Goal: Transaction & Acquisition: Obtain resource

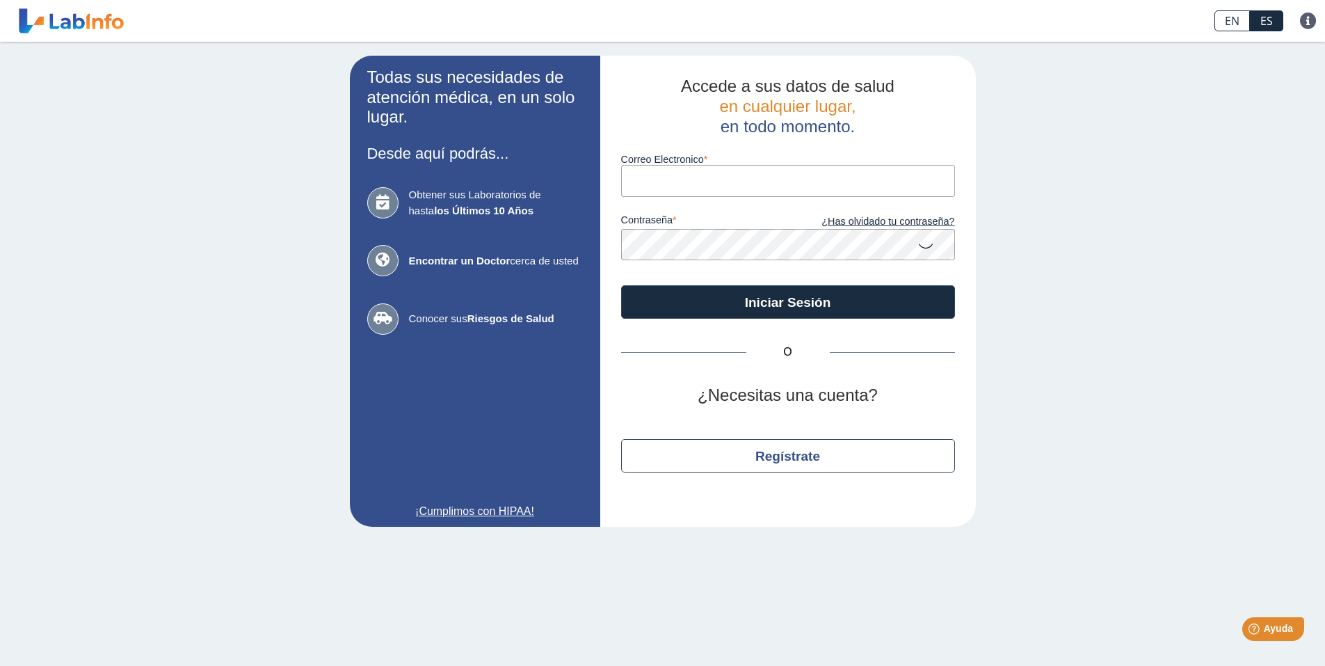
click at [709, 185] on input "Correo Electronico" at bounding box center [788, 180] width 334 height 31
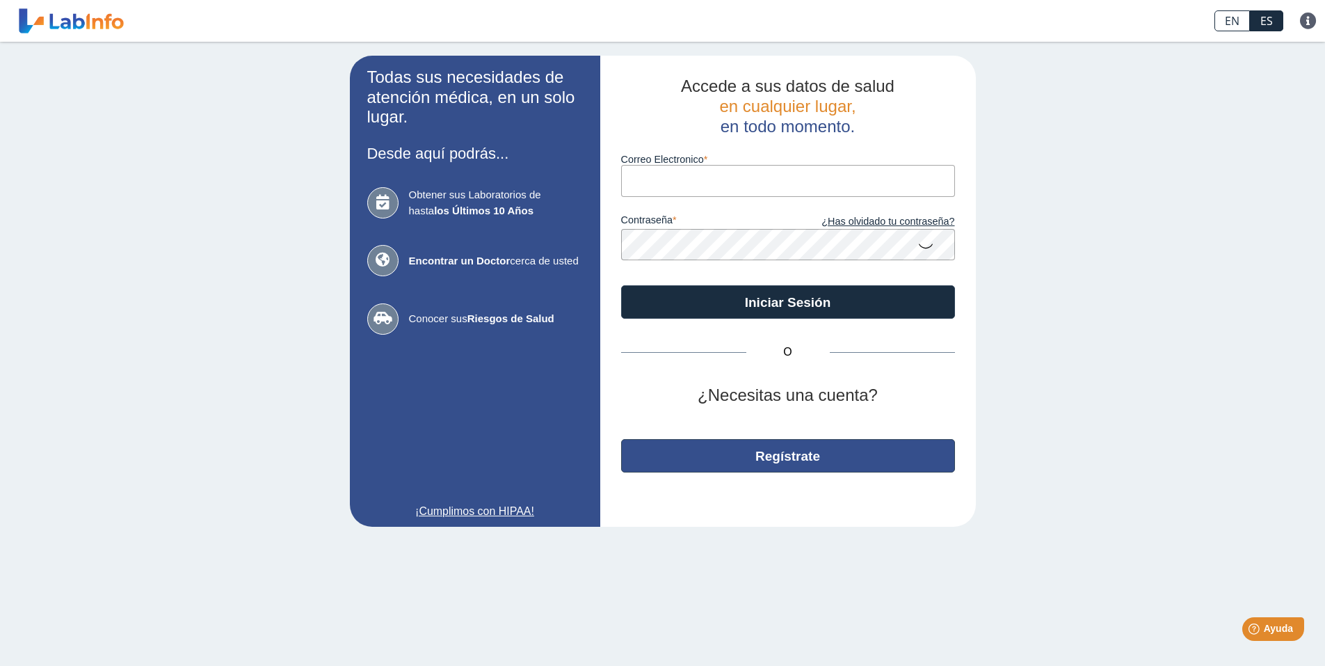
click at [792, 460] on button "Regístrate" at bounding box center [788, 455] width 334 height 33
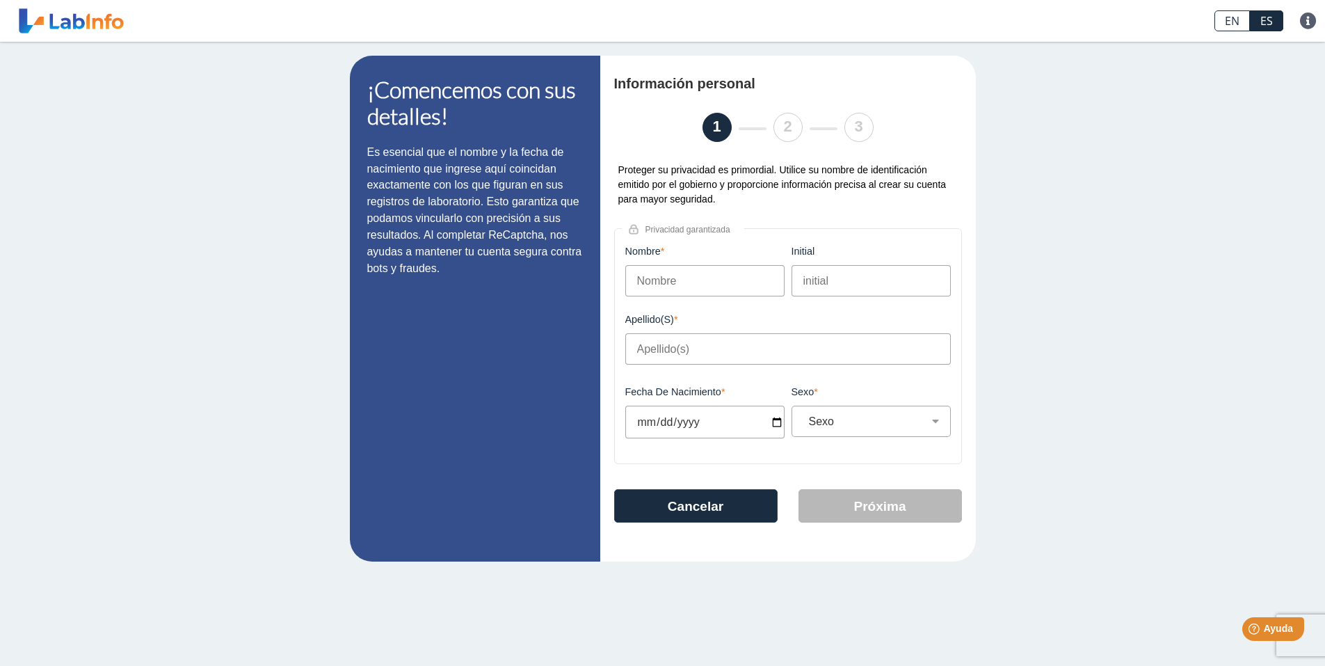
click at [714, 276] on input "Nombre" at bounding box center [704, 280] width 159 height 31
type input "Miguel"
click at [837, 283] on input "initial" at bounding box center [871, 280] width 159 height 31
type input "A"
click at [691, 346] on input "Apellido(s)" at bounding box center [788, 348] width 326 height 31
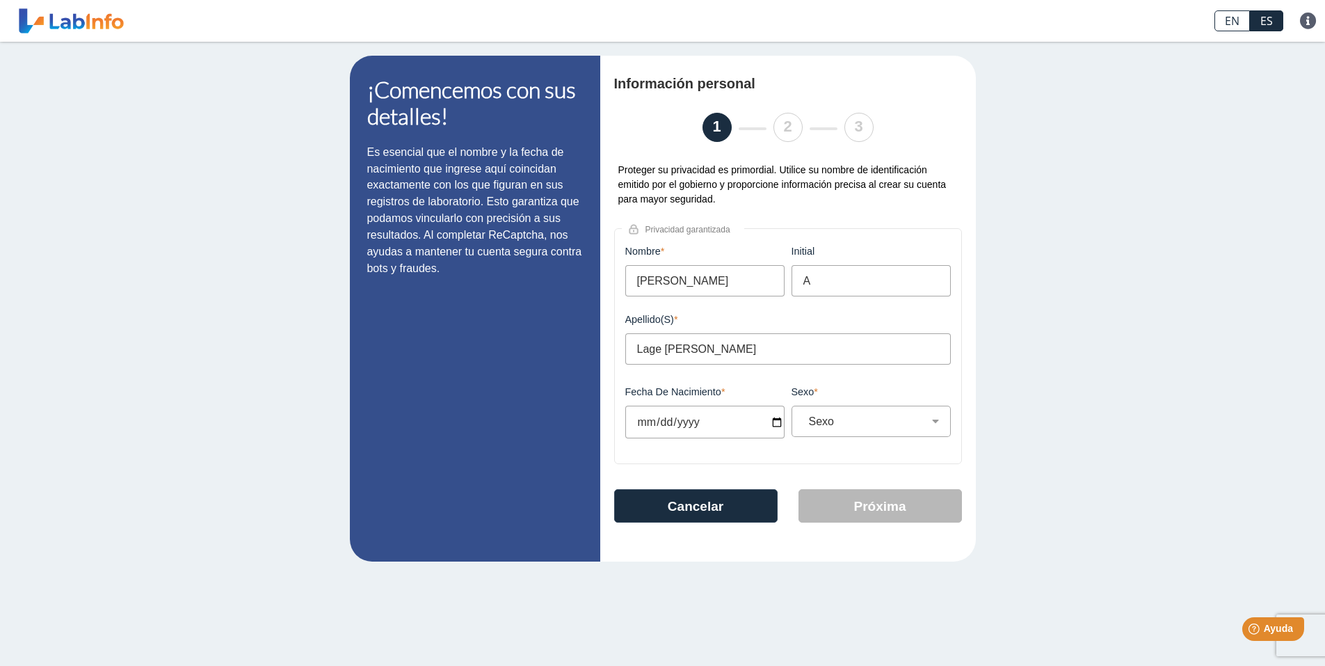
type input "Lage Carnero"
click at [1082, 351] on div "¡Comencemos con sus detalles! Es esencial que el nombre y la fecha de nacimient…" at bounding box center [662, 309] width 1325 height 534
click at [756, 422] on input "Fecha de Nacimiento" at bounding box center [704, 422] width 159 height 33
type input "1973-12-28"
click at [935, 416] on select "Sexo Masculino Femenino" at bounding box center [876, 421] width 147 height 13
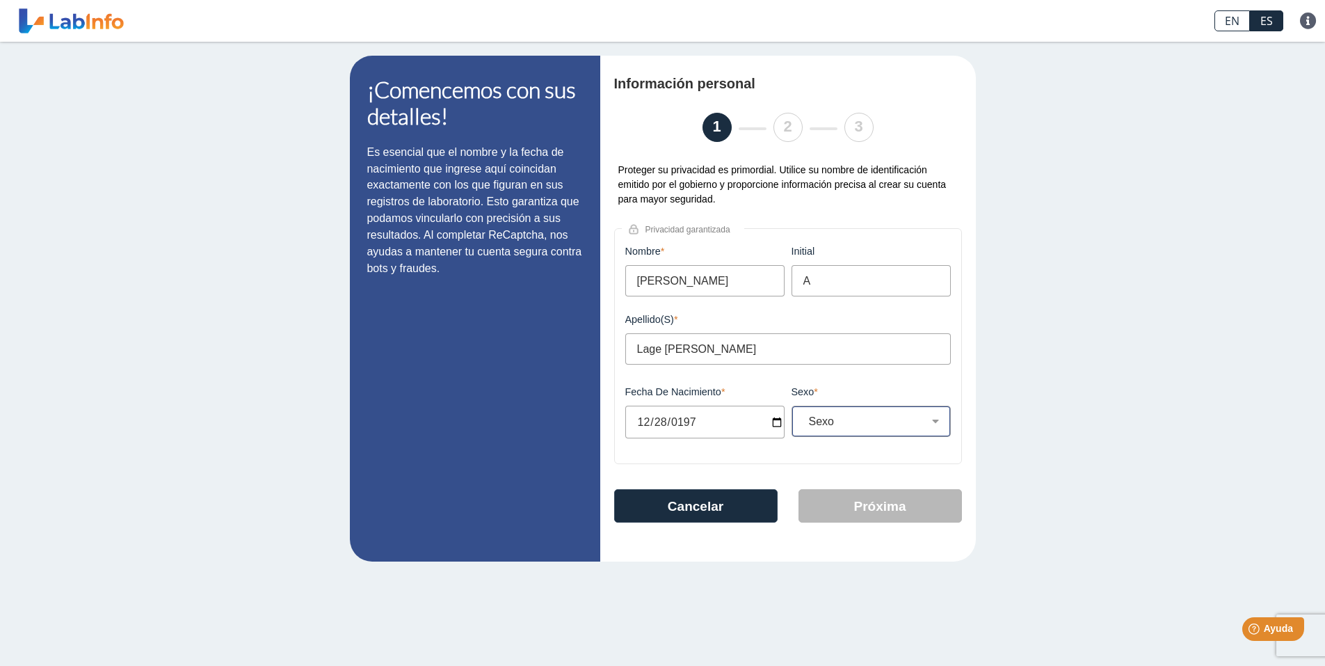
select select "M"
click at [803, 415] on select "Sexo Masculino Femenino" at bounding box center [876, 421] width 147 height 13
click at [907, 508] on button "Próxima" at bounding box center [880, 505] width 163 height 33
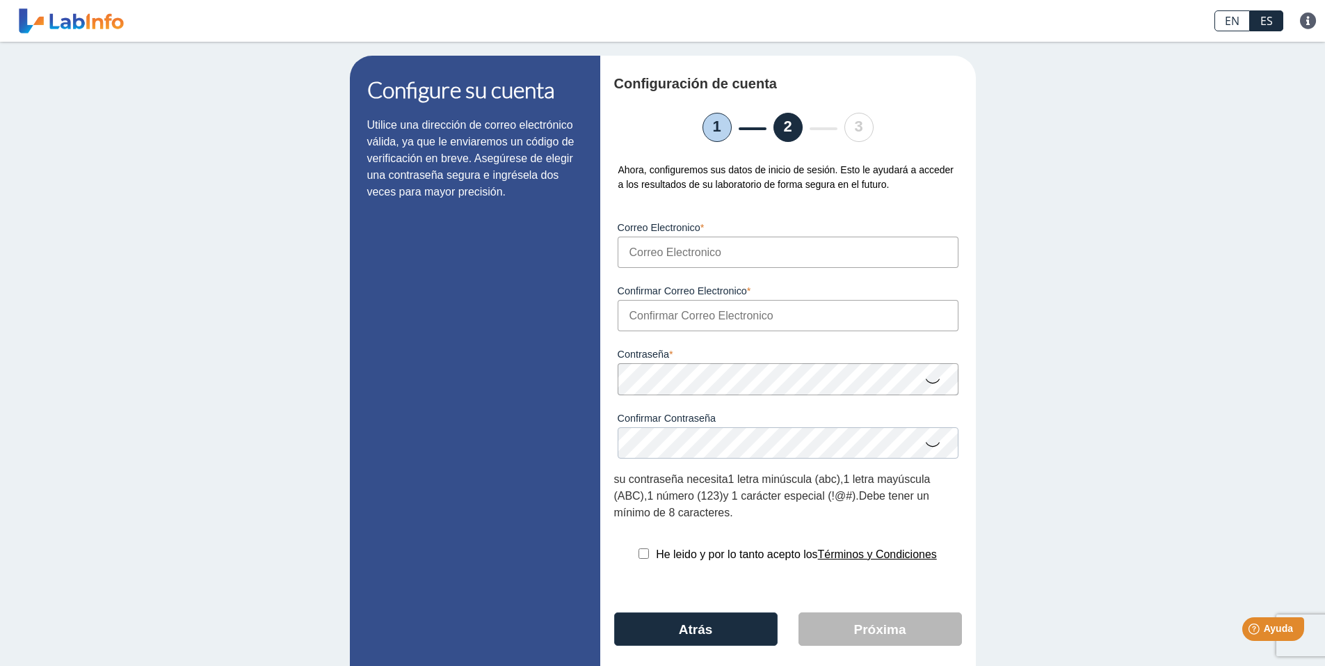
click at [733, 256] on input "Correo Electronico" at bounding box center [788, 251] width 341 height 31
type input "miguelangellage@gamil.com"
click at [671, 319] on input "Confirmar Correo Electronico" at bounding box center [788, 315] width 341 height 31
type input "[EMAIL_ADDRESS][DOMAIN_NAME]"
click at [737, 252] on input "miguelangellage@gamil.com" at bounding box center [788, 251] width 341 height 31
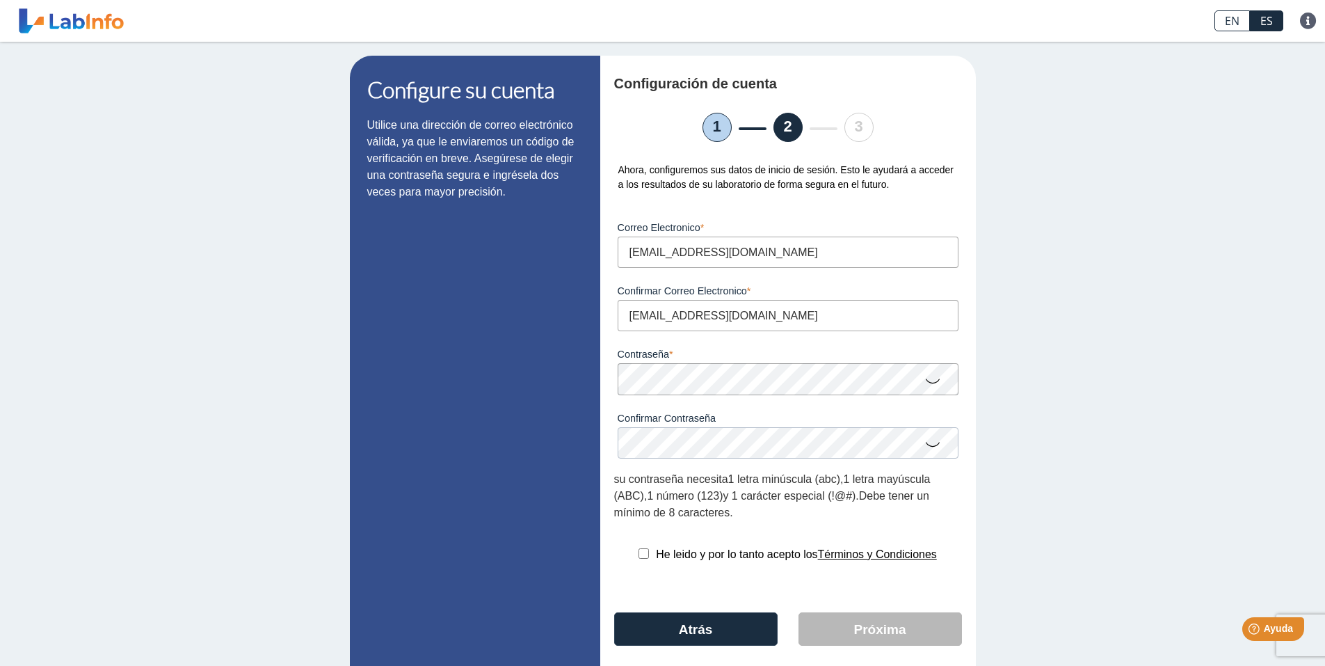
type input "[EMAIL_ADDRESS][DOMAIN_NAME]"
click at [1060, 290] on div "Configure su cuenta Utilice una dirección de correo electrónico válida, ya que …" at bounding box center [662, 374] width 1325 height 665
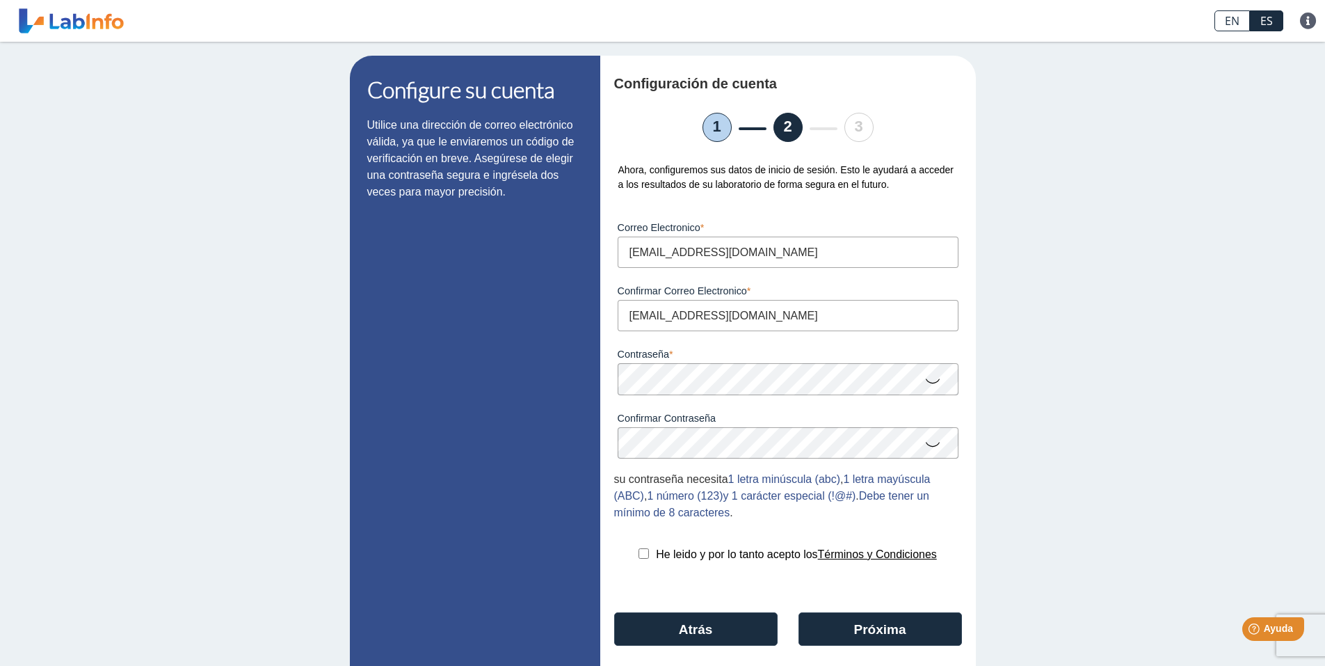
click at [1162, 450] on div "Configure su cuenta Utilice una dirección de correo electrónico válida, ya que …" at bounding box center [662, 374] width 1325 height 665
click at [639, 554] on input "checkbox" at bounding box center [644, 553] width 10 height 10
checkbox input "true"
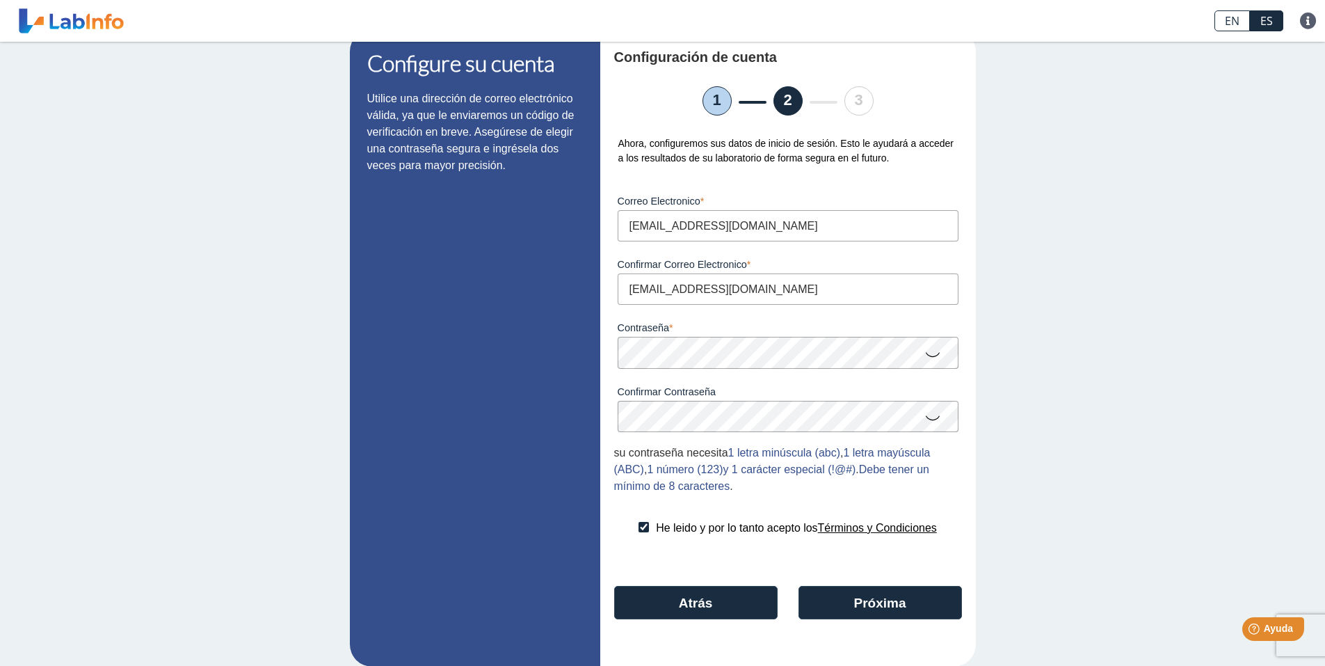
scroll to position [41, 0]
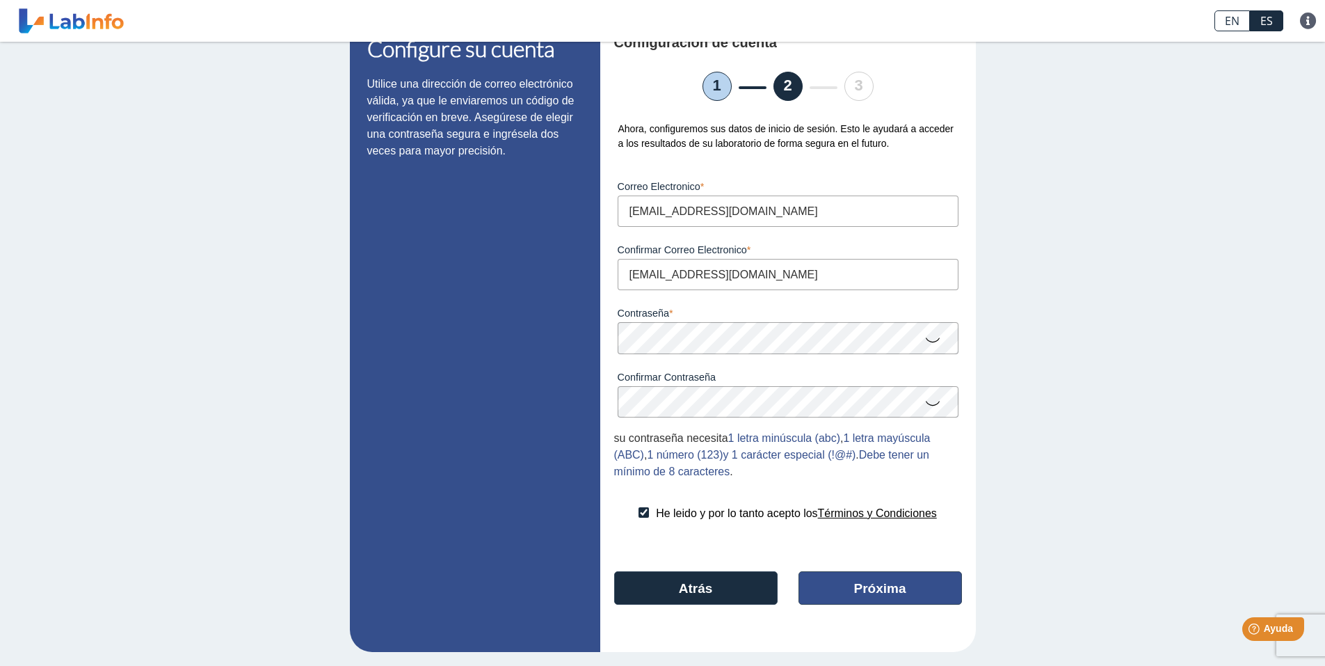
click at [870, 589] on button "Próxima" at bounding box center [880, 587] width 163 height 33
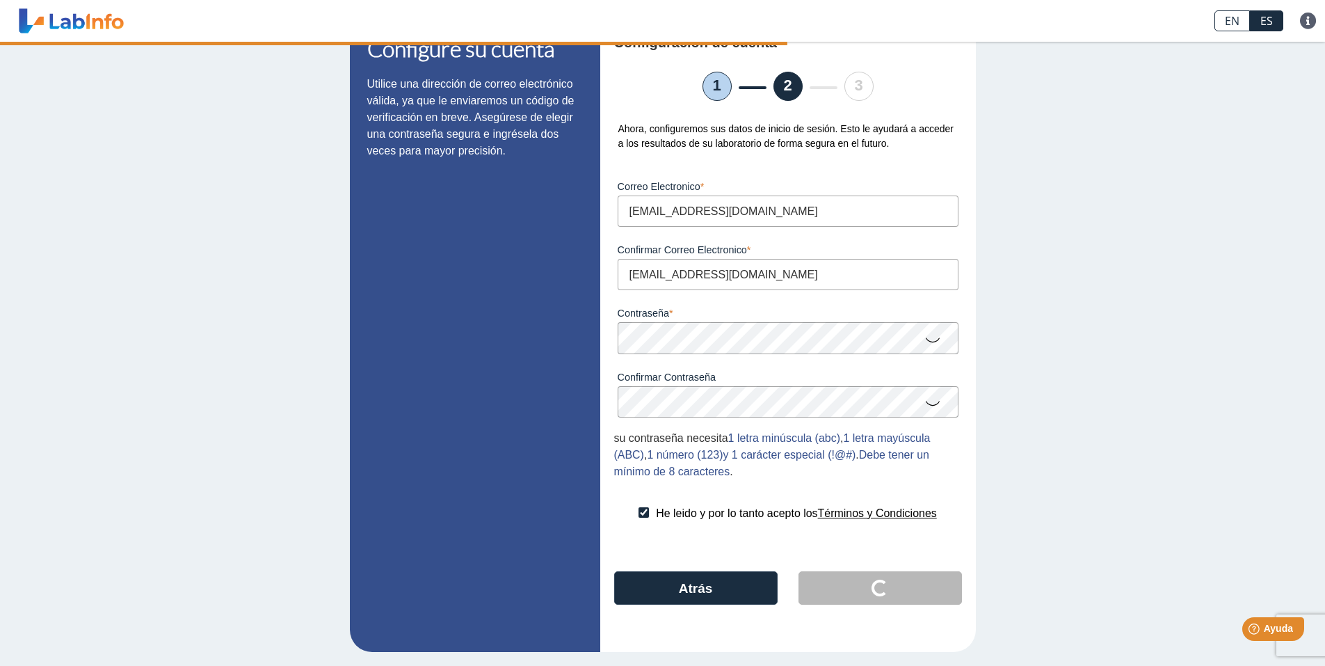
scroll to position [0, 0]
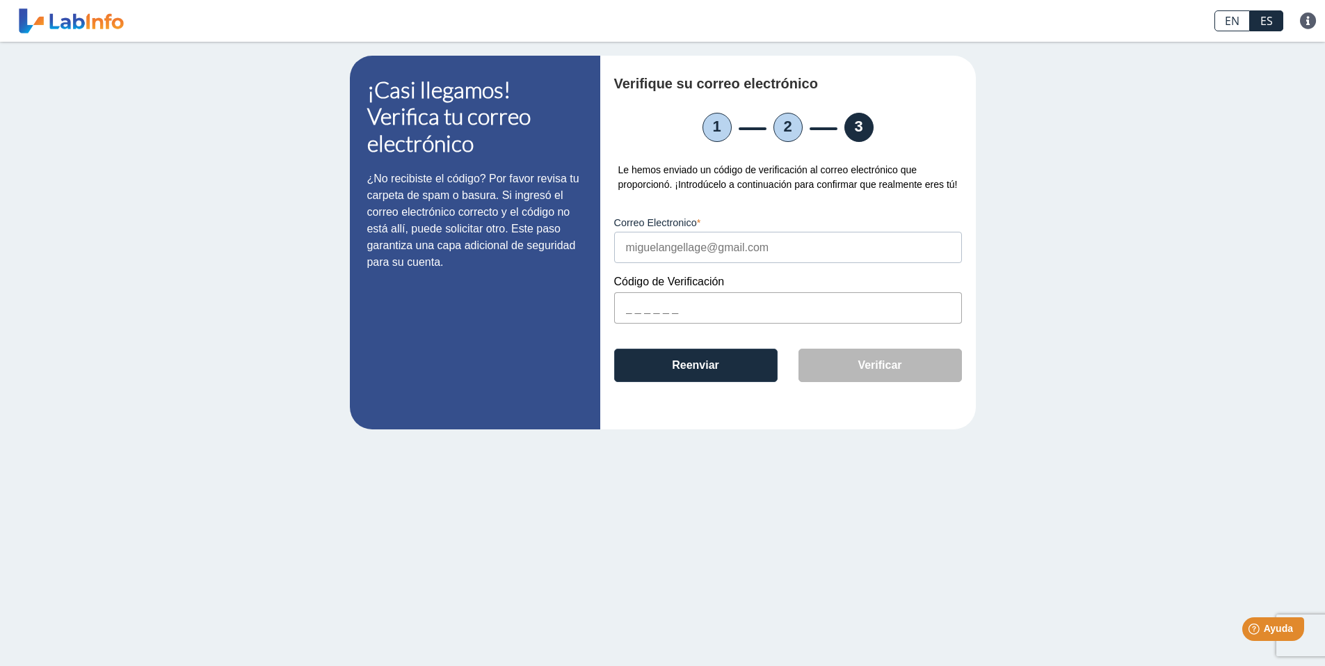
click at [625, 310] on input "text" at bounding box center [788, 307] width 348 height 31
paste input "603348"
type input "603348"
click at [1133, 523] on main "¡Casi llegamos! Verifica tu correo electrónico ¿No recibiste el código? Por fav…" at bounding box center [662, 354] width 1325 height 624
click at [899, 371] on button "Verificar" at bounding box center [880, 364] width 163 height 33
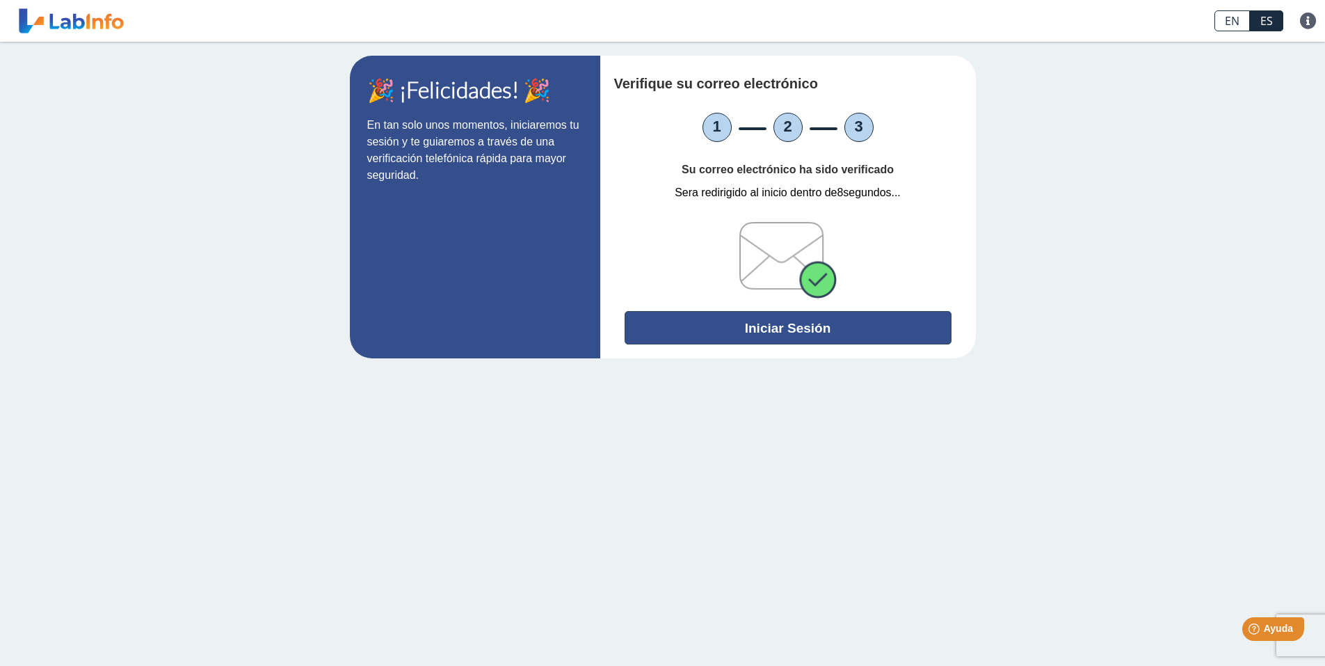
click at [814, 337] on button "Iniciar Sesión" at bounding box center [788, 327] width 327 height 33
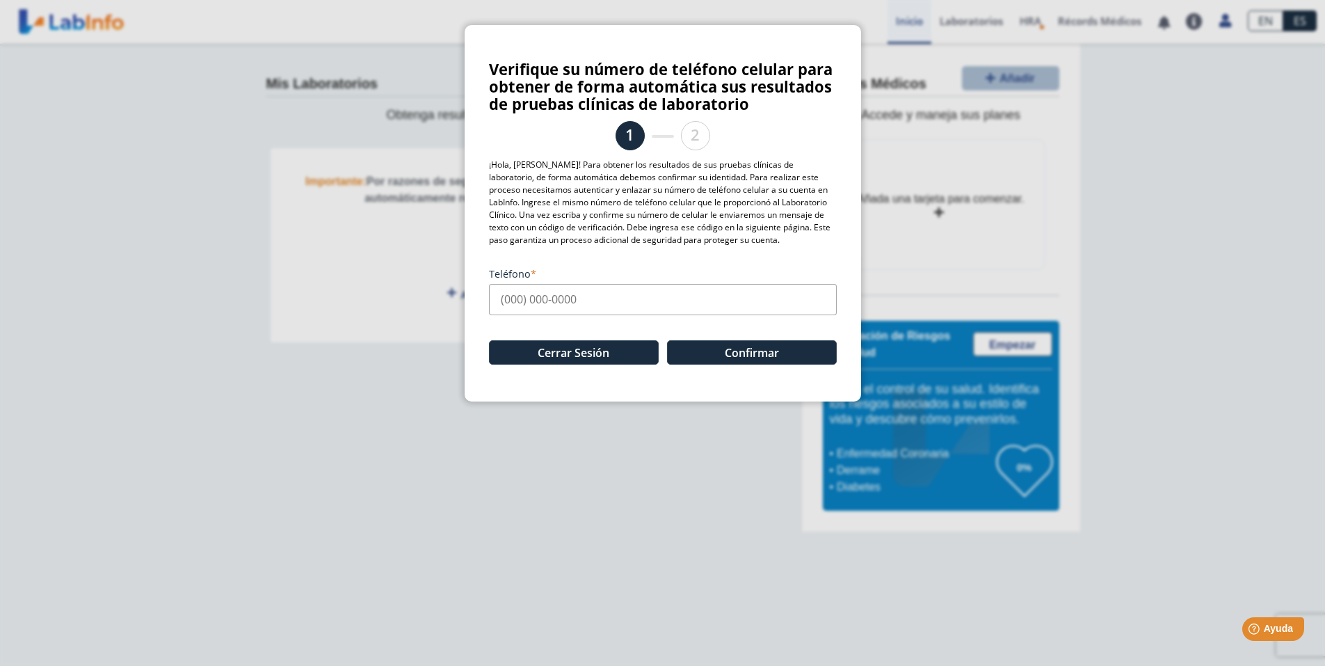
drag, startPoint x: 511, startPoint y: 303, endPoint x: 524, endPoint y: 314, distance: 17.2
click at [512, 300] on input "Teléfono" at bounding box center [663, 299] width 348 height 31
type input "(787) 396-9936"
click at [754, 346] on button "Confirmar" at bounding box center [752, 352] width 170 height 24
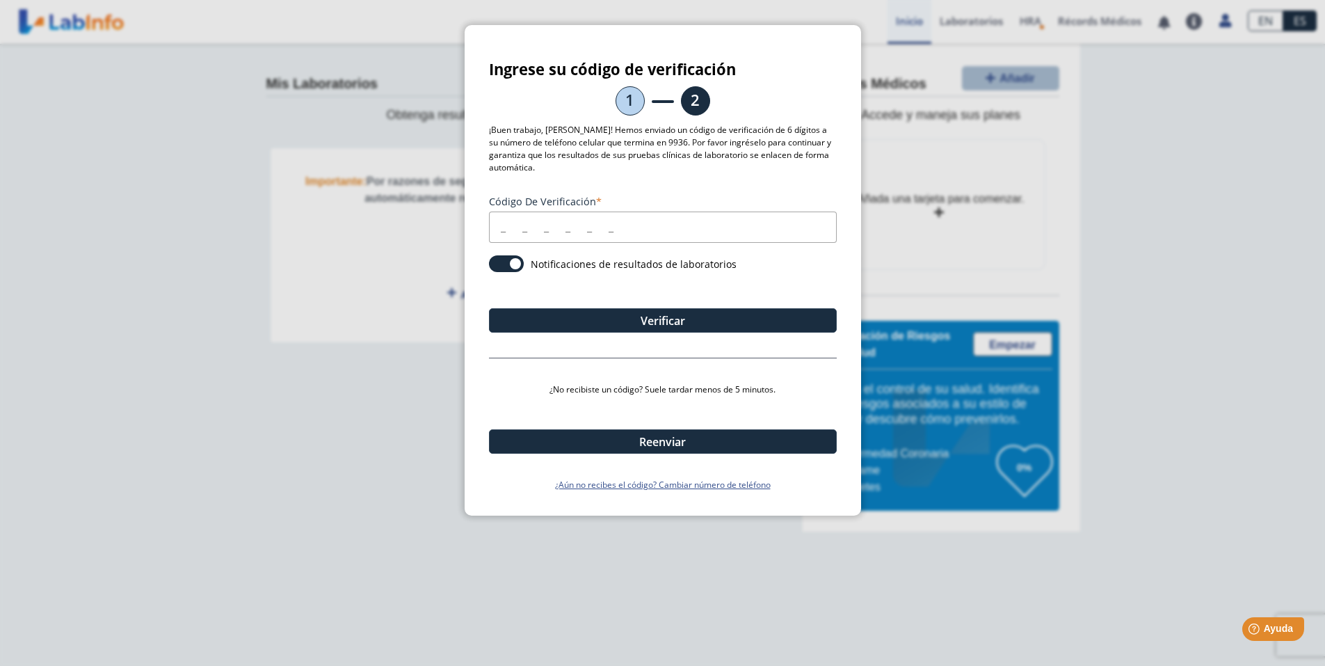
click at [502, 236] on input "Código de verificación" at bounding box center [663, 226] width 348 height 31
type input "122139"
click at [719, 315] on button "Verificar" at bounding box center [663, 320] width 348 height 24
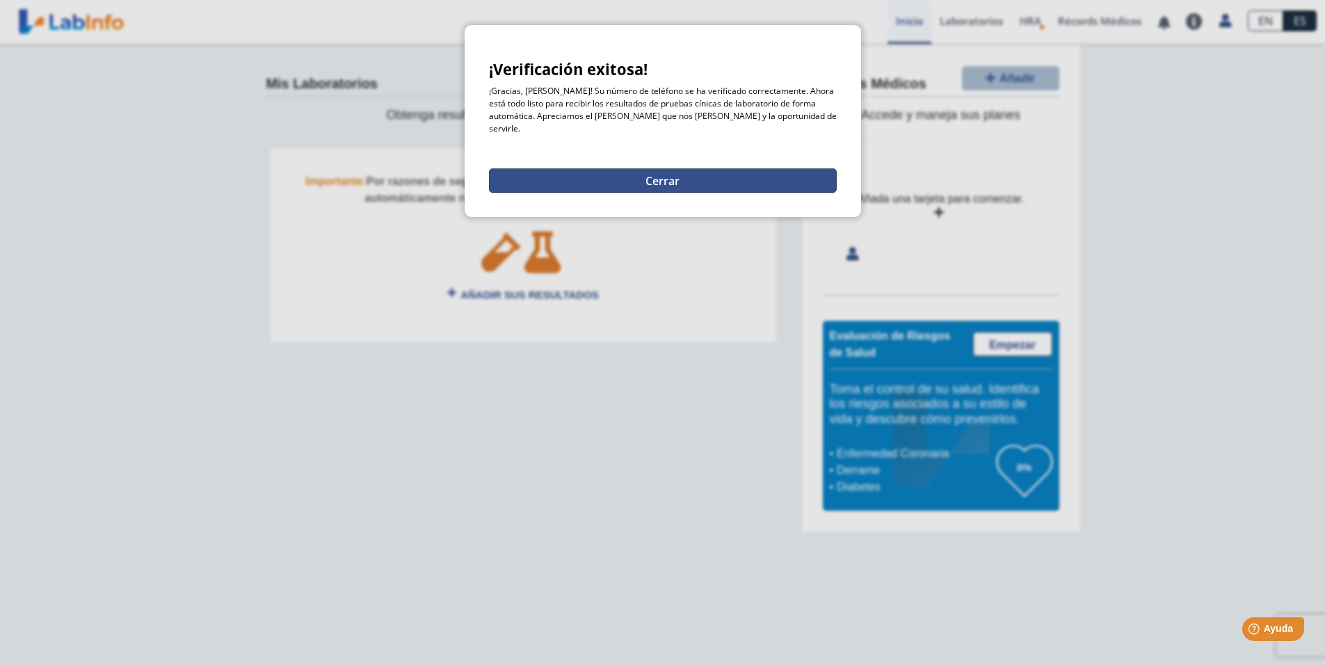
click at [715, 168] on button "Cerrar" at bounding box center [663, 180] width 348 height 24
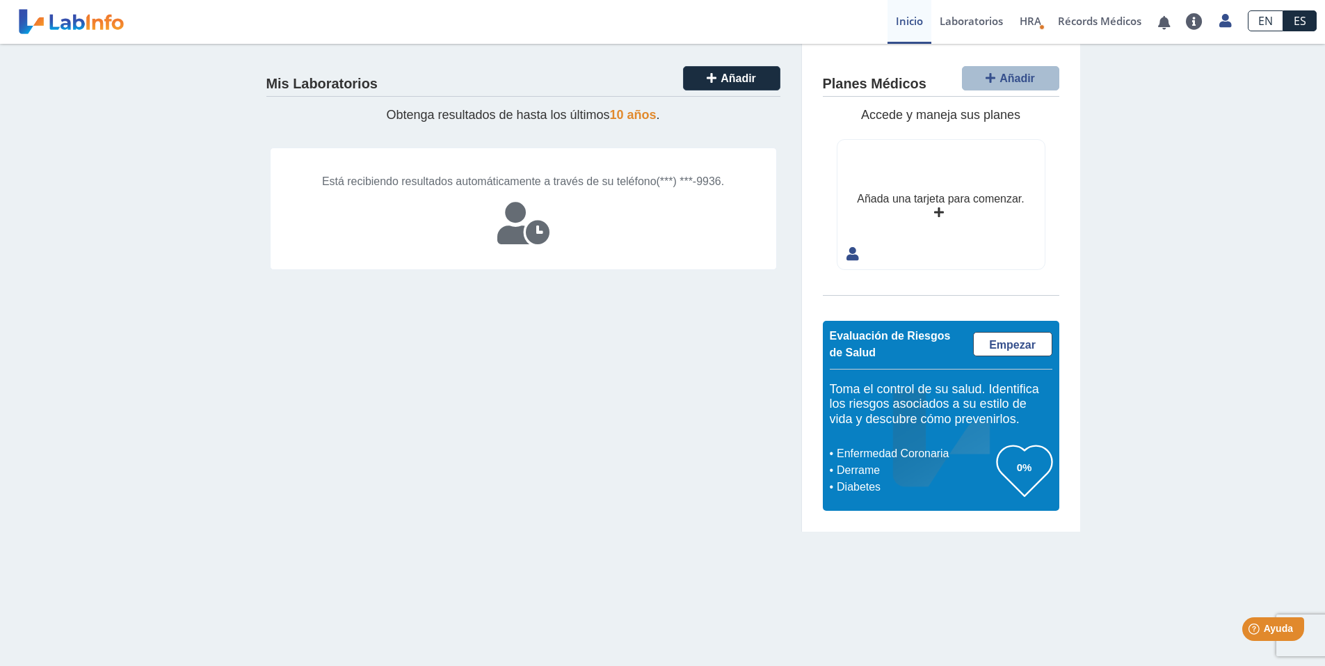
click at [932, 211] on div "Añada una tarjeta para comenzar." at bounding box center [940, 204] width 207 height 129
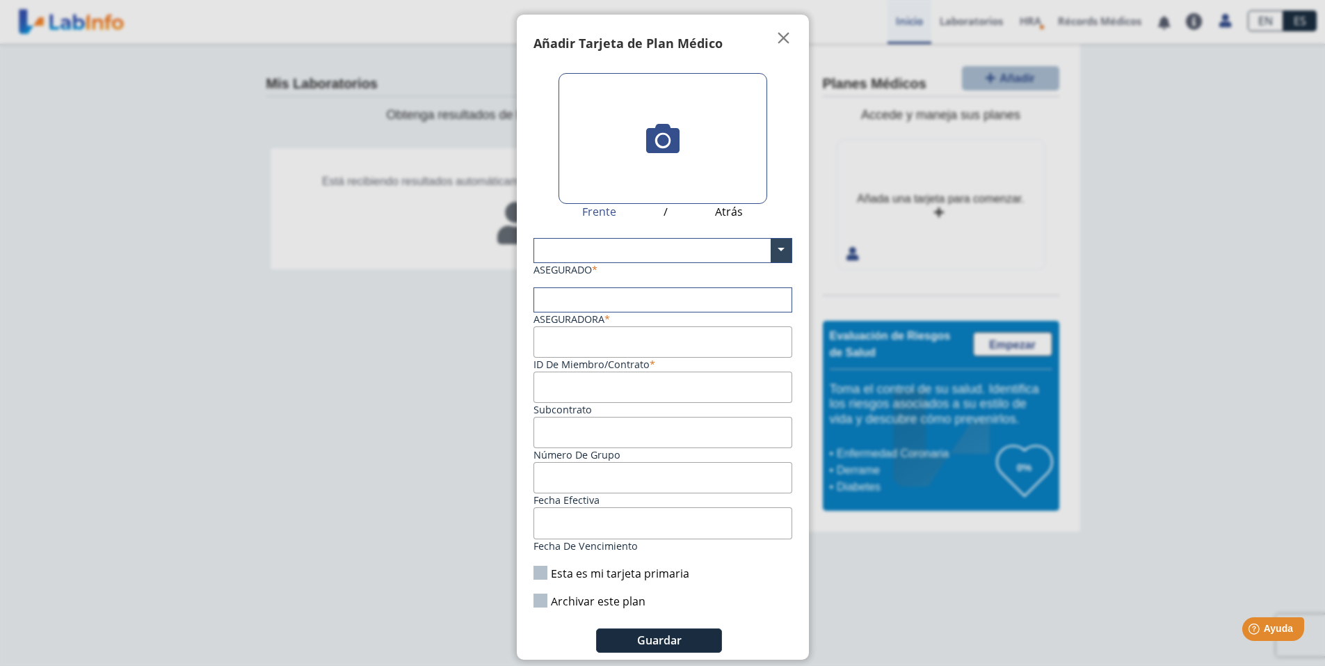
click at [680, 241] on input "text" at bounding box center [662, 251] width 257 height 24
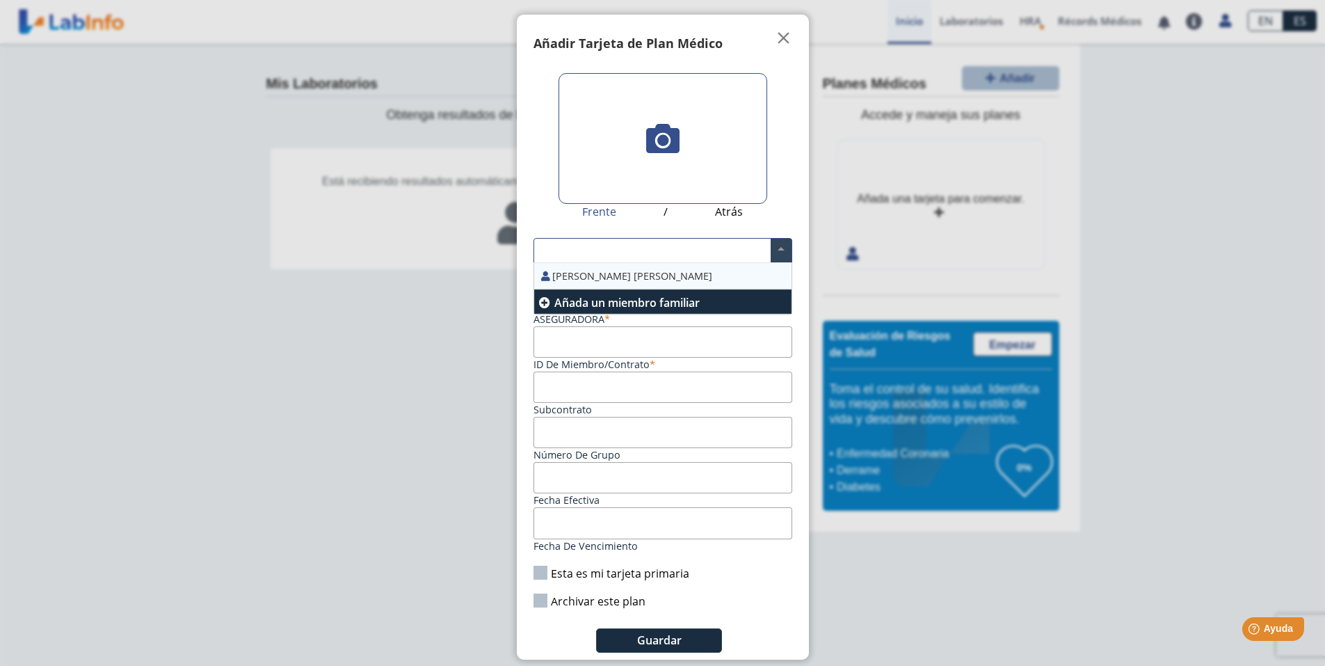
drag, startPoint x: 641, startPoint y: 272, endPoint x: 673, endPoint y: 268, distance: 32.3
click at [642, 272] on div "Miguel Lage Carnero" at bounding box center [662, 276] width 257 height 26
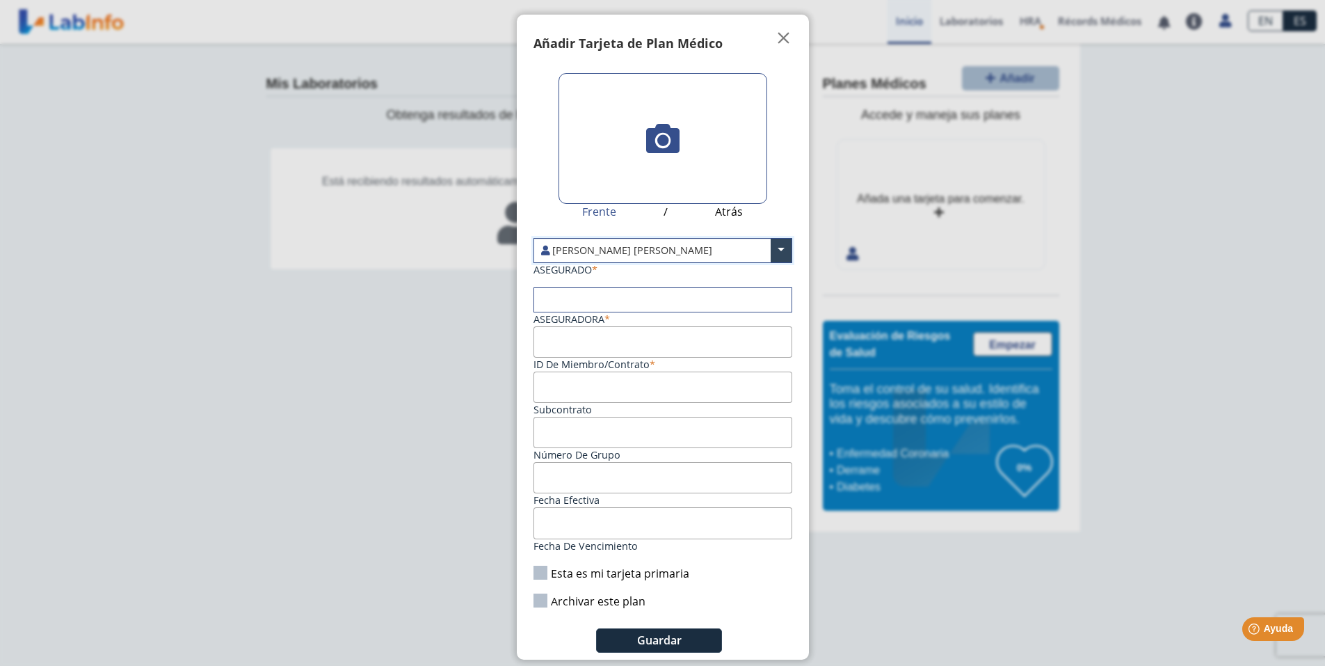
click at [655, 296] on input "text" at bounding box center [662, 300] width 257 height 24
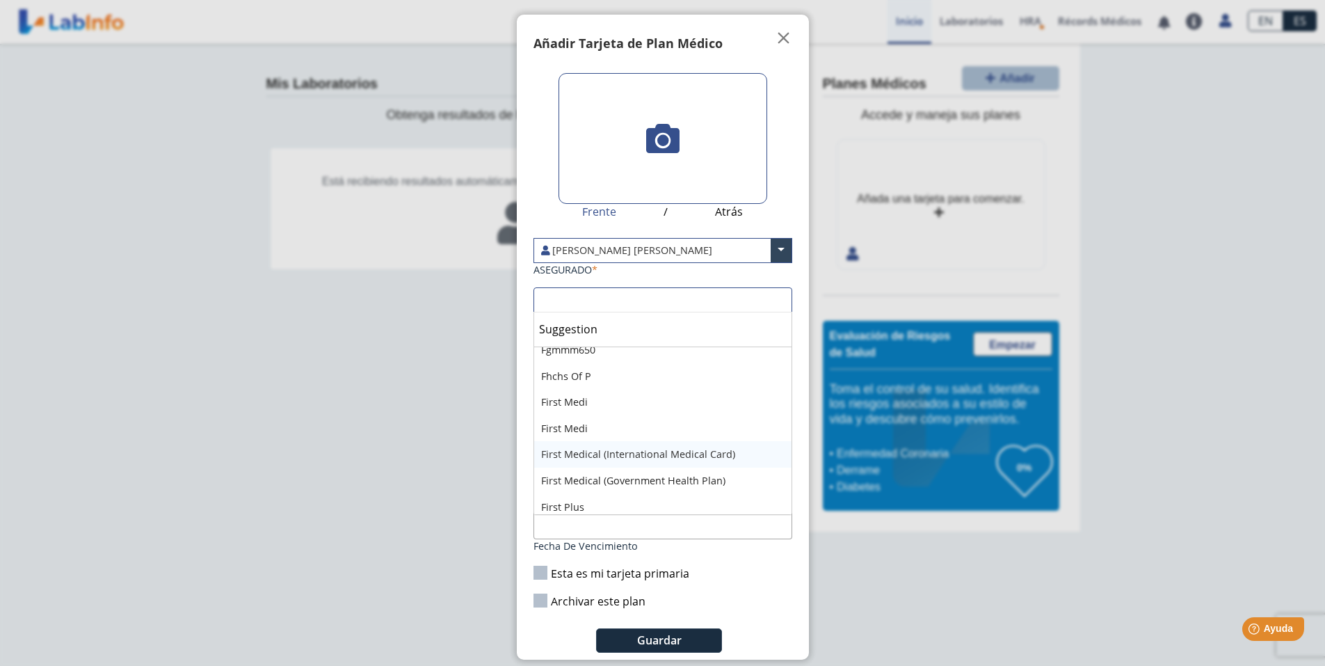
scroll to position [1322, 0]
click at [643, 426] on div "First Medi" at bounding box center [662, 425] width 257 height 26
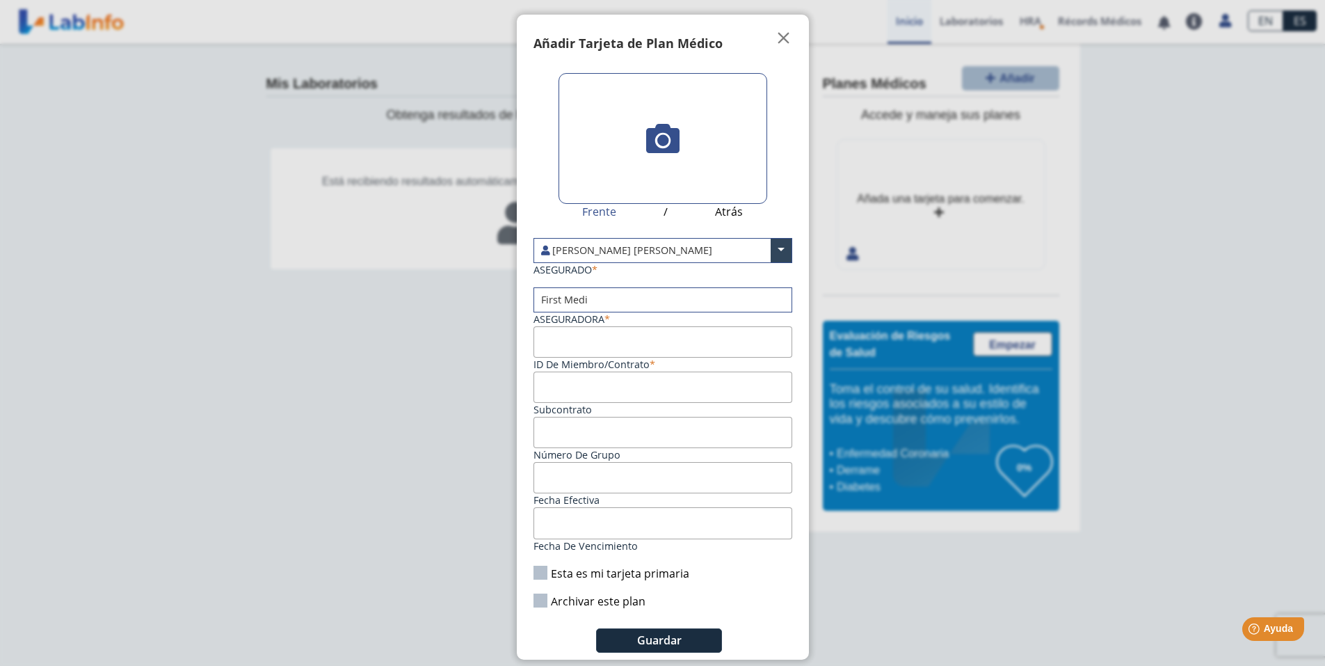
click at [613, 344] on input "ID de Miembro/Contrato" at bounding box center [663, 341] width 259 height 31
click at [595, 342] on input "ID de Miembro/Contrato" at bounding box center [663, 341] width 259 height 31
paste input "FM1623045-01"
type input "FM1623045-01"
click at [643, 389] on input "Subcontrato" at bounding box center [663, 386] width 259 height 31
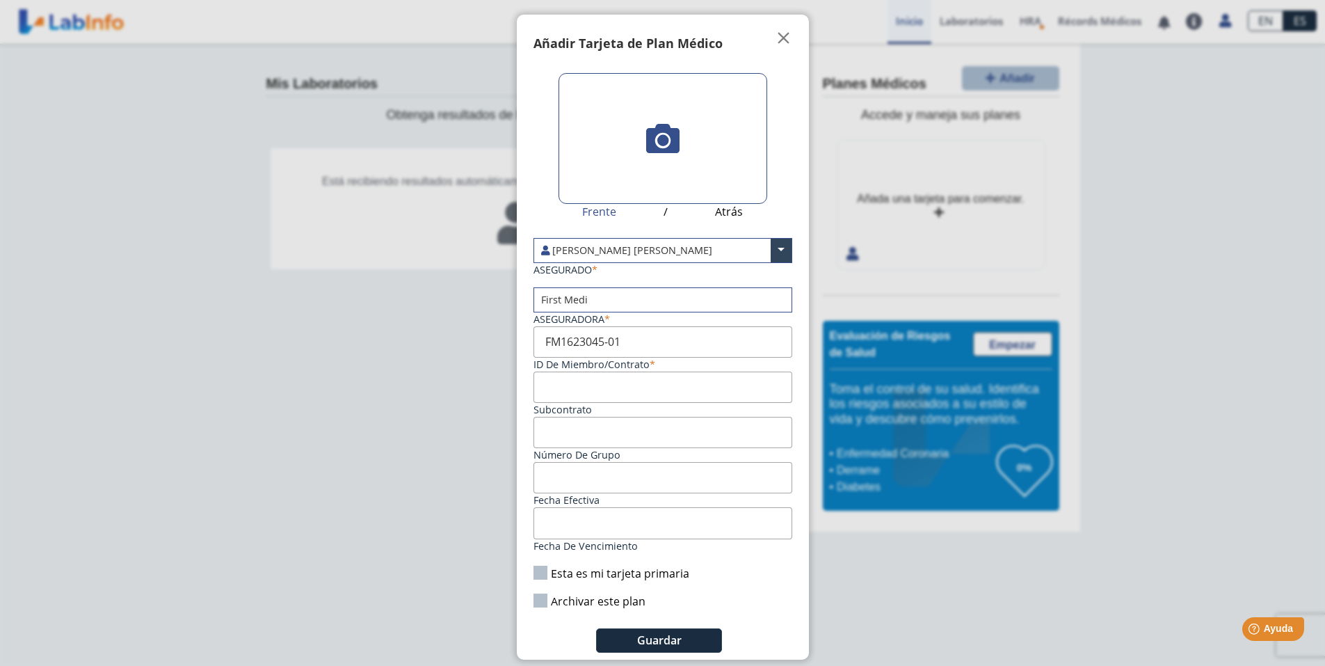
scroll to position [8, 0]
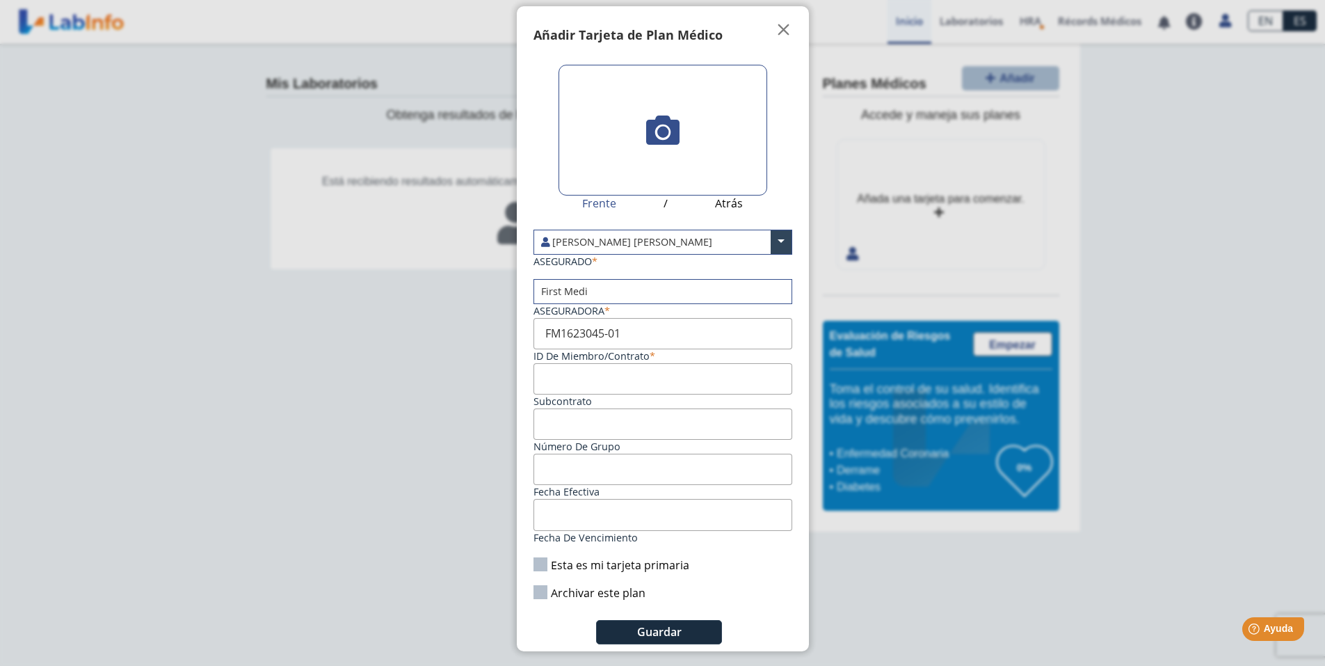
click at [579, 515] on input "Fecha de vencimiento" at bounding box center [663, 514] width 259 height 31
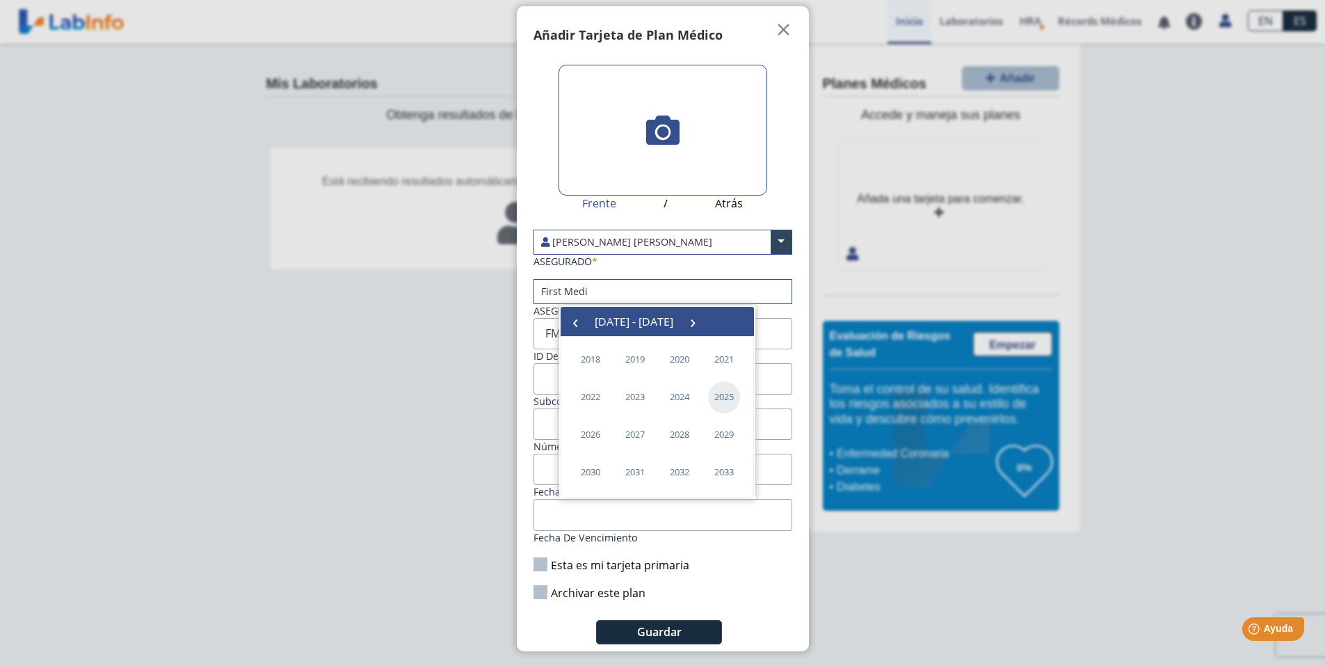
click at [730, 402] on span "2025" at bounding box center [724, 397] width 32 height 32
click at [595, 363] on span "January" at bounding box center [593, 362] width 51 height 22
click at [670, 370] on span "1" at bounding box center [668, 367] width 22 height 22
type input "01/01/2025"
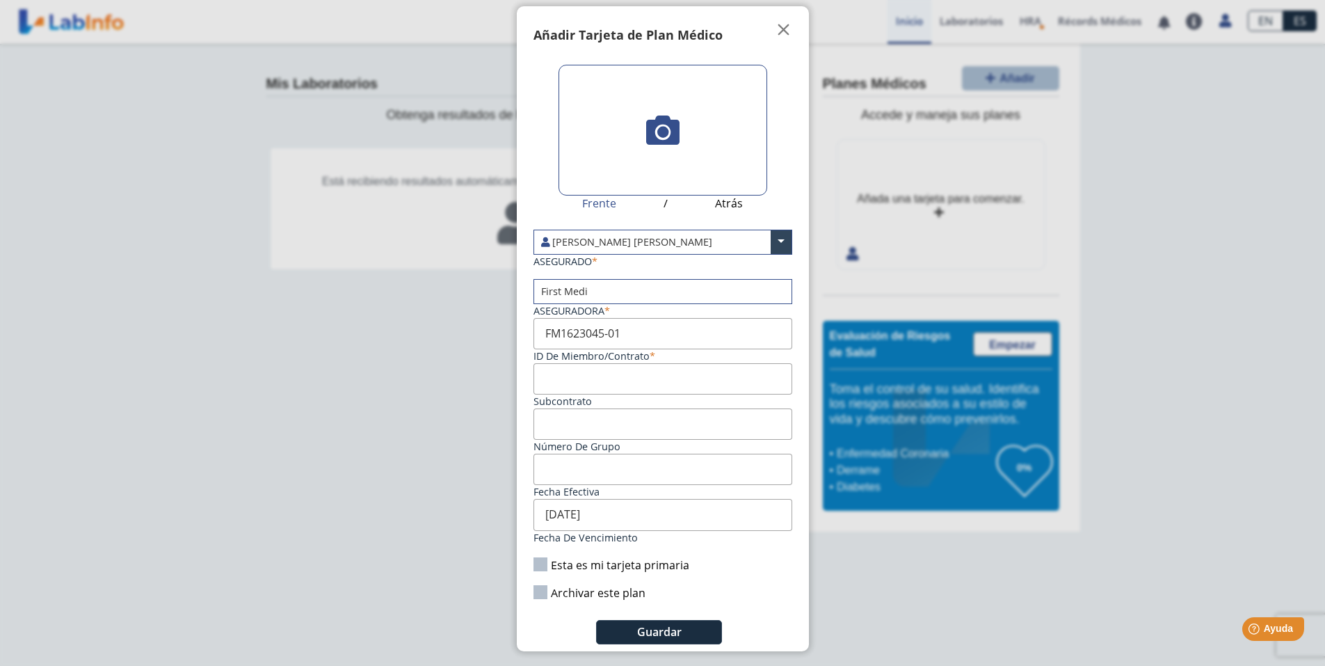
click at [536, 561] on label "Esta es mi tarjeta primaria" at bounding box center [612, 564] width 156 height 15
click at [0, 0] on input "Esta es mi tarjeta primaria" at bounding box center [0, 0] width 0 height 0
click at [686, 625] on button "Guardar" at bounding box center [659, 632] width 126 height 24
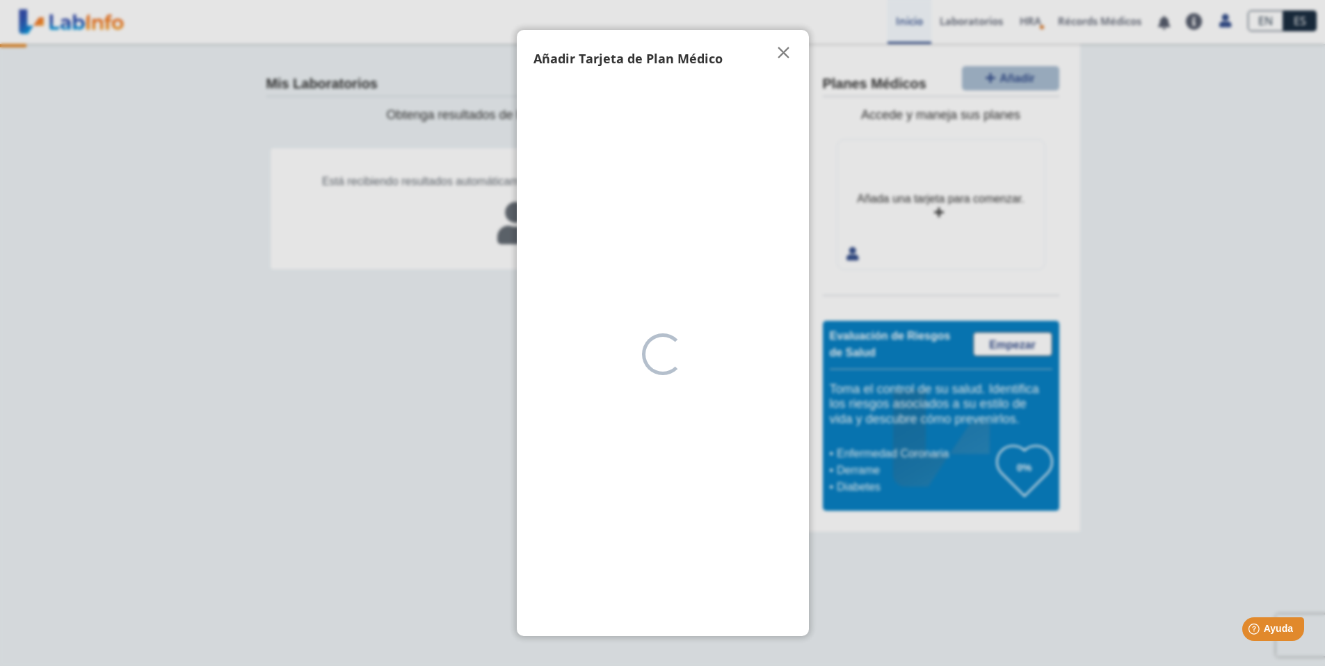
scroll to position [0, 0]
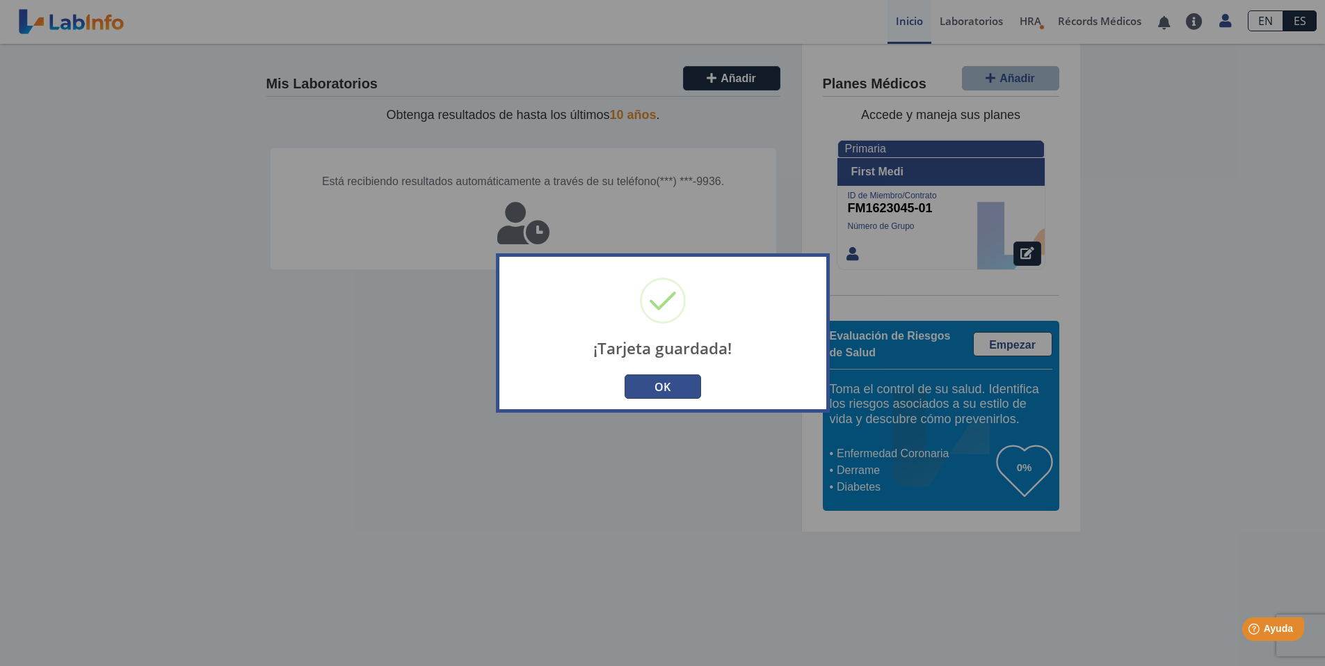
click at [684, 385] on button "OK" at bounding box center [663, 386] width 77 height 24
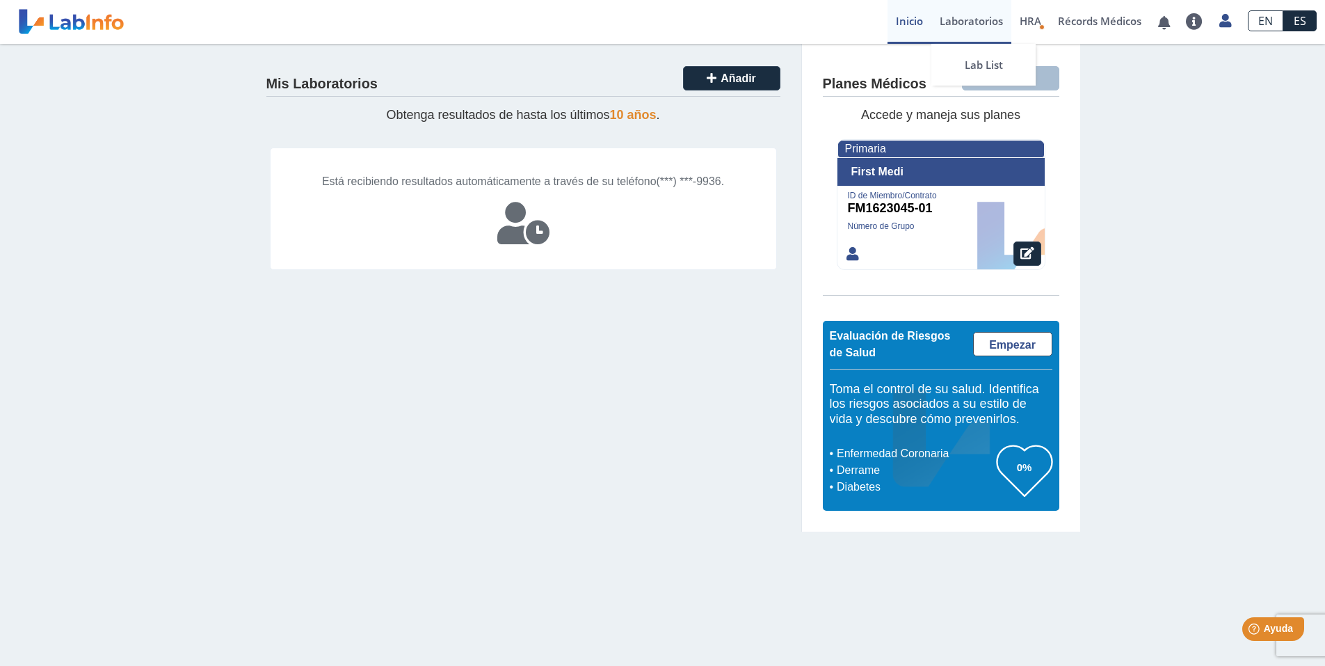
click at [985, 23] on link "Laboratorios" at bounding box center [971, 22] width 80 height 44
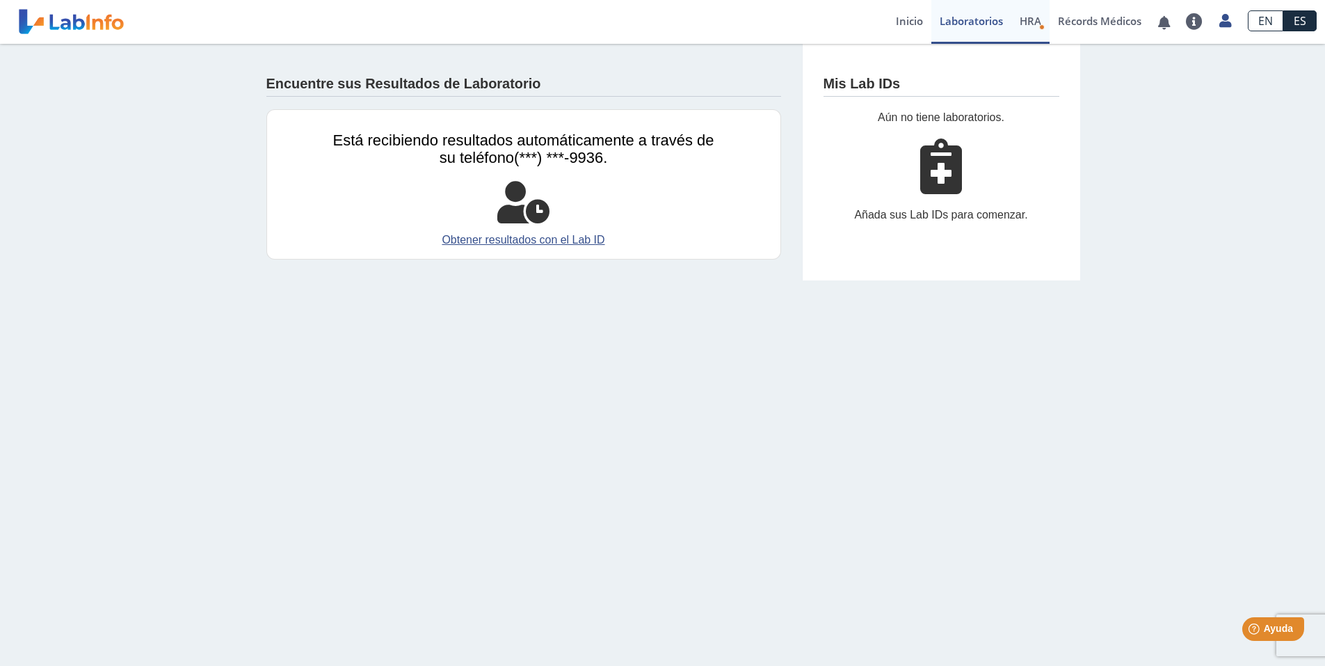
click at [1027, 21] on span "HRA" at bounding box center [1031, 21] width 22 height 14
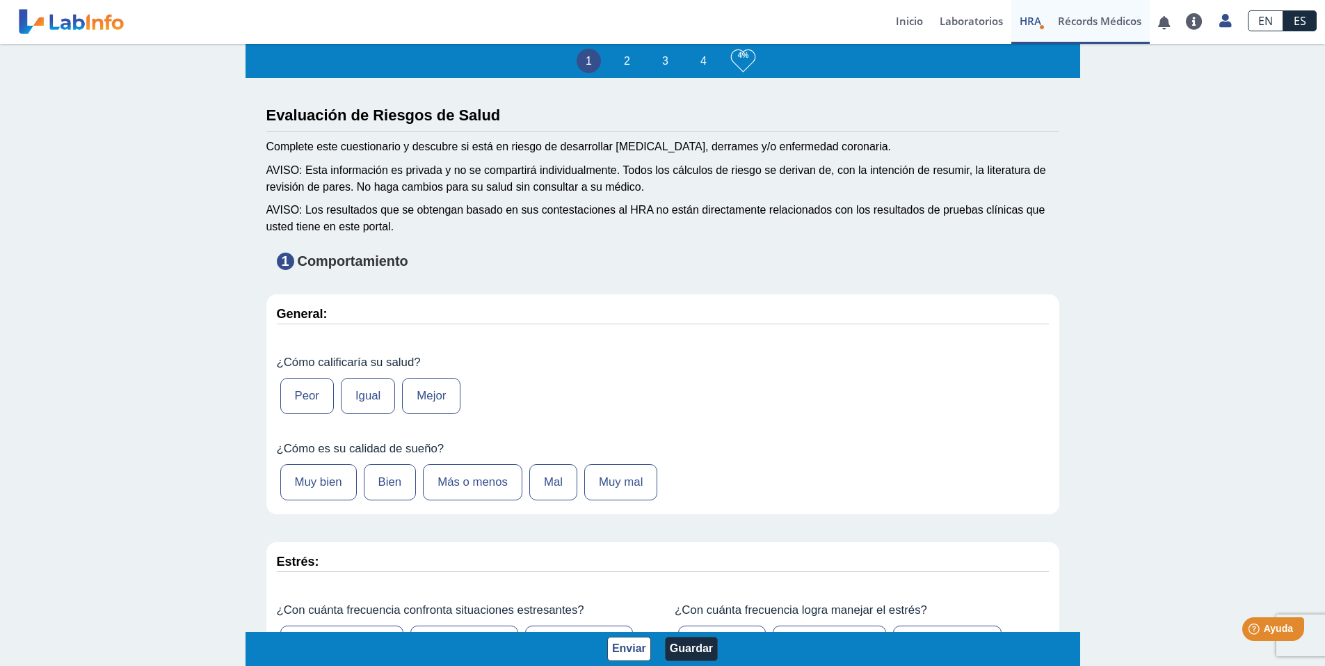
click at [1102, 20] on link "Récords Médicos" at bounding box center [1100, 22] width 100 height 44
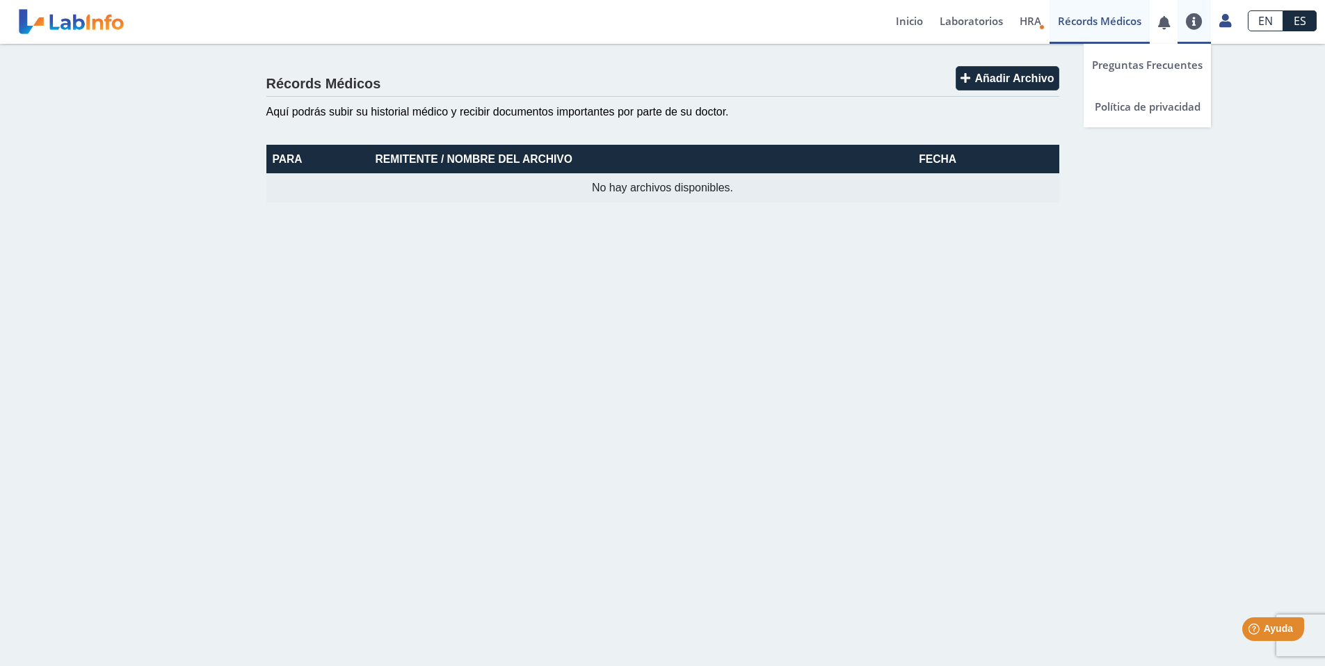
click at [1191, 23] on link at bounding box center [1194, 21] width 33 height 17
click at [1224, 21] on icon at bounding box center [1225, 20] width 12 height 10
click at [1162, 61] on link "Perfil" at bounding box center [1160, 65] width 157 height 42
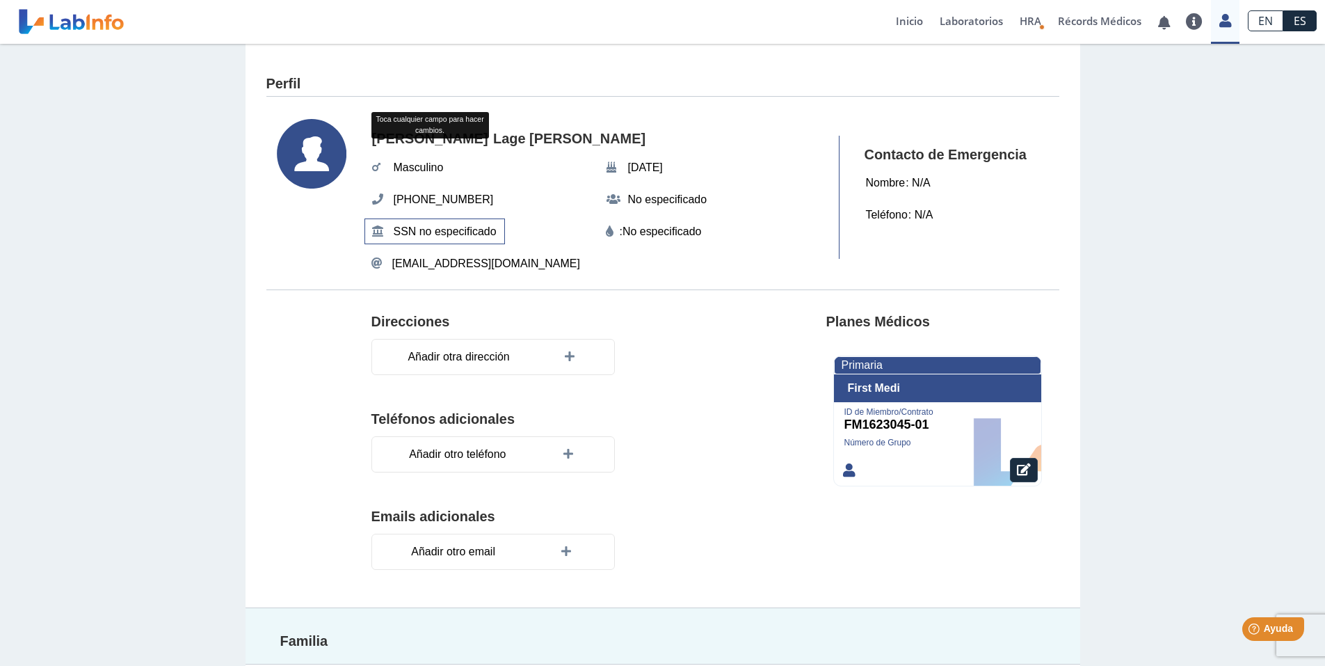
click at [465, 232] on span "SSN no especificado" at bounding box center [445, 231] width 111 height 25
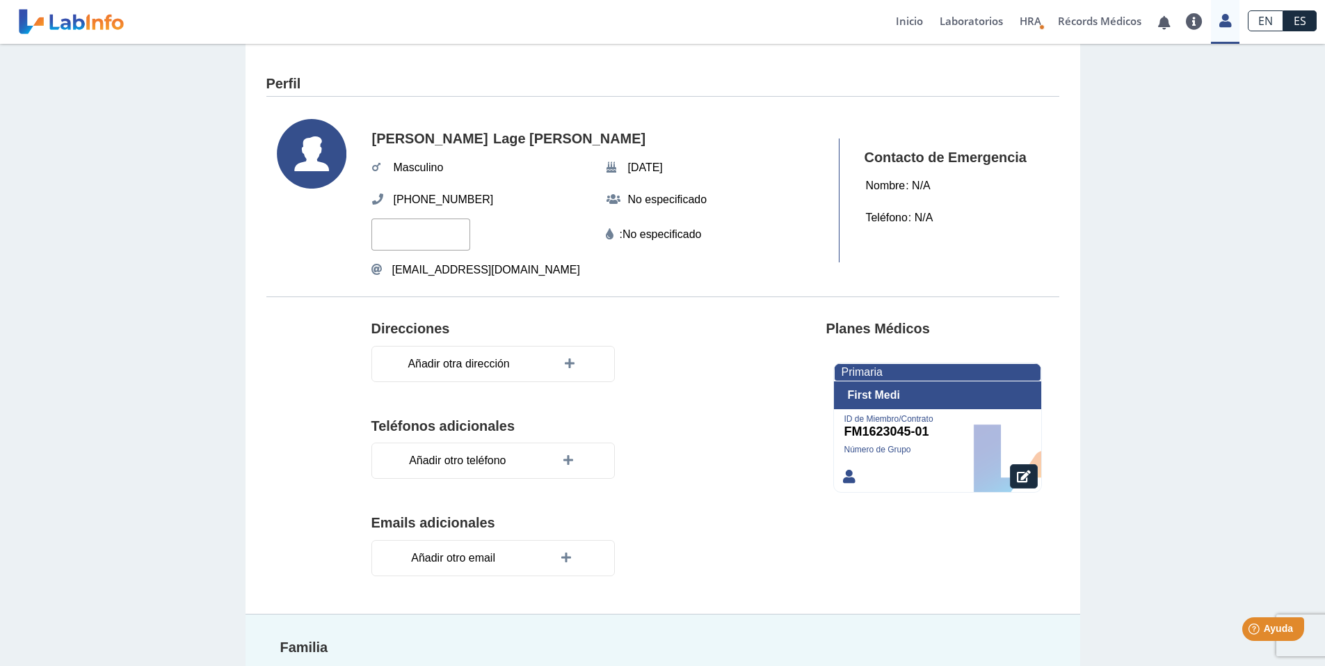
click at [422, 234] on input "text" at bounding box center [420, 233] width 99 height 31
paste input "597-74-1404"
type input "597-74-1404"
click at [667, 236] on editable "No especificado" at bounding box center [662, 234] width 79 height 17
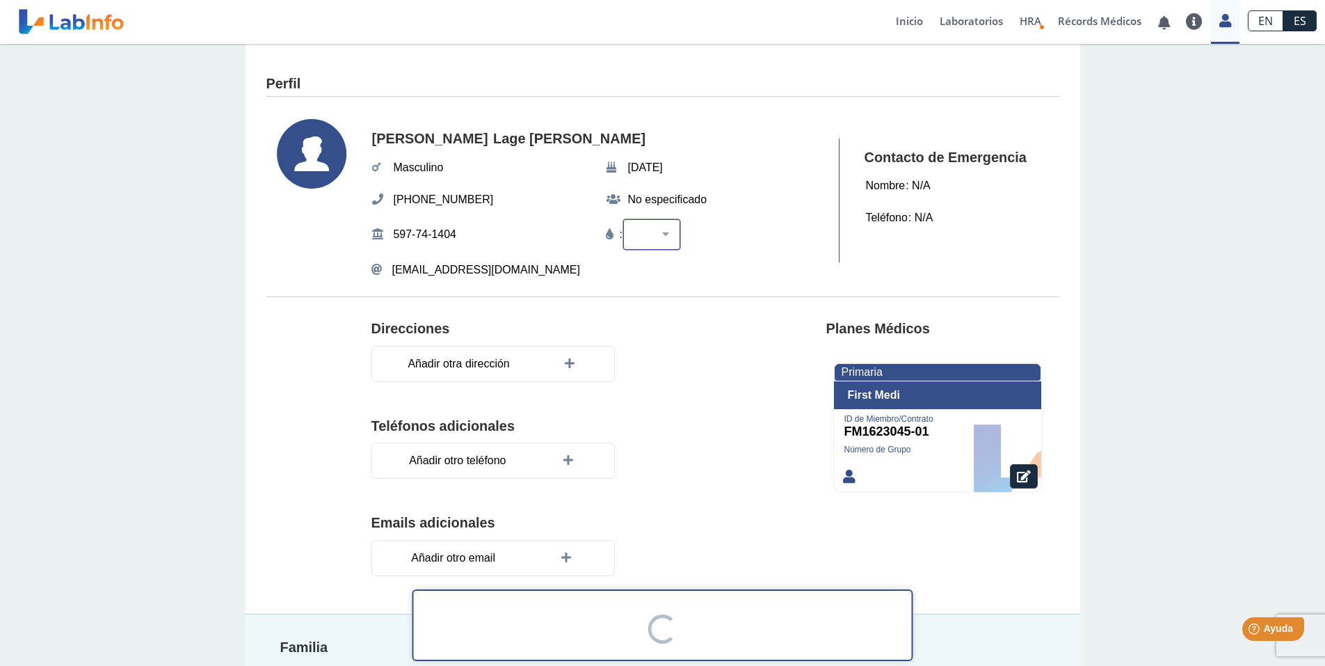
click at [664, 233] on select "A+ A- B+ B- O+ O- AB+ AB-" at bounding box center [660, 233] width 52 height 13
select select "O-"
click at [634, 227] on select "A+ A- B+ B- O+ O- AB+ AB-" at bounding box center [660, 233] width 52 height 13
select select
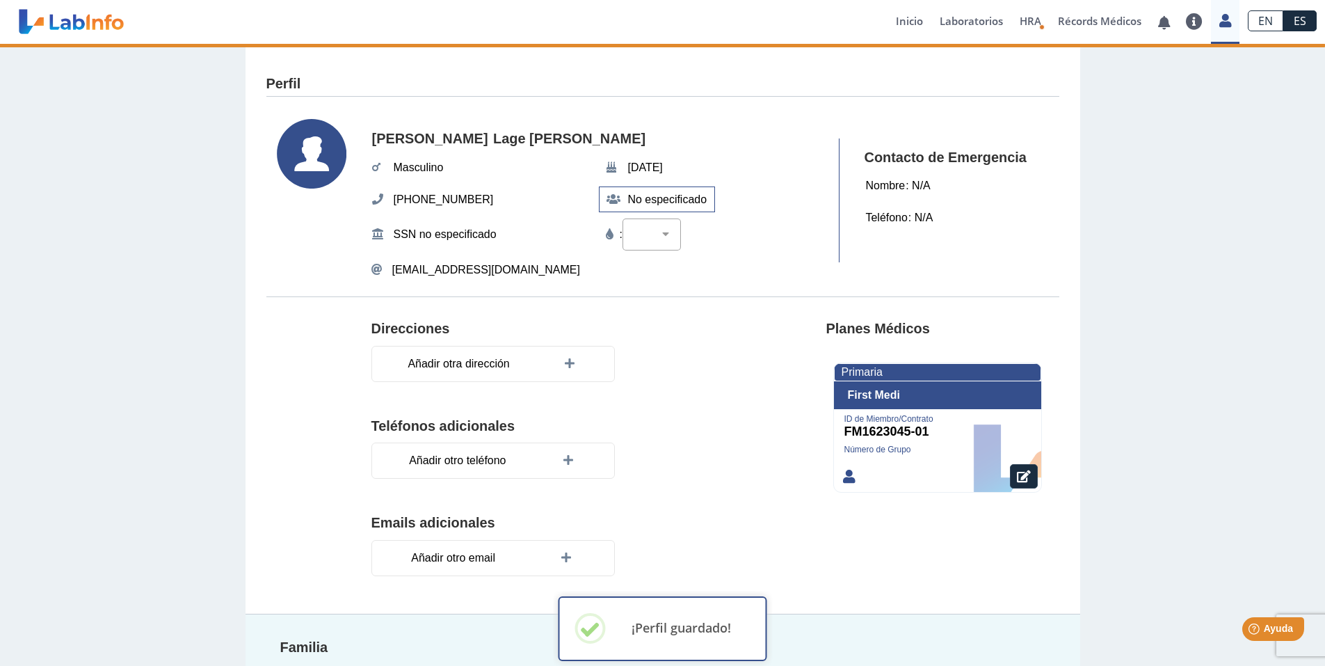
click at [654, 202] on span "No especificado" at bounding box center [668, 199] width 88 height 25
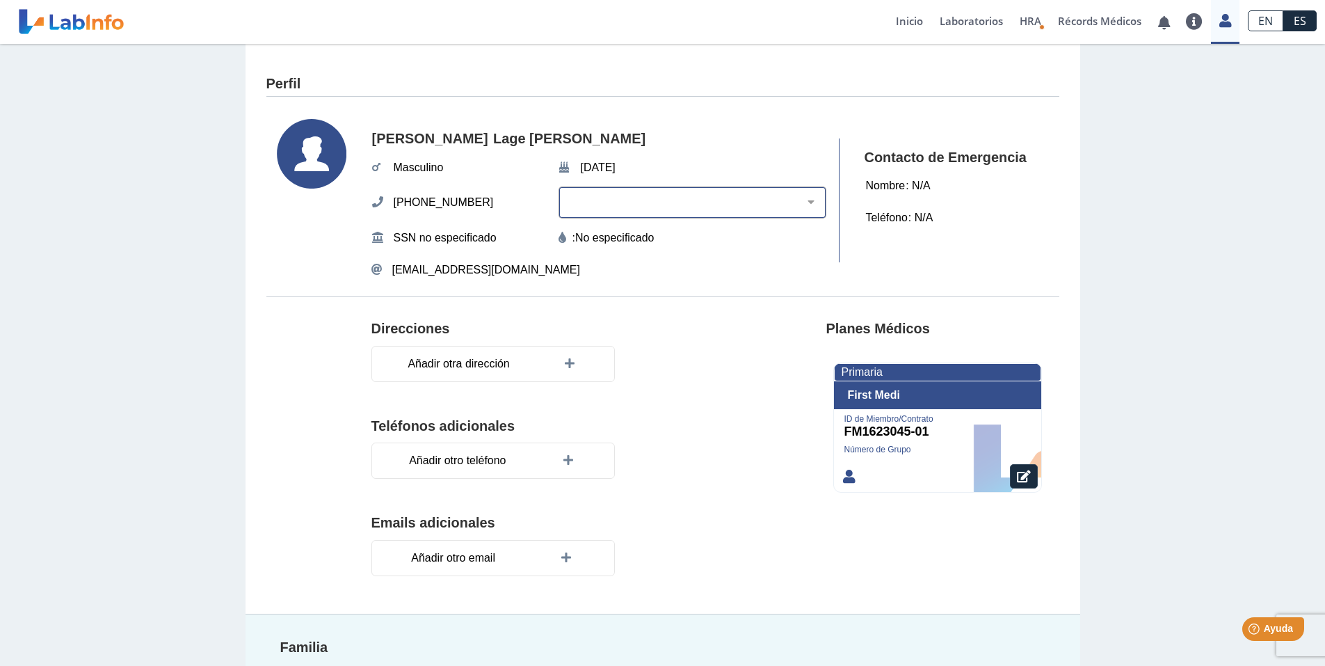
click at [807, 198] on select "Blanco Negro Hispano o Latino Indígena Americano o Nativo de Alaska Asiático Is…" at bounding box center [697, 201] width 255 height 13
select select "0"
click at [593, 195] on select "Blanco Negro Hispano o Latino Indígena Americano o Nativo de Alaska Asiático Is…" at bounding box center [697, 201] width 255 height 13
click at [738, 374] on section "Direcciones Añadir otra dirección Teléfonos adicionales Añadir otro teléfono Em…" at bounding box center [662, 454] width 793 height 317
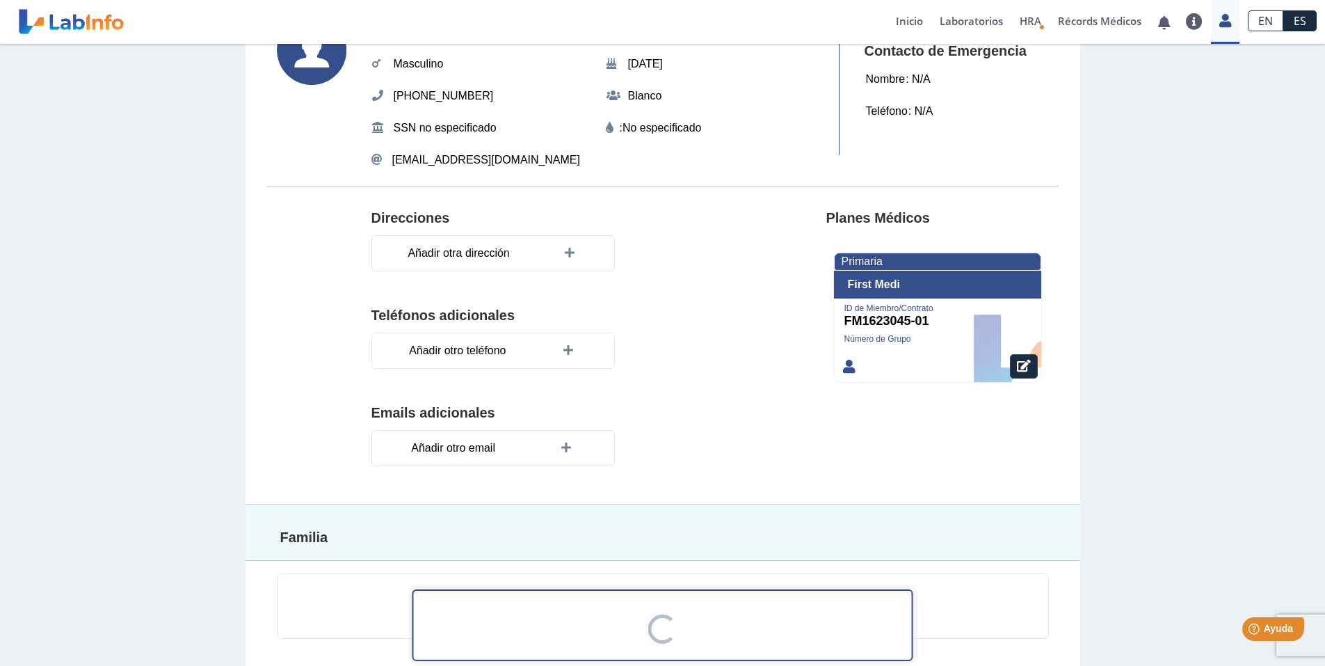
scroll to position [110, 0]
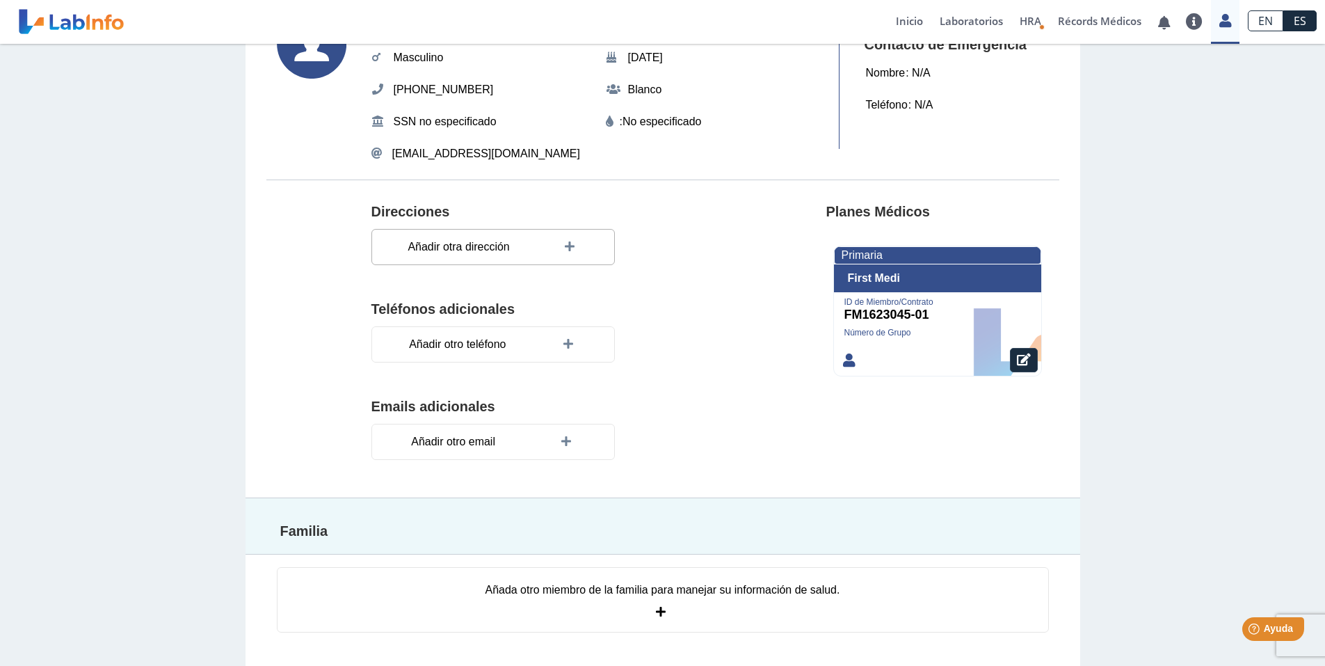
click at [565, 243] on icon at bounding box center [572, 246] width 14 height 11
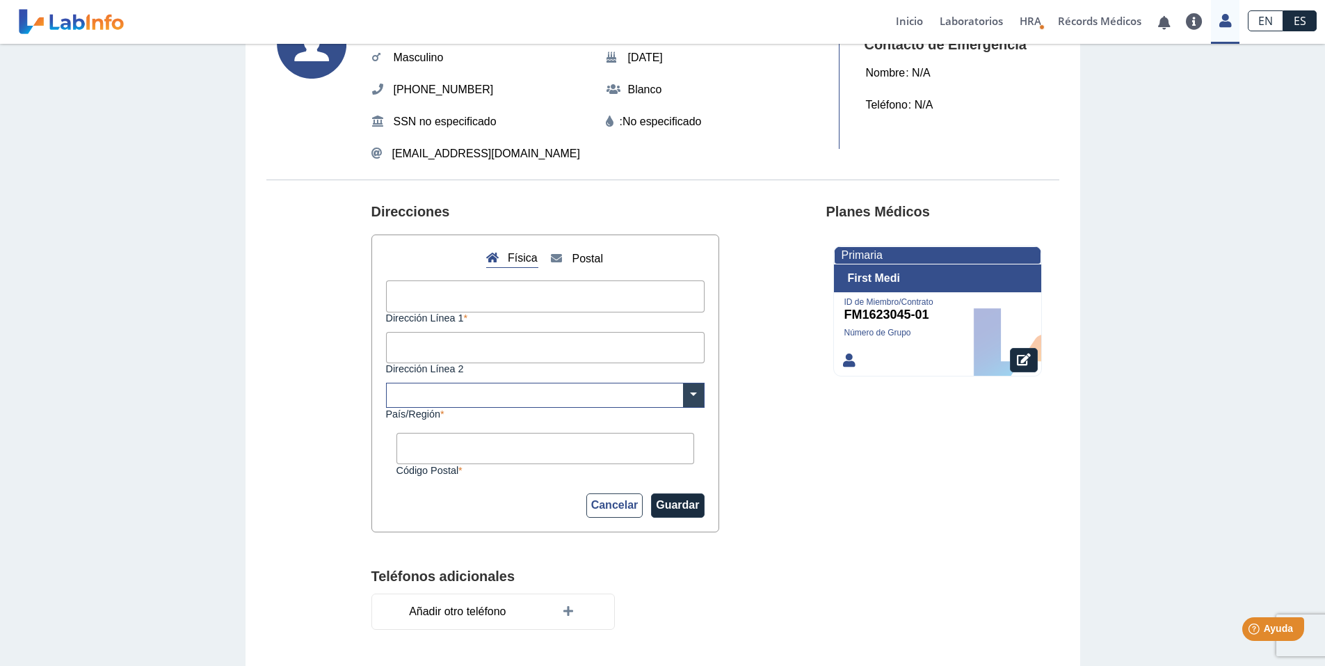
click at [585, 291] on input "Dirección Línea 1" at bounding box center [545, 295] width 319 height 31
click at [757, 284] on section "Direcciones Física Postal Dirección Línea 1 Dirección Línea 2 × País/Región Cód…" at bounding box center [662, 471] width 793 height 584
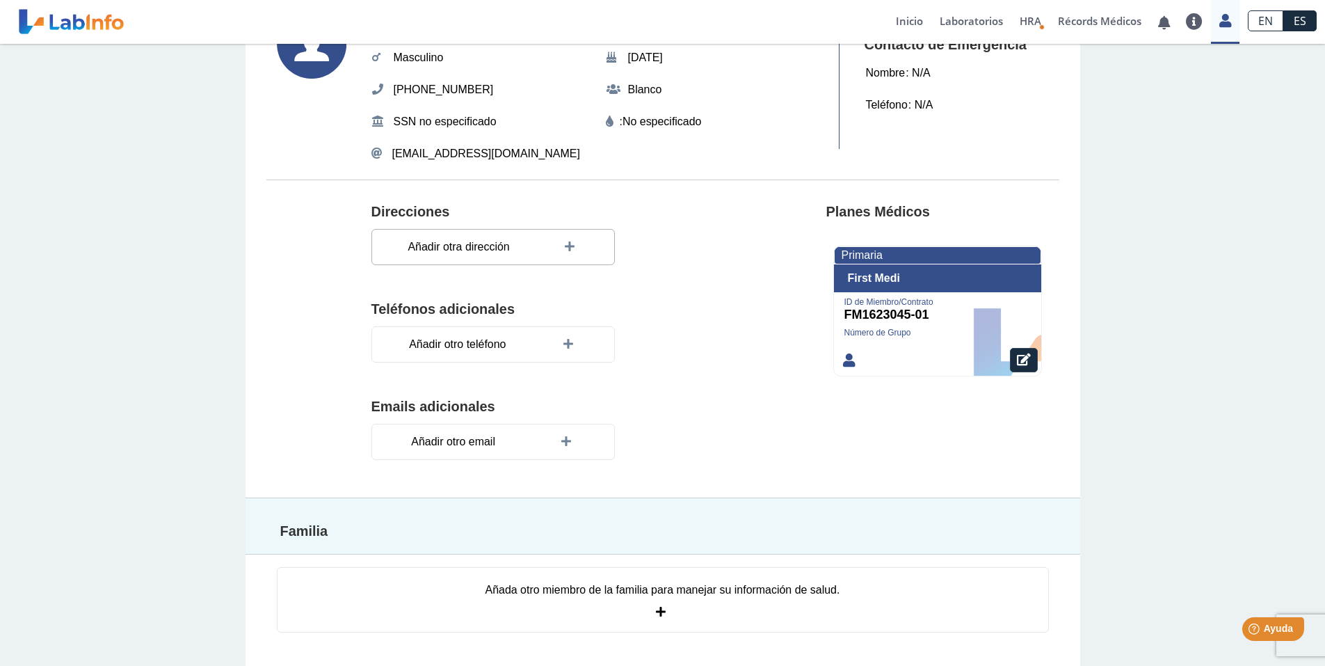
click at [537, 249] on div "Añadir otra dirección" at bounding box center [492, 247] width 243 height 36
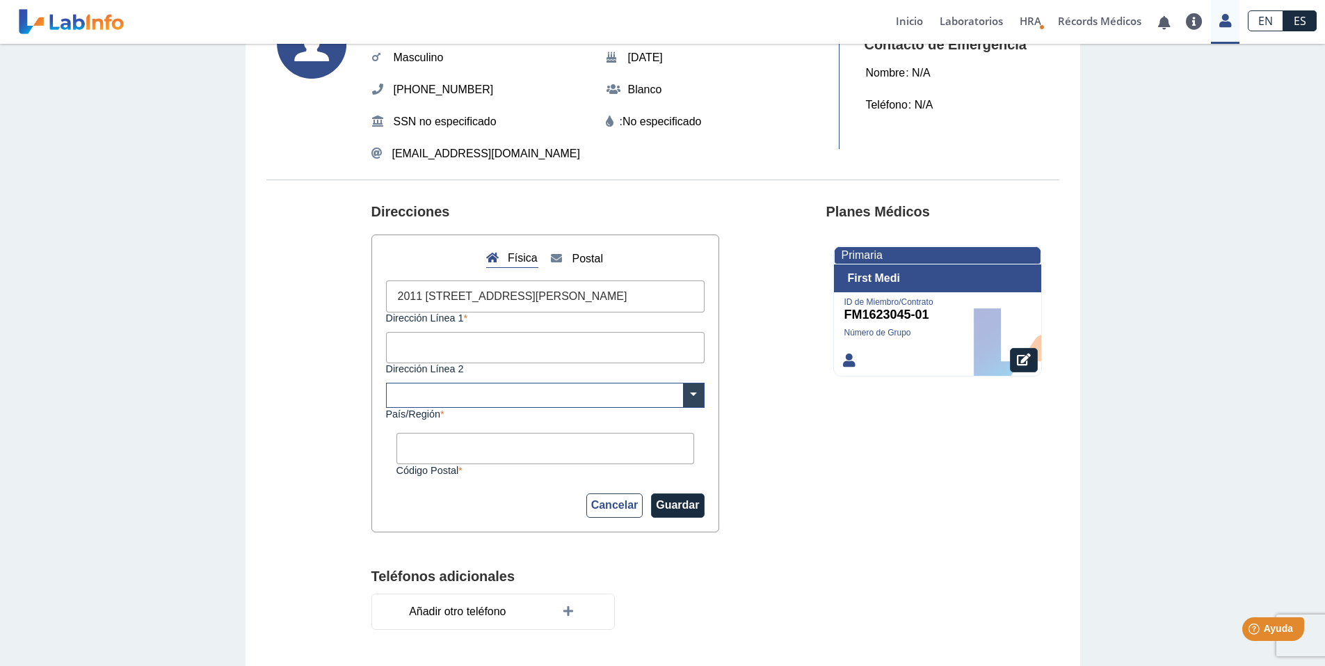
type input "2011 Ave Sagrado Corazon ap 204, San Juan, PR, 00915"
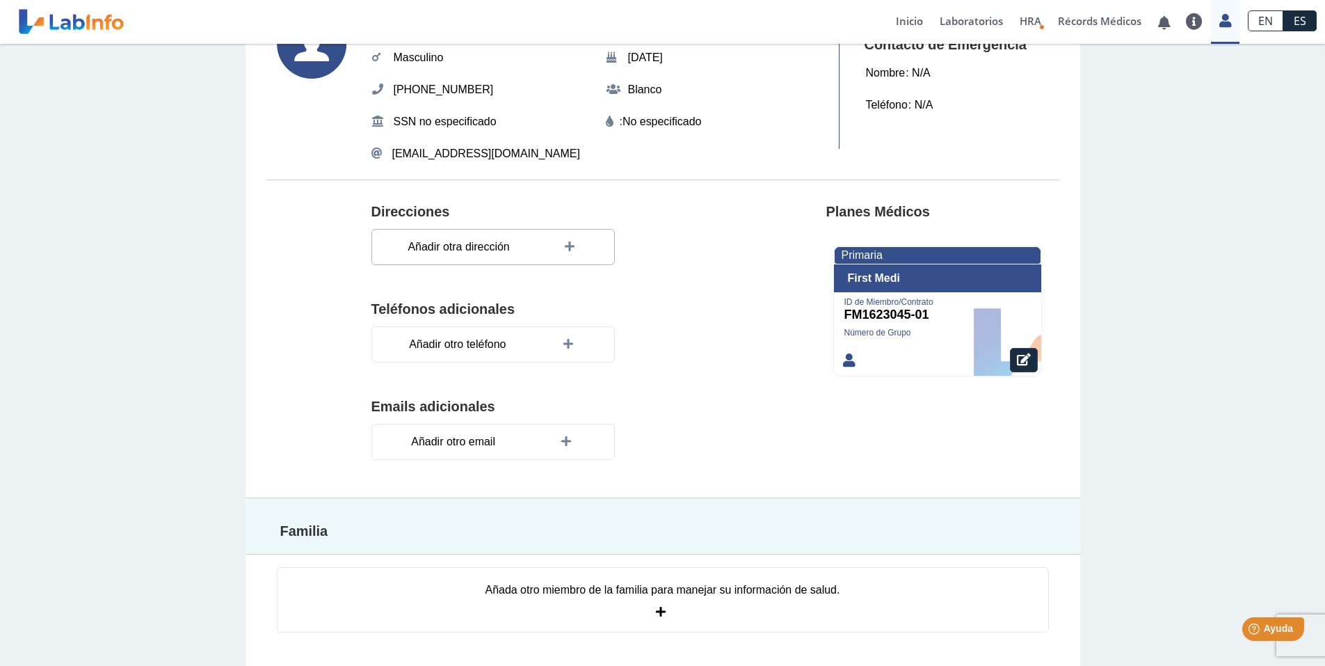
click at [565, 246] on icon at bounding box center [572, 246] width 14 height 11
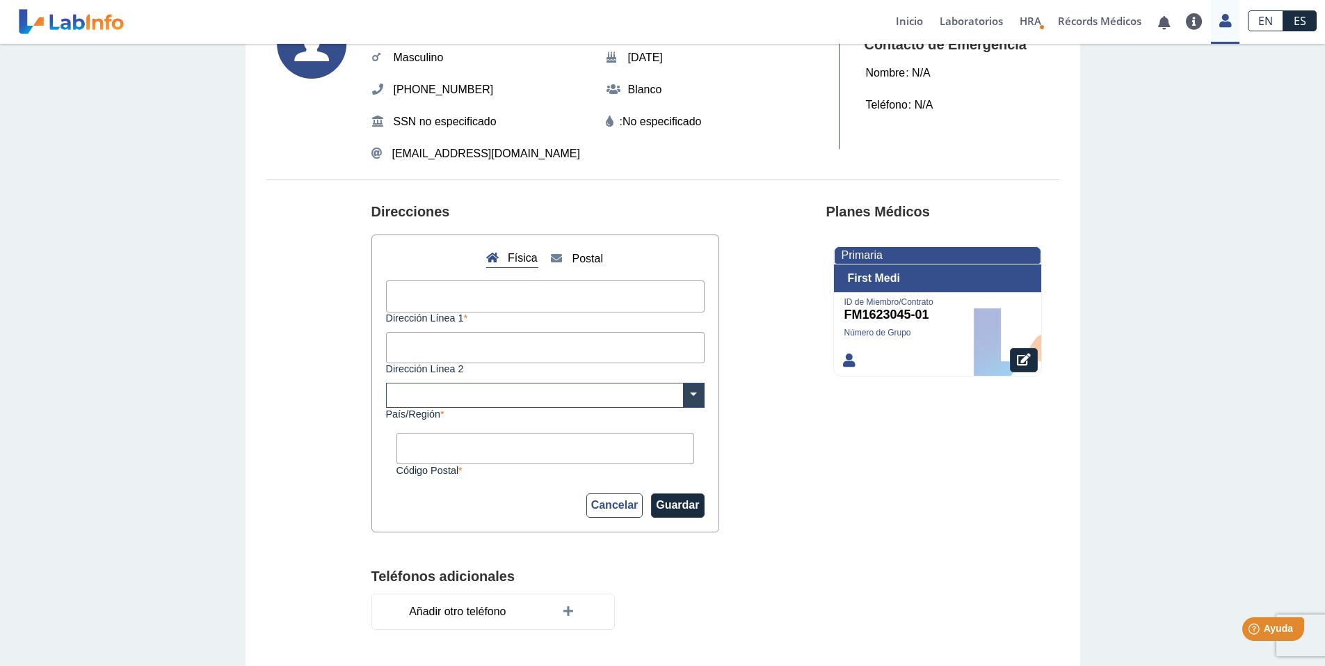
click at [628, 296] on input "Dirección Línea 1" at bounding box center [545, 295] width 319 height 31
type input "2011 Ave Sagrado Corazon"
click at [648, 338] on input "Dirección Línea 2" at bounding box center [545, 347] width 319 height 31
type input "Ap 204"
click at [805, 351] on section "Direcciones Física Postal 2011 Ave Sagrado Corazon Dirección Línea 1 Ap 204 Dir…" at bounding box center [662, 471] width 793 height 584
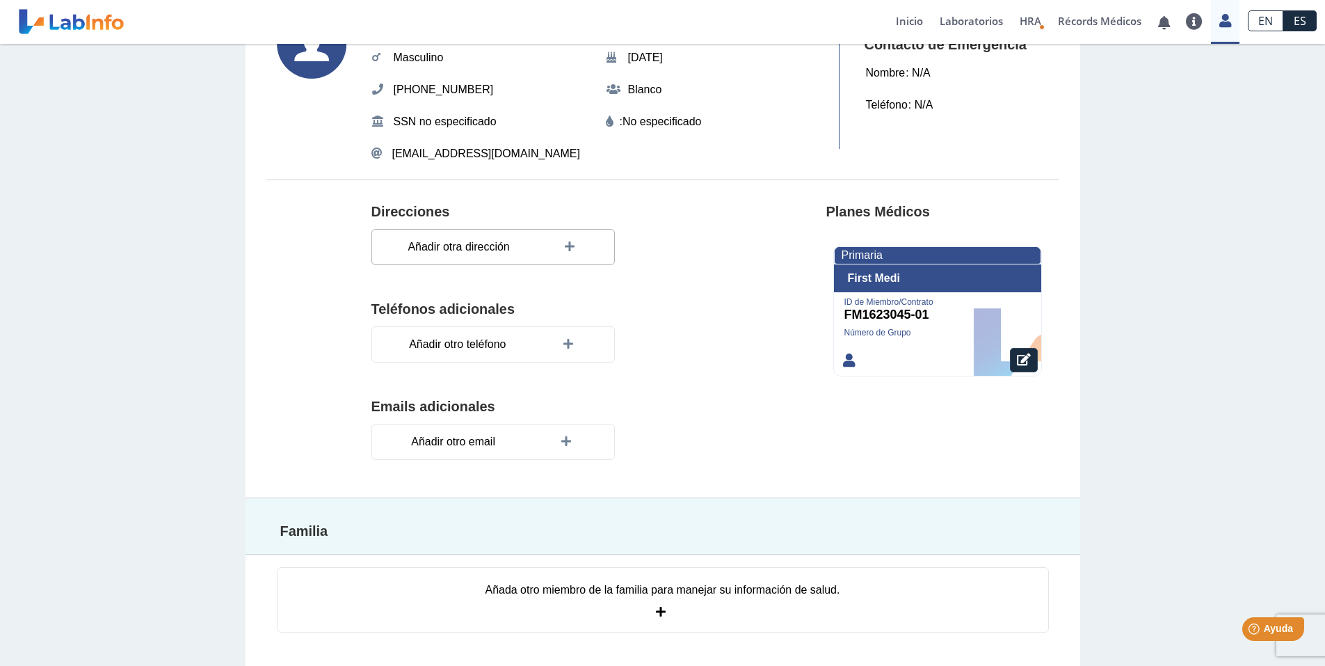
click at [513, 247] on div "Añadir otra dirección" at bounding box center [492, 247] width 243 height 36
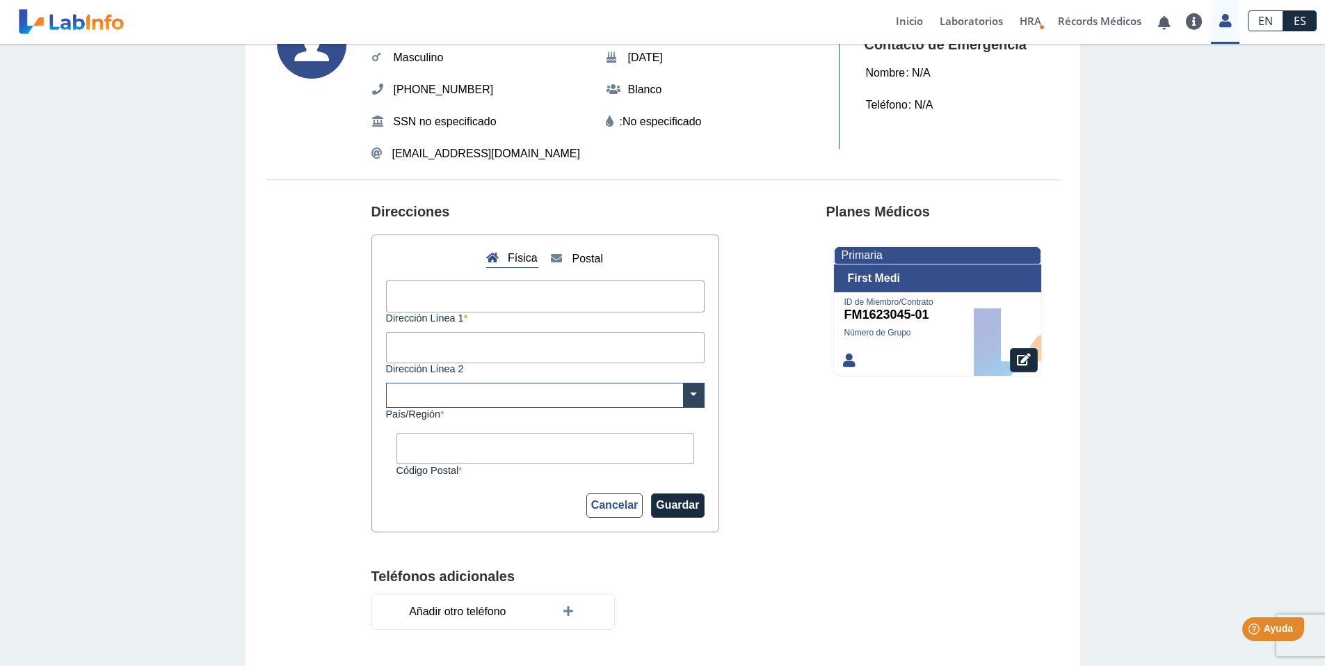
click at [803, 468] on section "Direcciones Física Postal Dirección Línea 1 Dirección Línea 2 × País/Región Cód…" at bounding box center [662, 471] width 793 height 584
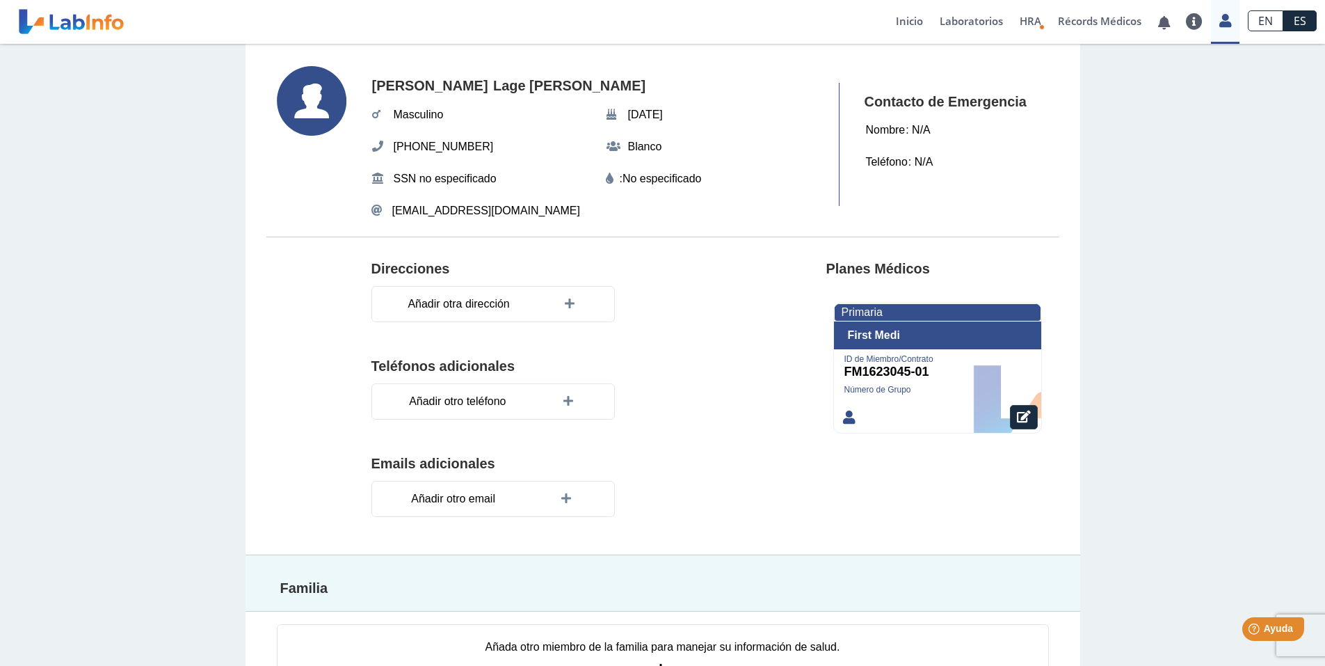
scroll to position [0, 0]
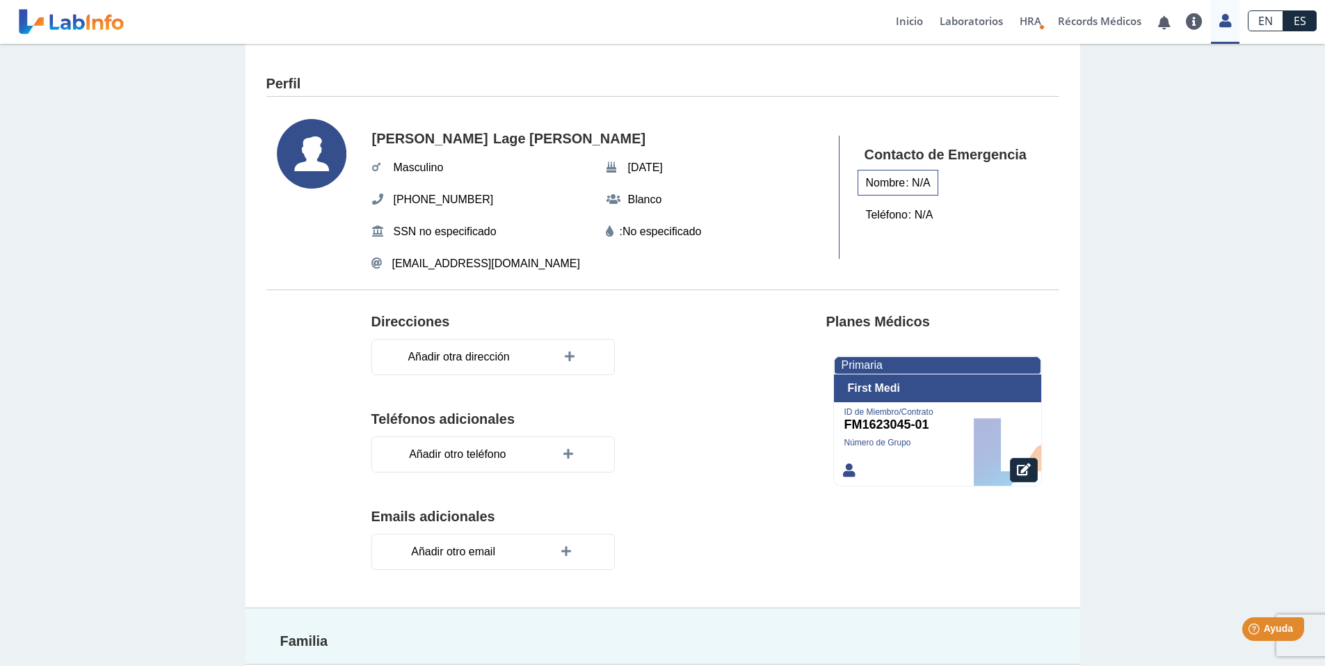
click at [892, 186] on span "Nombre" at bounding box center [886, 182] width 48 height 25
type input "Wendy Escalona"
click at [918, 212] on div "Teléfono : N/A" at bounding box center [899, 215] width 83 height 26
type input "(787) 457-3702"
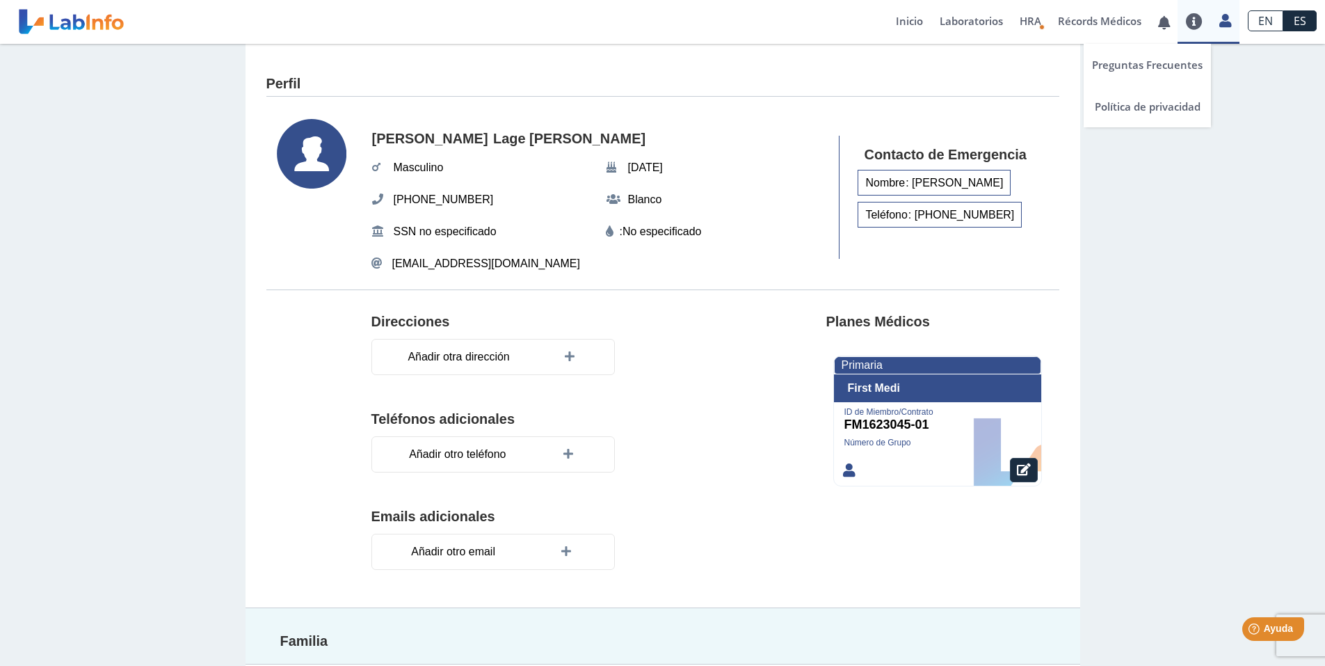
click at [1200, 22] on link at bounding box center [1194, 21] width 33 height 17
click at [964, 22] on link "Laboratorios" at bounding box center [971, 22] width 80 height 44
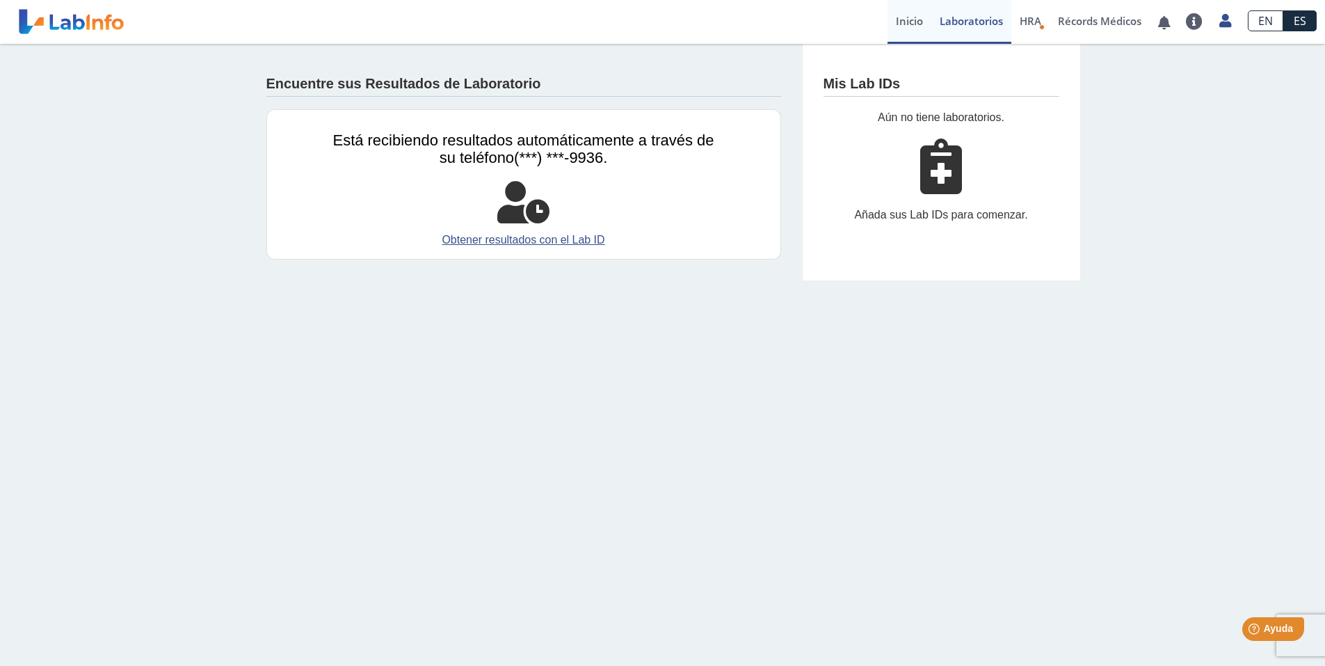
click at [907, 22] on link "Inicio" at bounding box center [910, 22] width 44 height 44
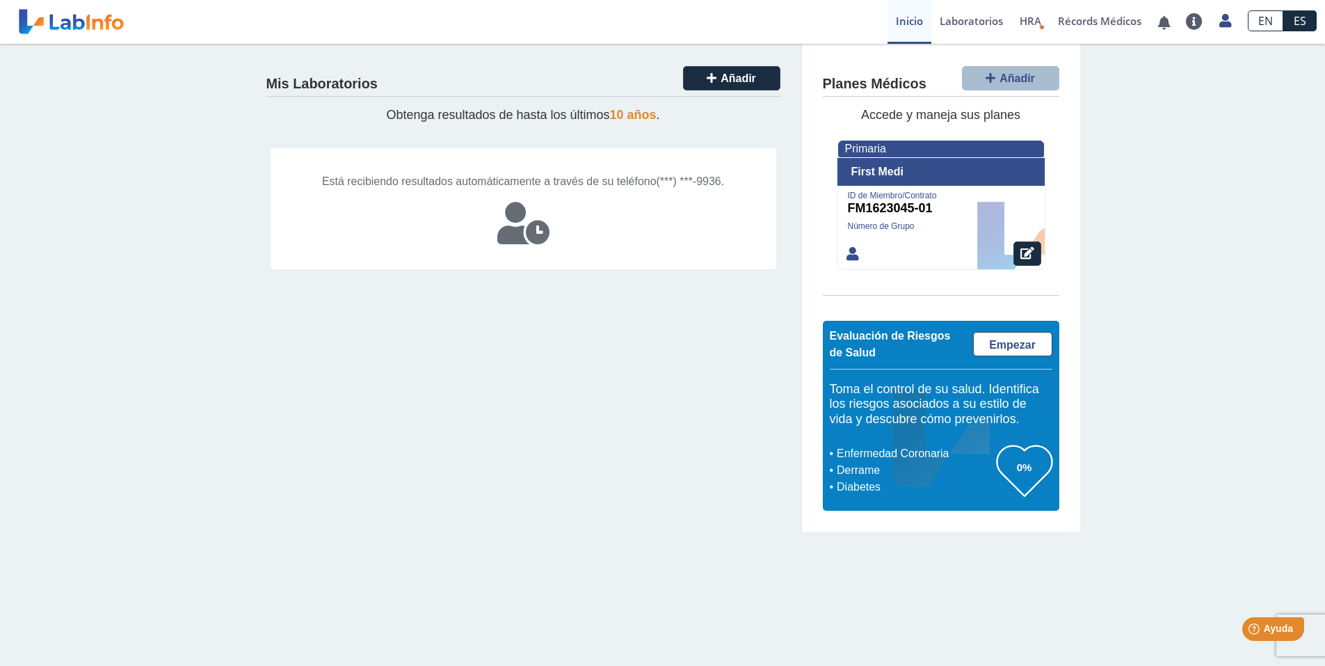
click at [1180, 131] on div "Mis Laboratorios Añadir Obtenga resultados de hasta los últimos 10 años . Está …" at bounding box center [662, 288] width 1325 height 488
click at [1162, 26] on link at bounding box center [1164, 22] width 29 height 10
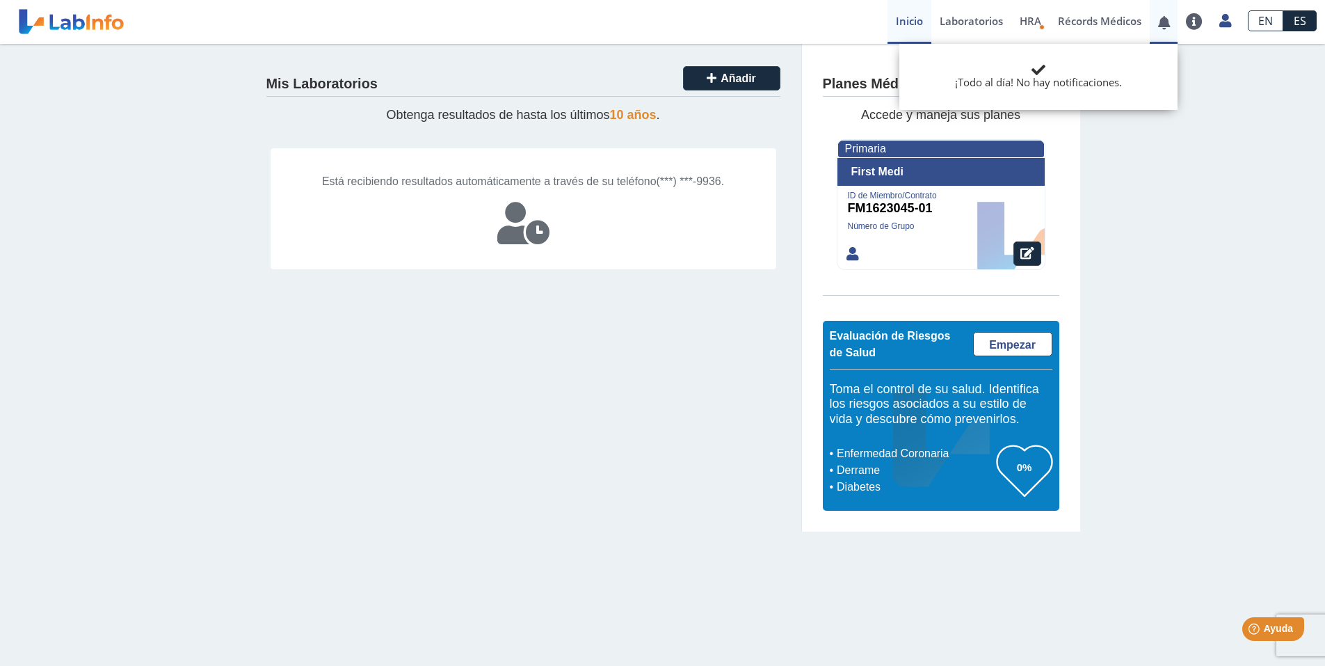
click at [1162, 26] on link at bounding box center [1164, 22] width 29 height 10
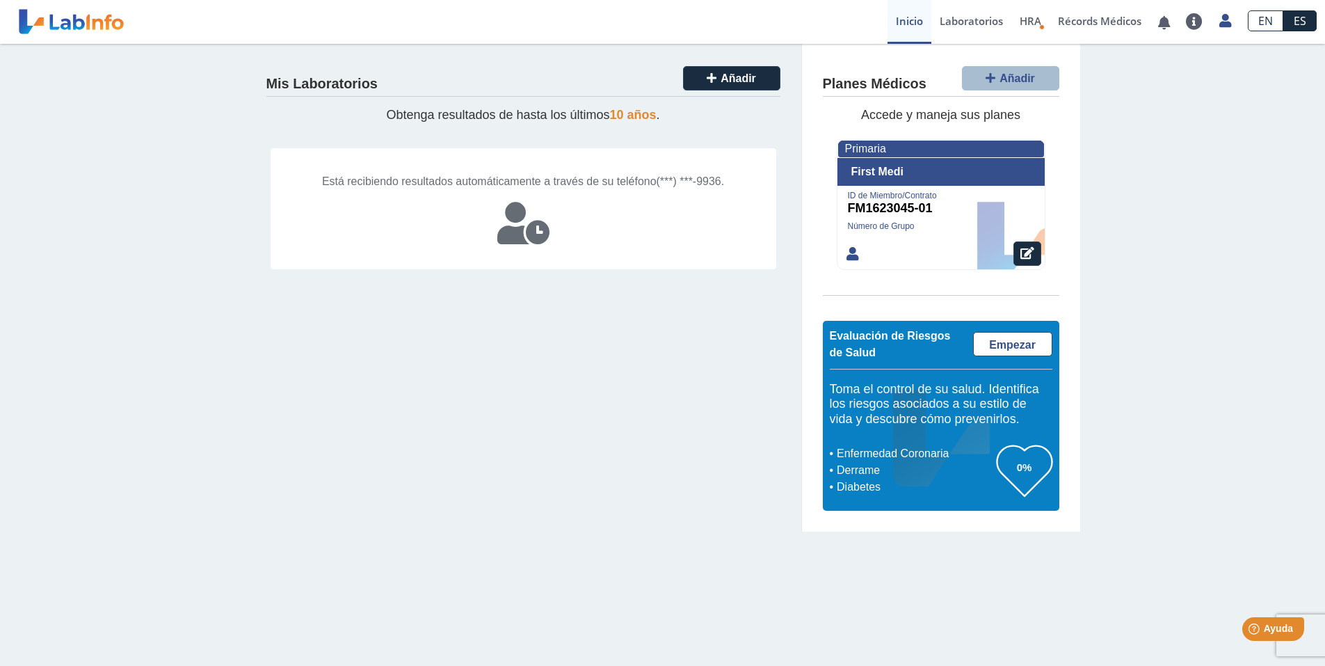
click at [1175, 177] on div "Mis Laboratorios Añadir Obtenga resultados de hasta los últimos 10 años . Está …" at bounding box center [662, 288] width 1325 height 488
click at [1090, 23] on link "Récords Médicos" at bounding box center [1100, 22] width 100 height 44
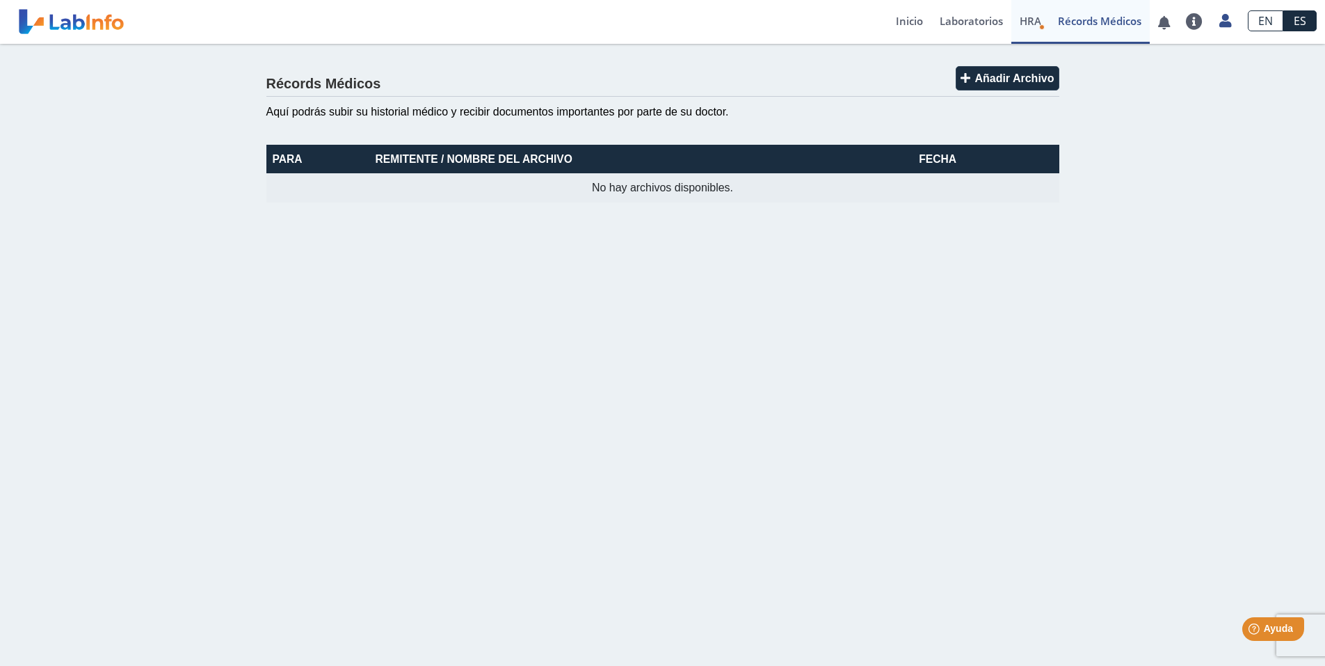
click at [1032, 18] on span "HRA" at bounding box center [1031, 21] width 22 height 14
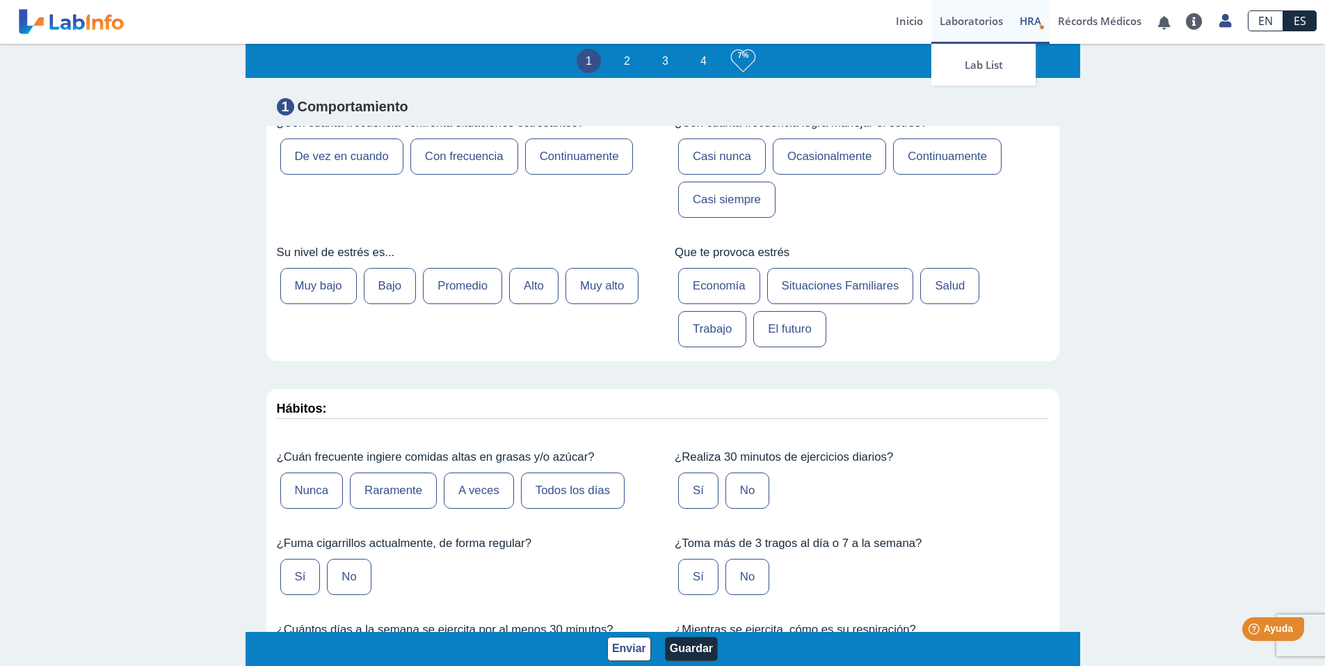
click at [973, 22] on link "Laboratorios" at bounding box center [971, 22] width 80 height 44
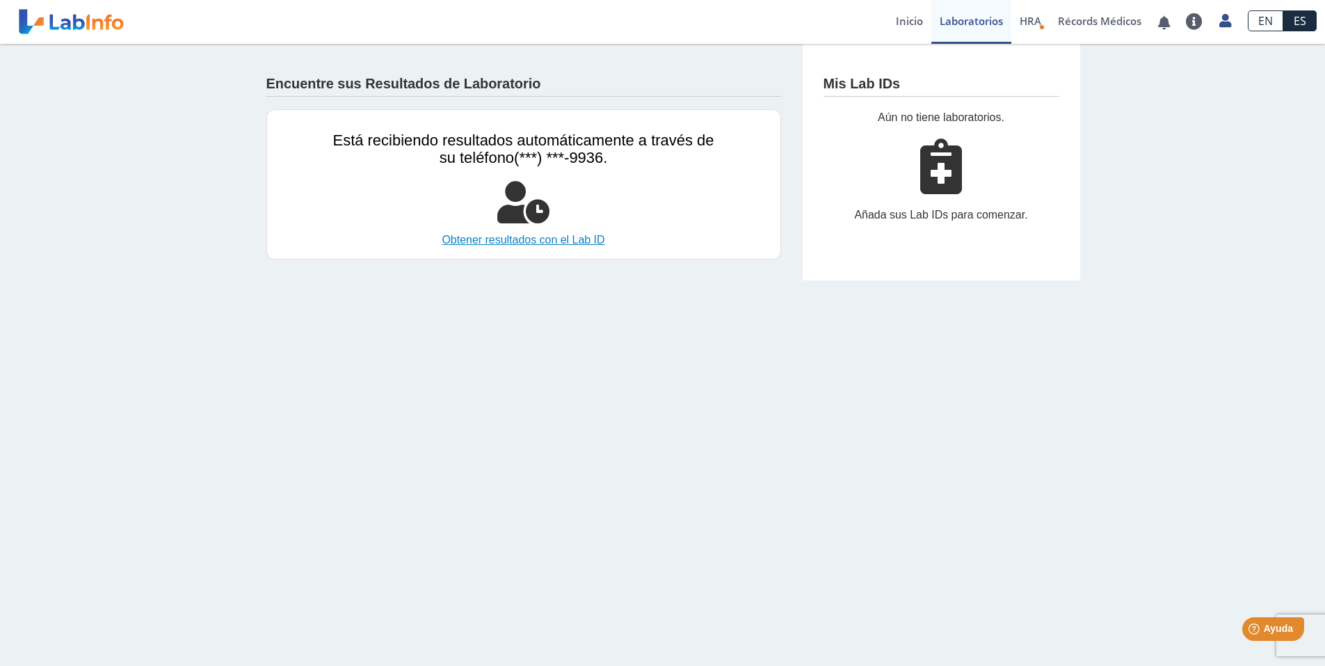
click at [566, 241] on link "Obtener resultados con el Lab ID" at bounding box center [523, 240] width 381 height 17
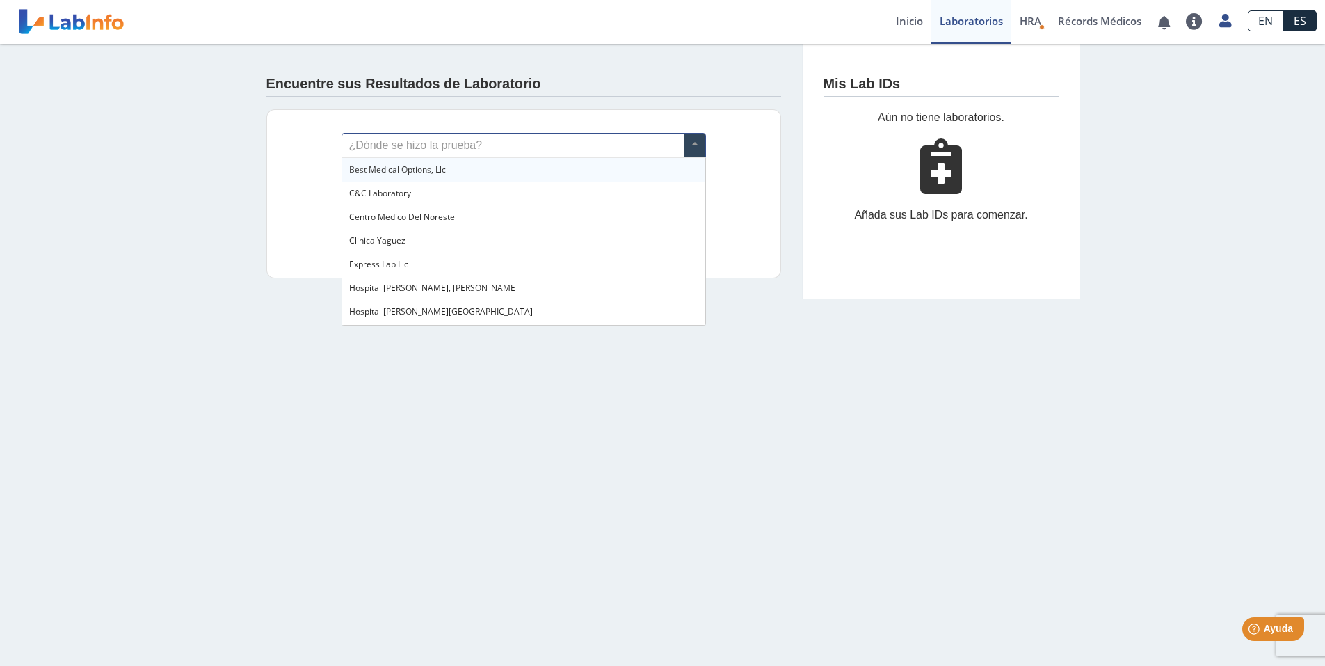
click at [689, 142] on span at bounding box center [694, 146] width 21 height 24
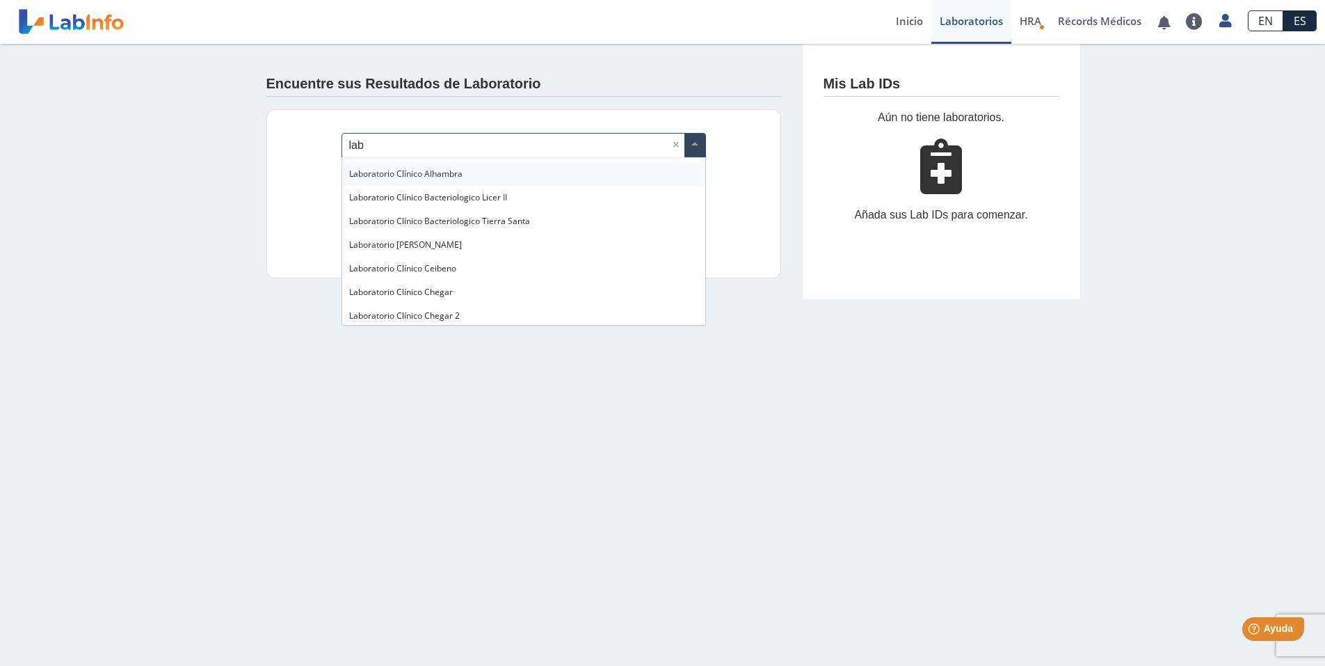
drag, startPoint x: 410, startPoint y: 137, endPoint x: 295, endPoint y: 143, distance: 115.6
click at [295, 143] on div "¿Dónde se hizo la prueba? lab × Lab ID (número dado por el laboratorio) Este ca…" at bounding box center [523, 193] width 515 height 169
type input "pavia"
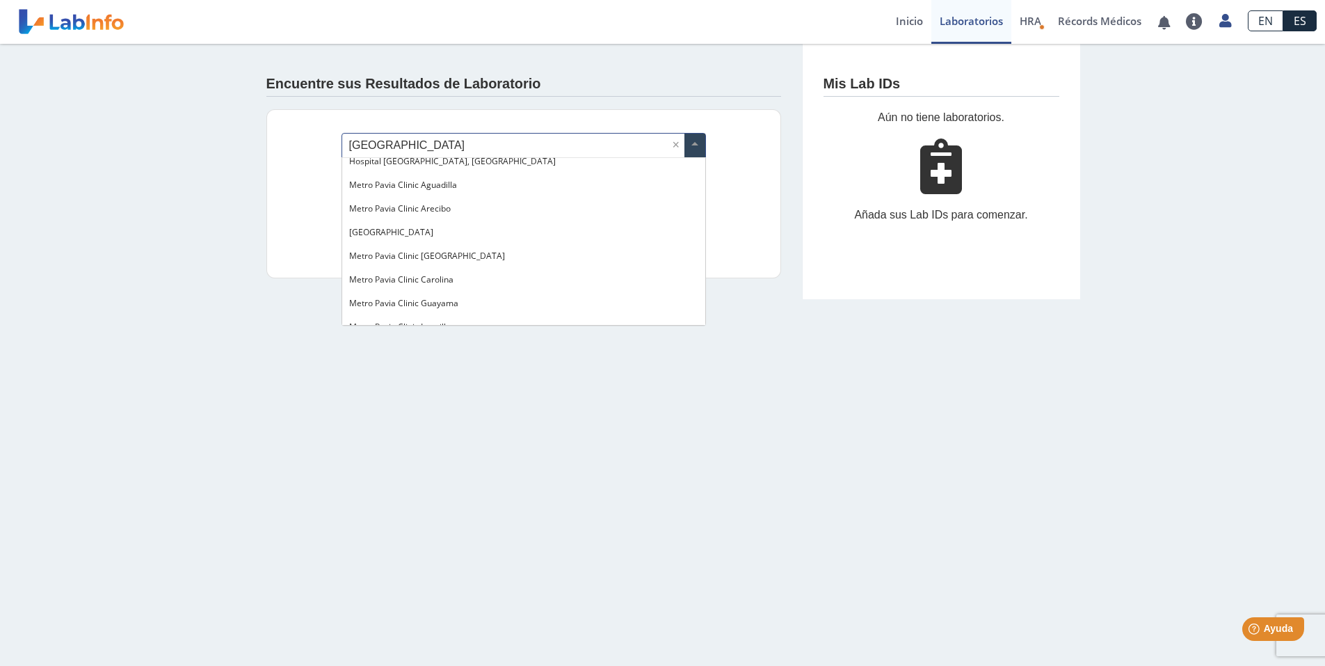
scroll to position [0, 0]
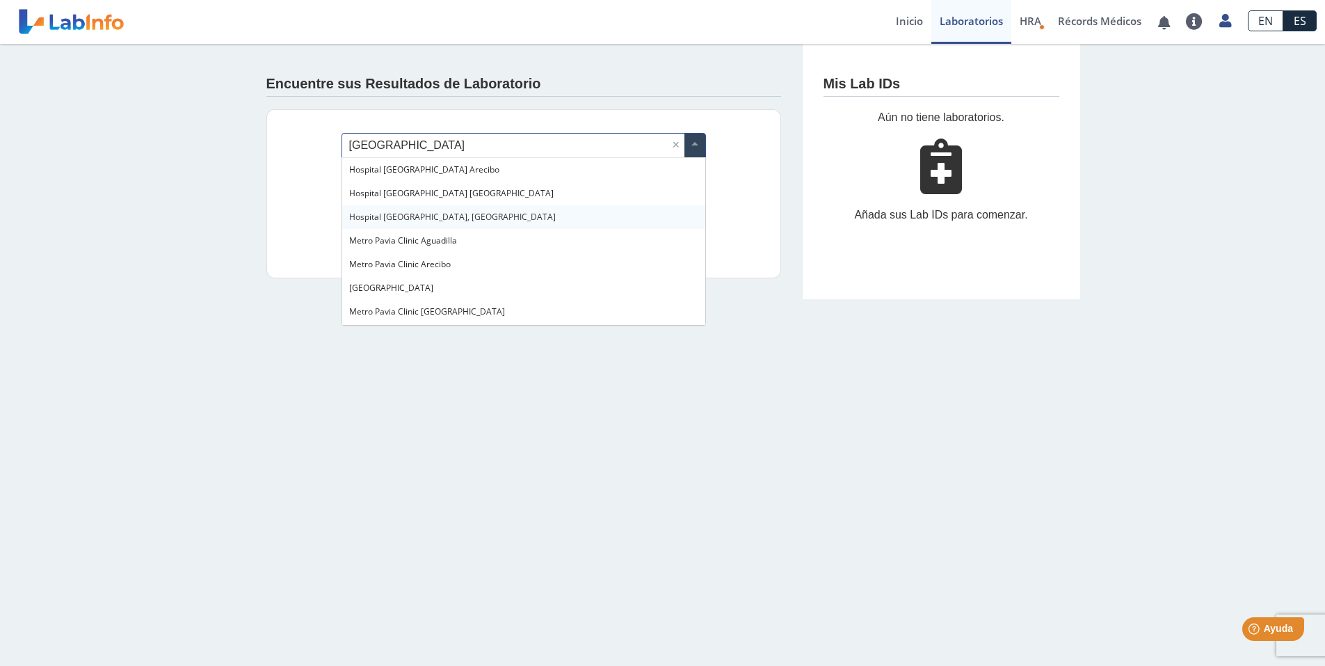
click at [412, 216] on span "Hospital [GEOGRAPHIC_DATA], [GEOGRAPHIC_DATA]" at bounding box center [452, 217] width 207 height 12
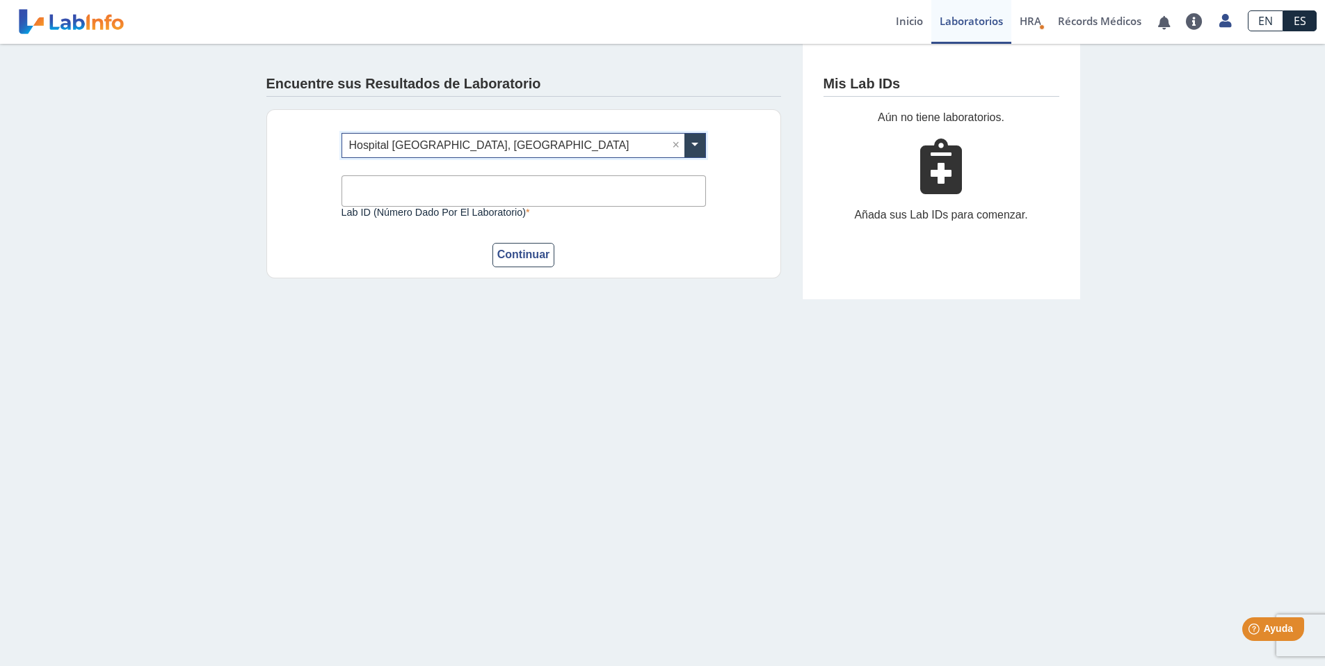
click at [486, 199] on input "Lab ID (número dado por el laboratorio)" at bounding box center [524, 190] width 364 height 31
click at [725, 284] on div "Encuentre sus Resultados de Laboratorio ¿Dónde se hizo la prueba? × Hospital Pa…" at bounding box center [524, 171] width 556 height 255
click at [673, 275] on div "¿Dónde se hizo la prueba? × Hospital Pavia, Santurce × Lab ID (número dado por …" at bounding box center [523, 193] width 515 height 169
click at [899, 24] on link "Inicio" at bounding box center [910, 22] width 44 height 44
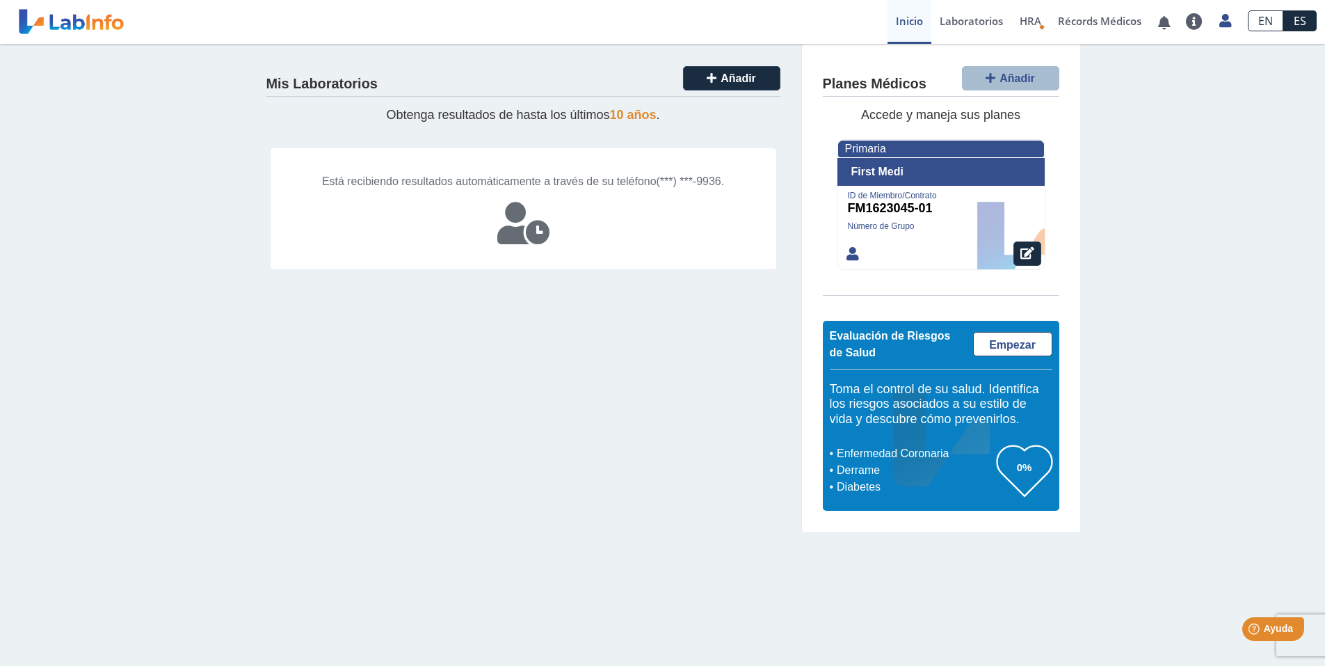
click at [935, 238] on div at bounding box center [940, 253] width 207 height 31
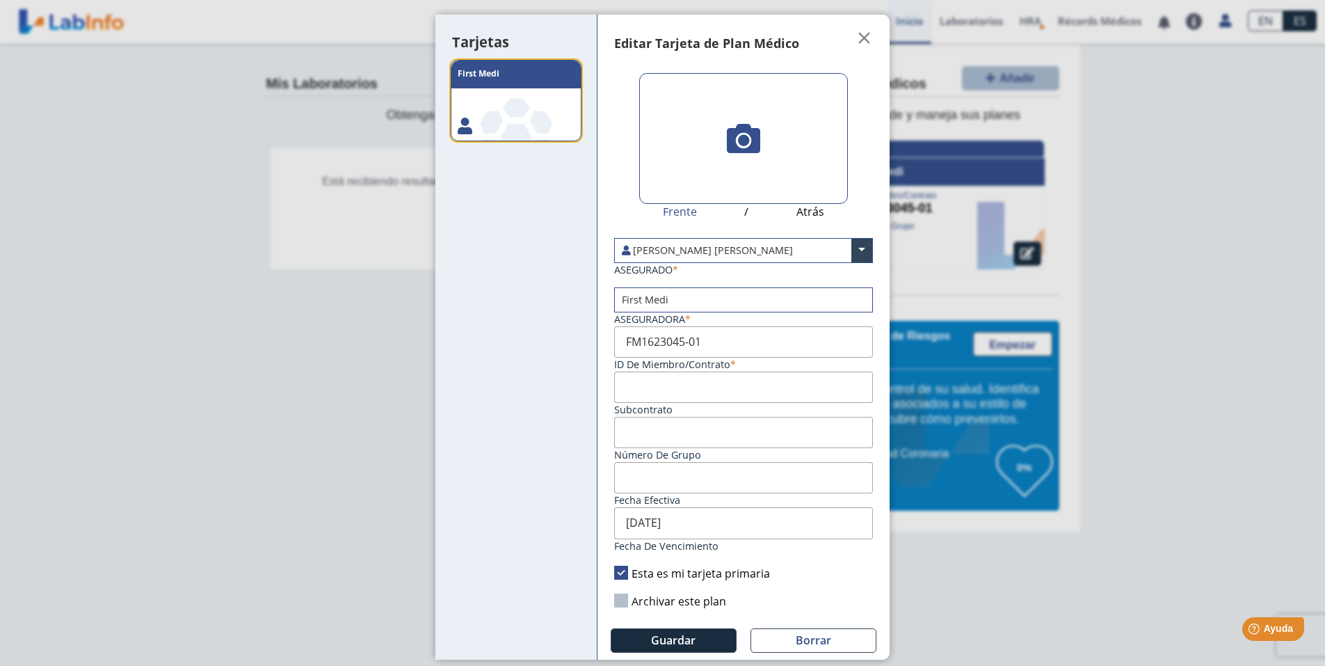
click at [760, 247] on input "text" at bounding box center [743, 251] width 257 height 24
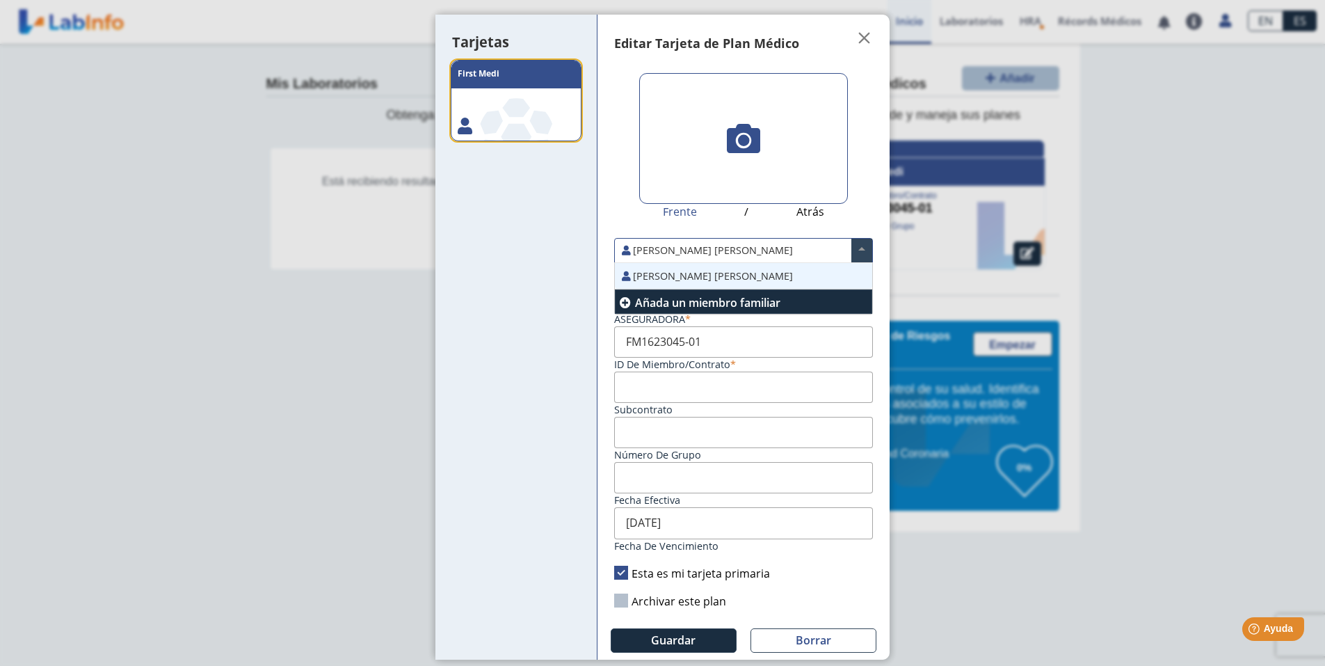
click at [760, 247] on input "text" at bounding box center [743, 251] width 257 height 24
click at [668, 251] on input "text" at bounding box center [743, 251] width 257 height 24
click at [815, 247] on input "text" at bounding box center [743, 251] width 257 height 24
click at [867, 210] on div "Frente / Atrás" at bounding box center [743, 147] width 259 height 154
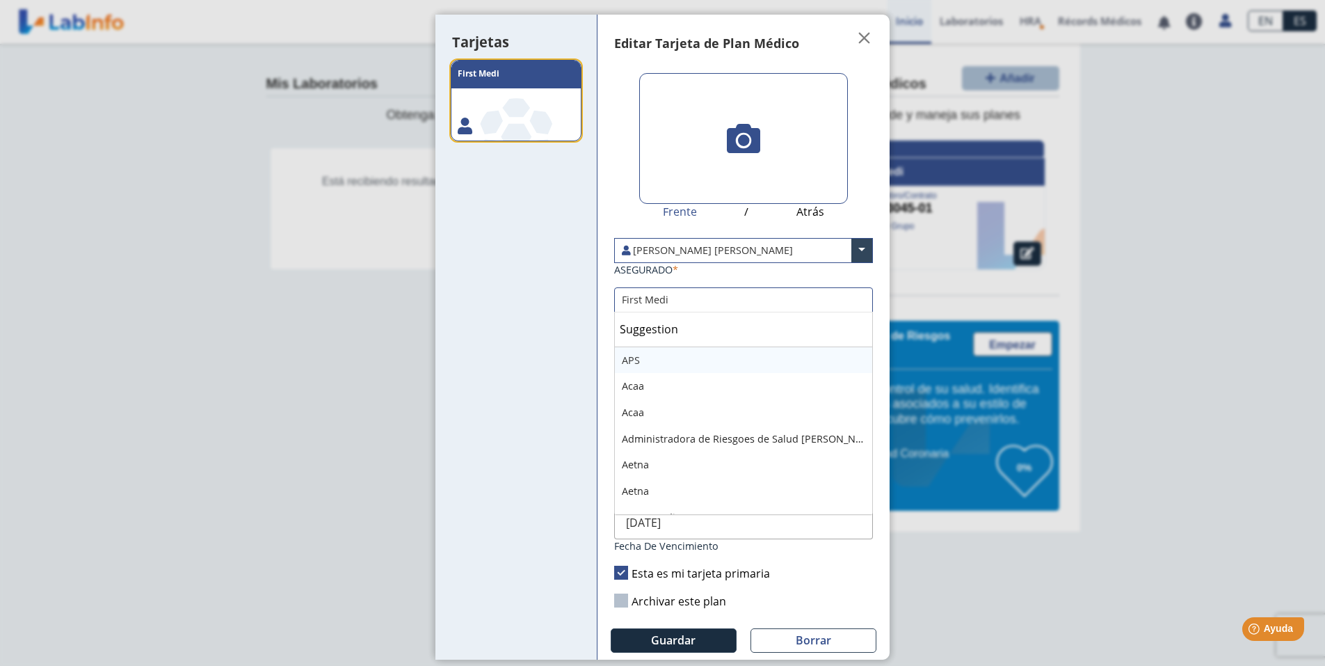
click at [719, 298] on input "text" at bounding box center [743, 300] width 257 height 24
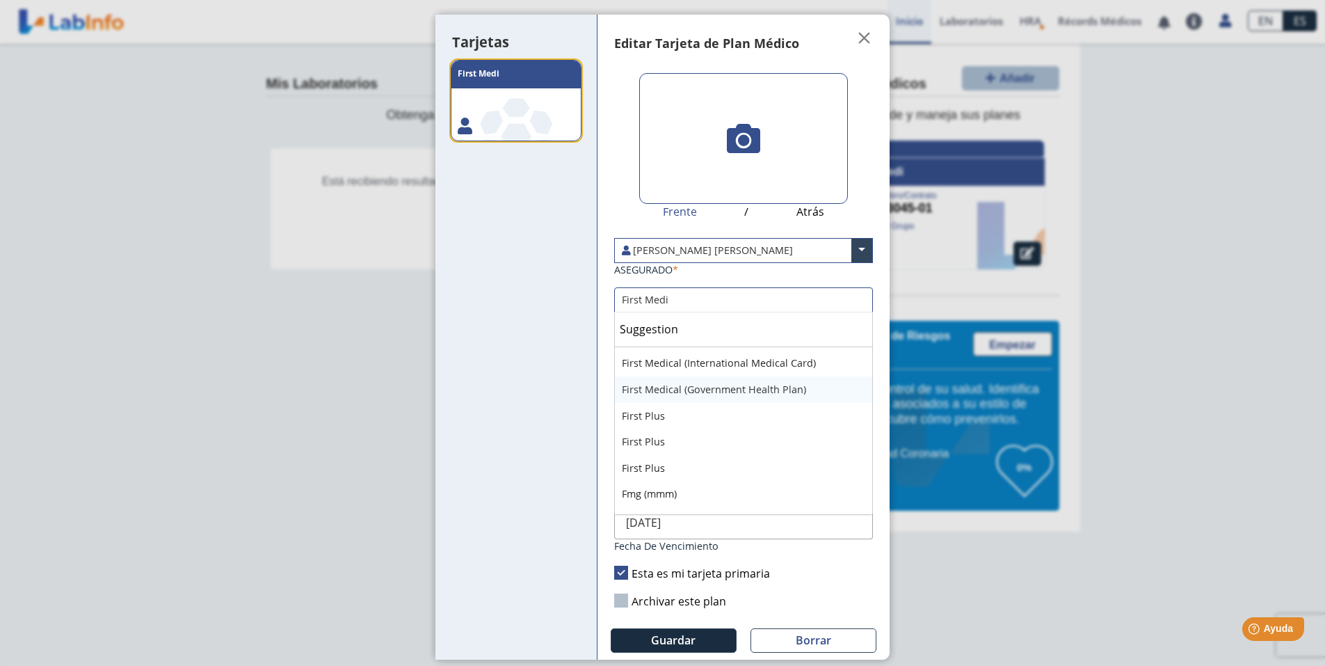
scroll to position [1461, 0]
click at [866, 181] on div "Frente / Atrás" at bounding box center [743, 147] width 259 height 154
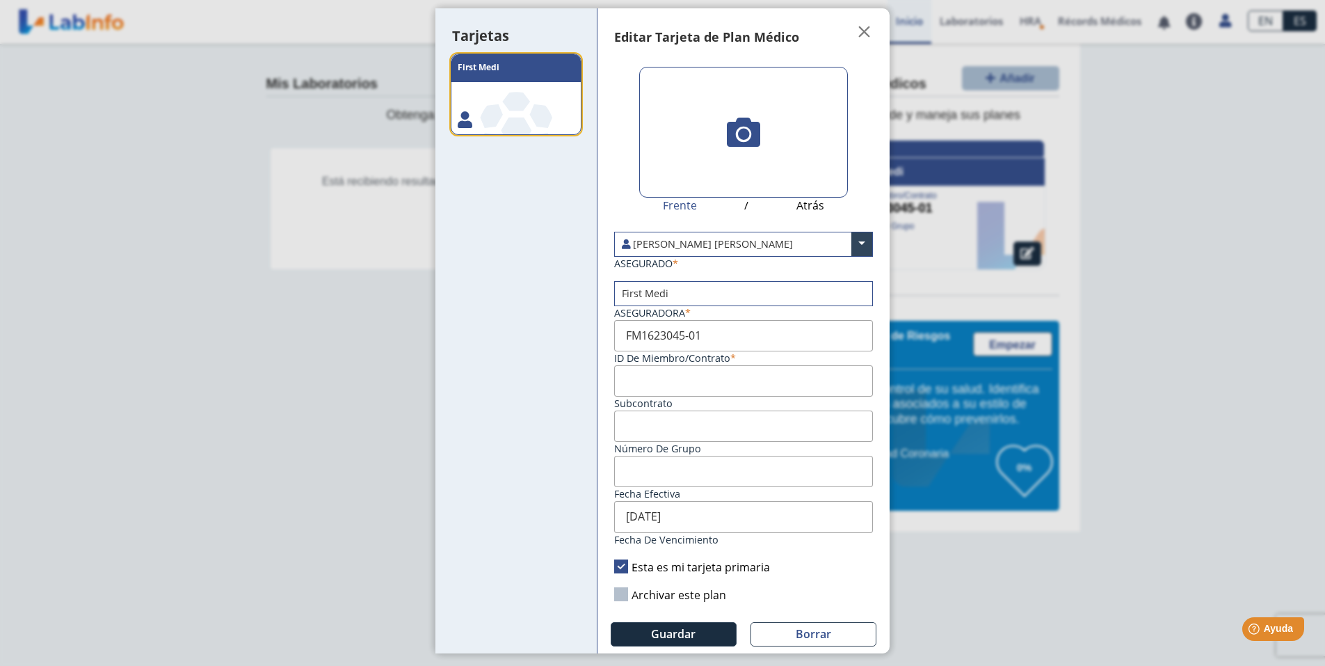
scroll to position [8, 0]
click at [680, 623] on button "Guardar" at bounding box center [674, 632] width 126 height 24
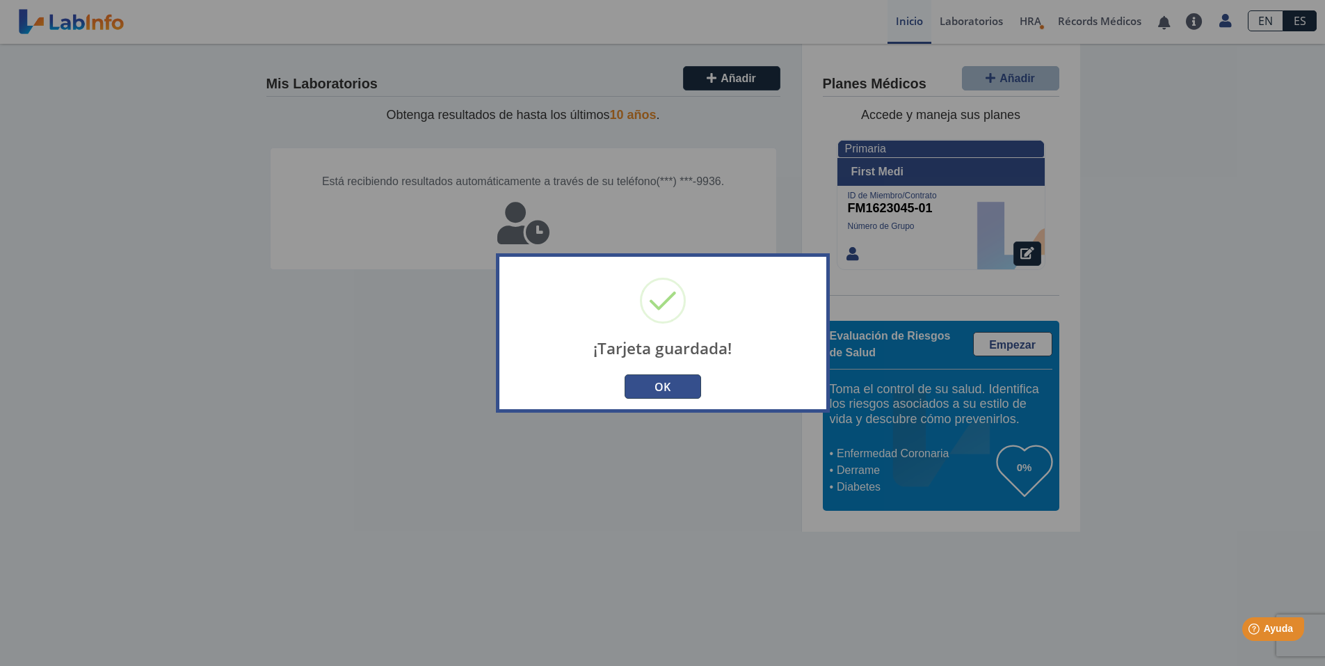
click at [672, 390] on button "OK" at bounding box center [663, 386] width 77 height 24
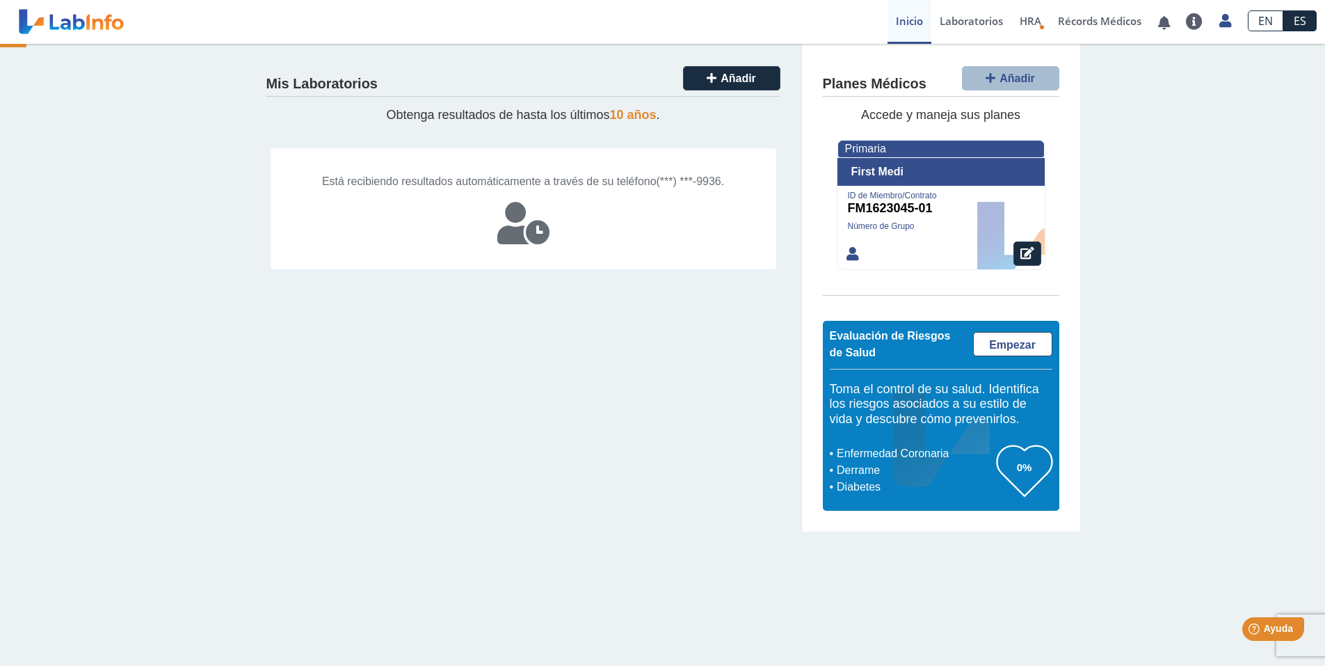
drag, startPoint x: 464, startPoint y: 428, endPoint x: 609, endPoint y: 422, distance: 144.8
click at [466, 427] on div "Mis Laboratorios Añadir Obtenga resultados de hasta los últimos 10 años . Está …" at bounding box center [524, 288] width 556 height 488
click at [456, 412] on div "Mis Laboratorios Añadir Obtenga resultados de hasta los últimos 10 años . Está …" at bounding box center [524, 288] width 556 height 488
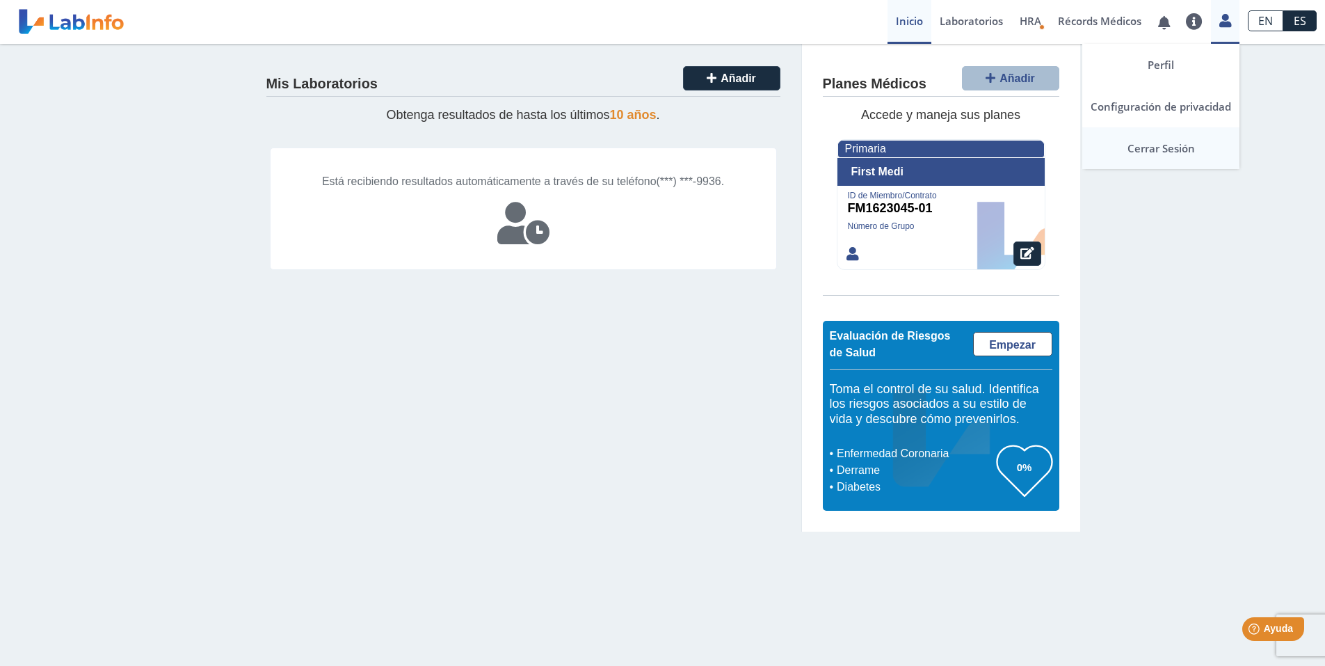
click at [1162, 141] on link "Cerrar Sesión" at bounding box center [1160, 148] width 157 height 42
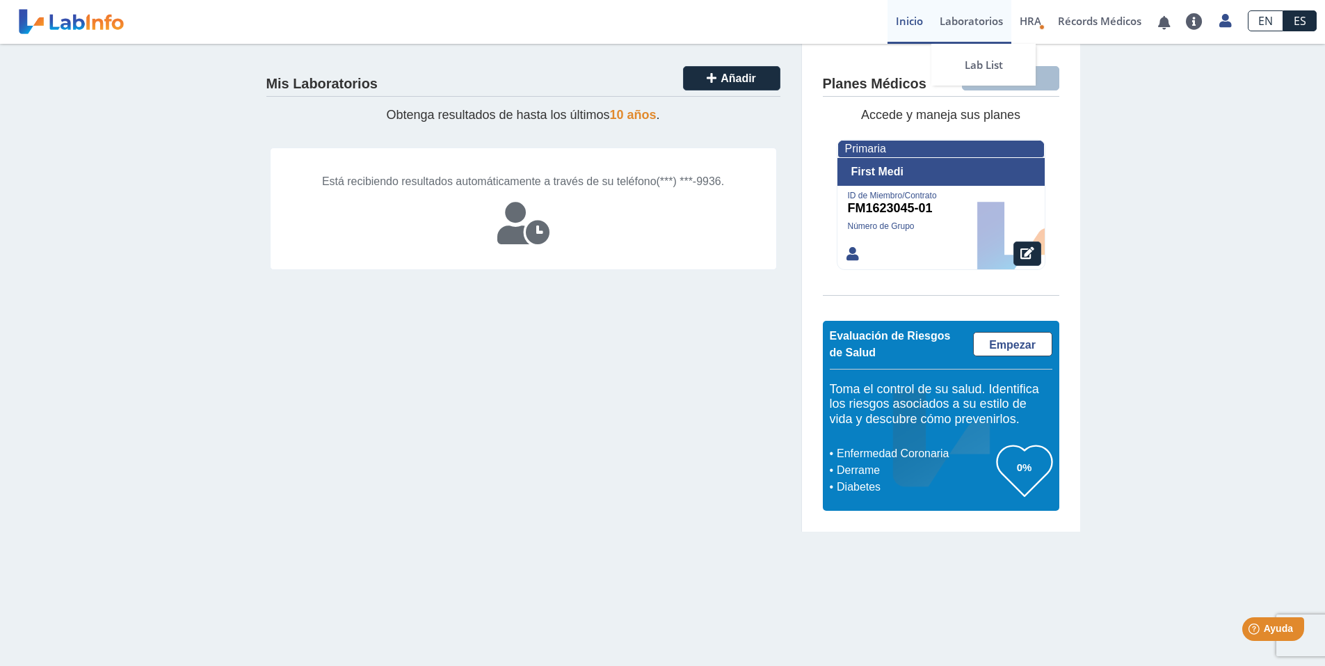
click at [954, 19] on link "Laboratorios" at bounding box center [971, 22] width 80 height 44
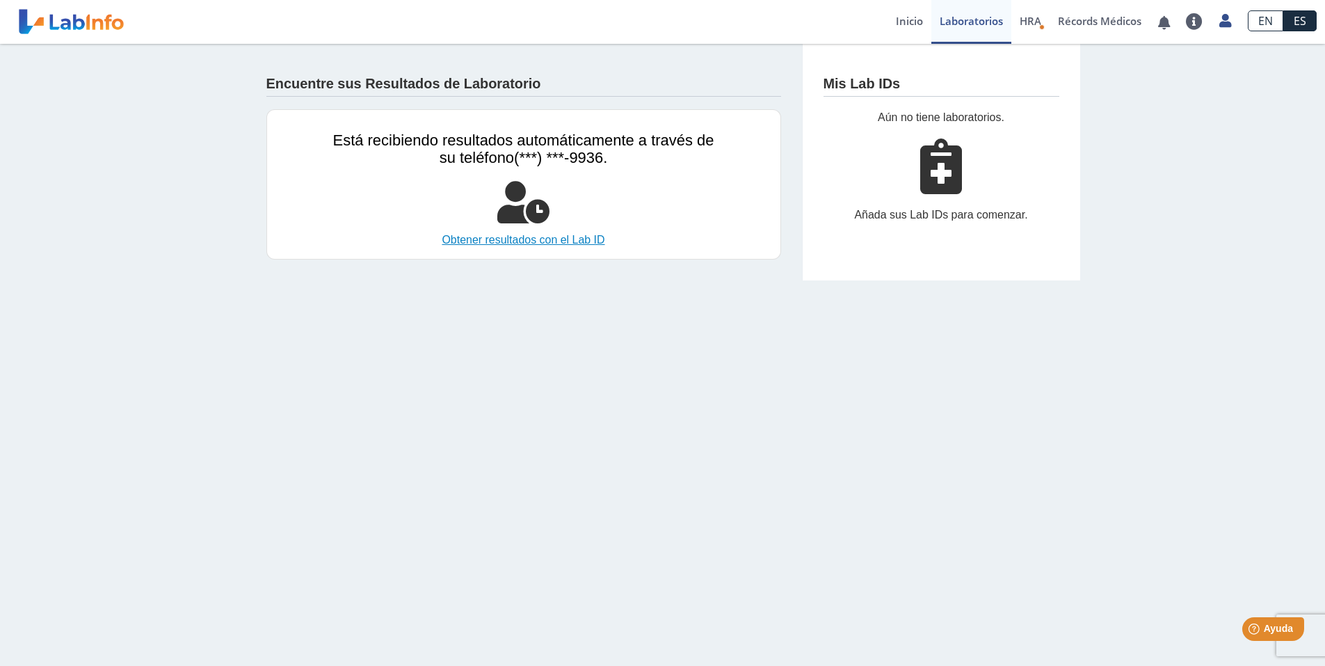
click at [498, 239] on link "Obtener resultados con el Lab ID" at bounding box center [523, 240] width 381 height 17
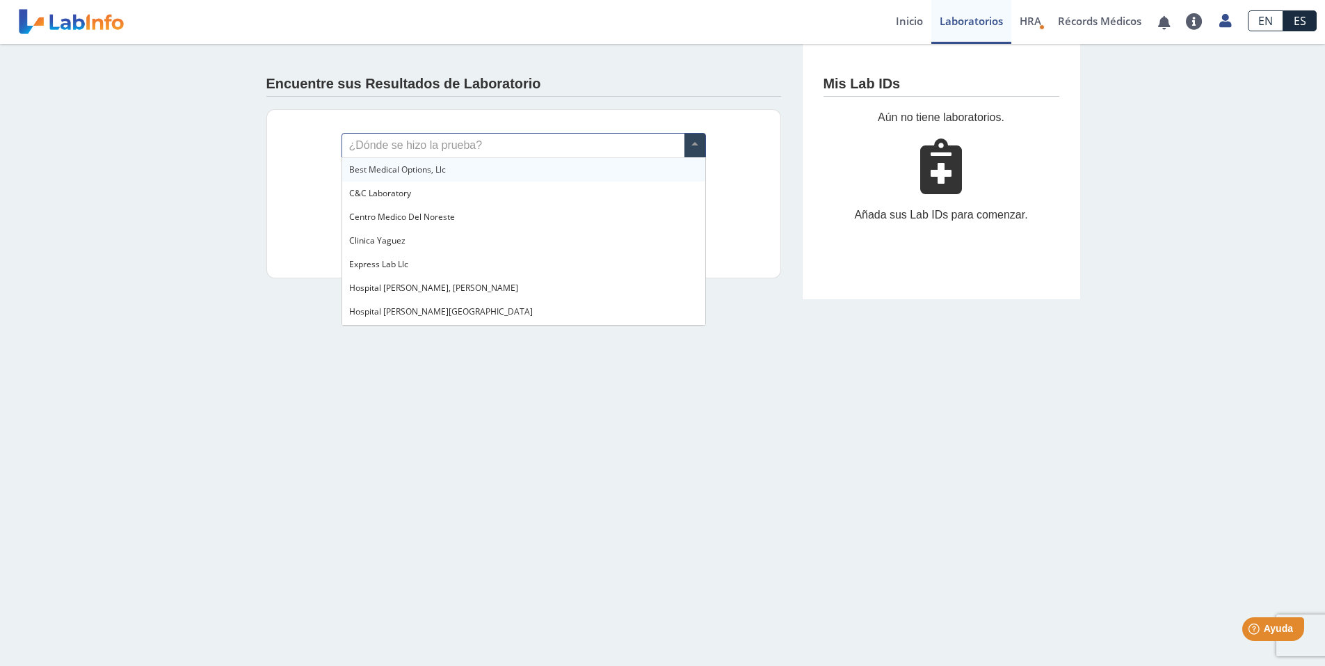
click at [700, 146] on span at bounding box center [694, 146] width 21 height 24
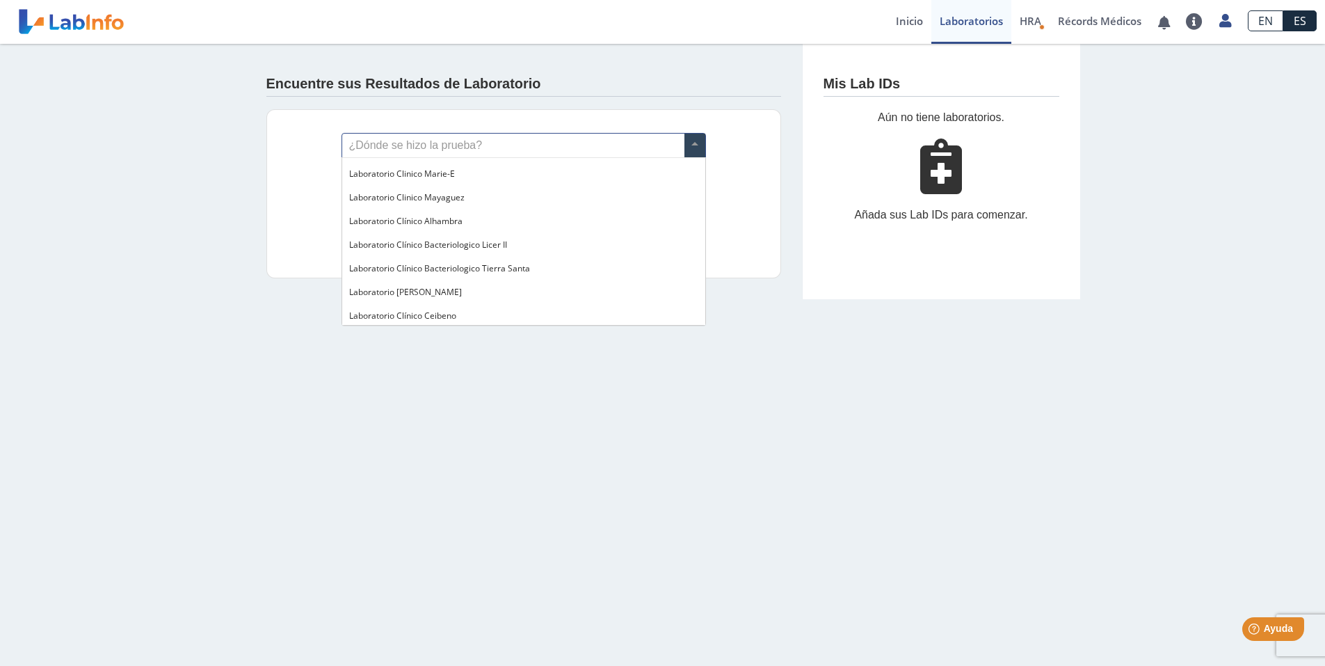
scroll to position [417, 0]
click at [458, 143] on input "text" at bounding box center [523, 146] width 363 height 24
type input "h"
type input "san"
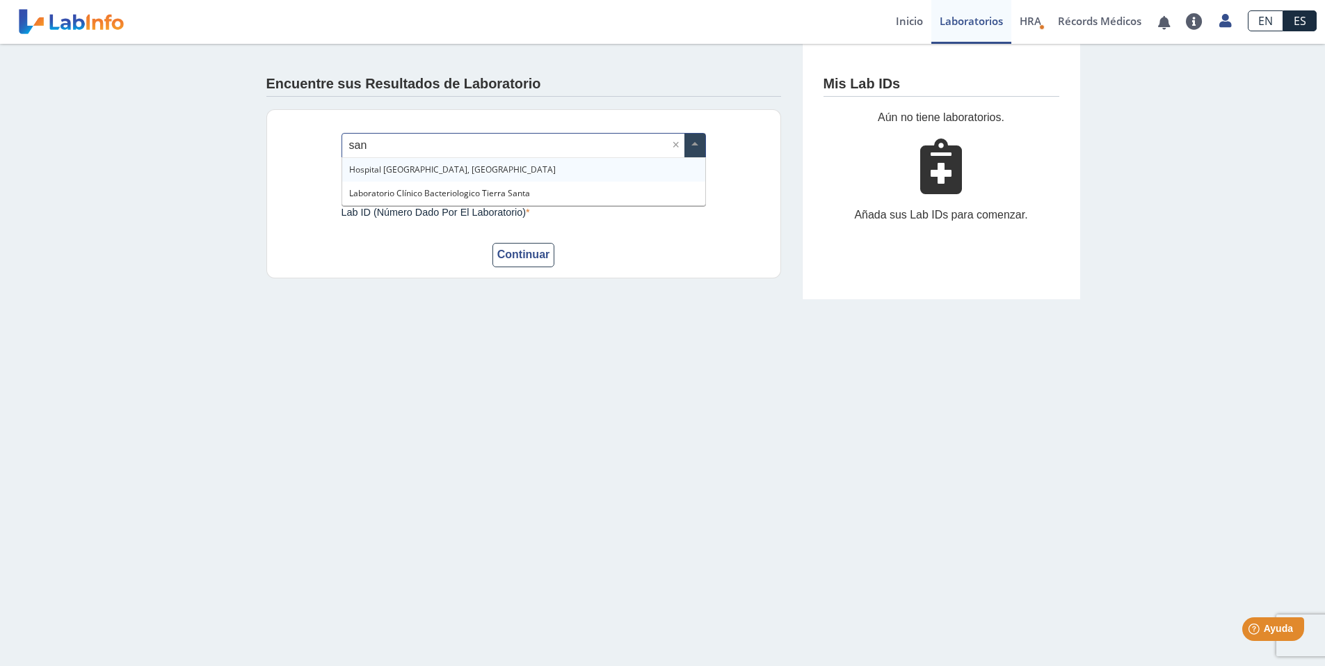
click at [481, 175] on div "Hospital [GEOGRAPHIC_DATA], [GEOGRAPHIC_DATA]" at bounding box center [523, 170] width 363 height 24
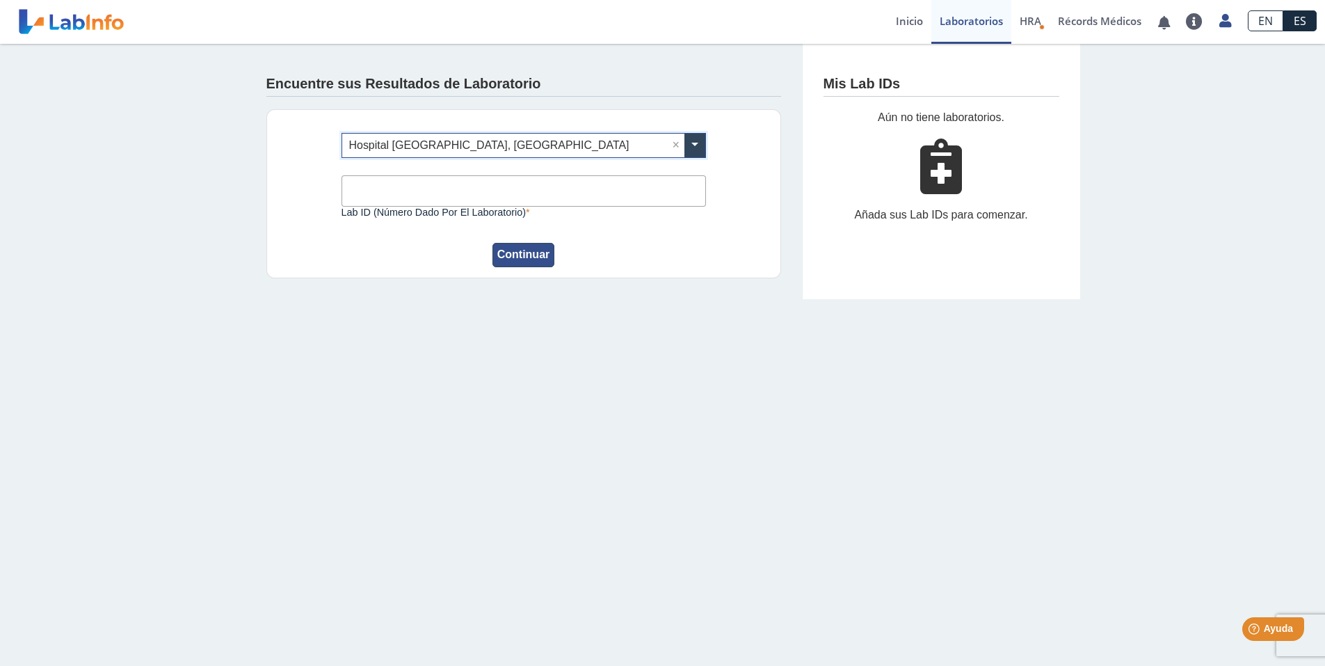
click at [529, 264] on button "Continuar" at bounding box center [523, 255] width 63 height 24
click at [397, 191] on input "Lab ID (número dado por el laboratorio)" at bounding box center [524, 190] width 364 height 31
click at [410, 189] on input "Lab ID (número dado por el laboratorio)" at bounding box center [524, 190] width 364 height 31
type input "clia 40d0658245"
click at [524, 253] on button "Continuar" at bounding box center [523, 255] width 63 height 24
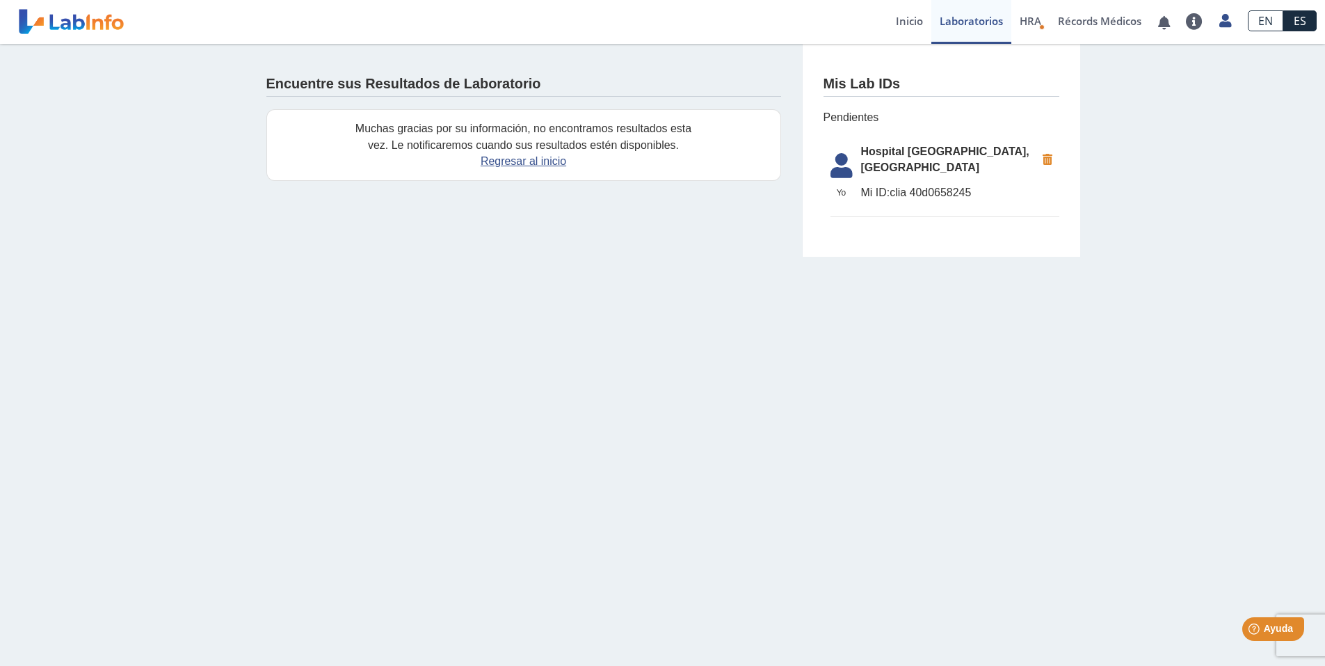
click at [1048, 157] on icon at bounding box center [1048, 159] width 24 height 25
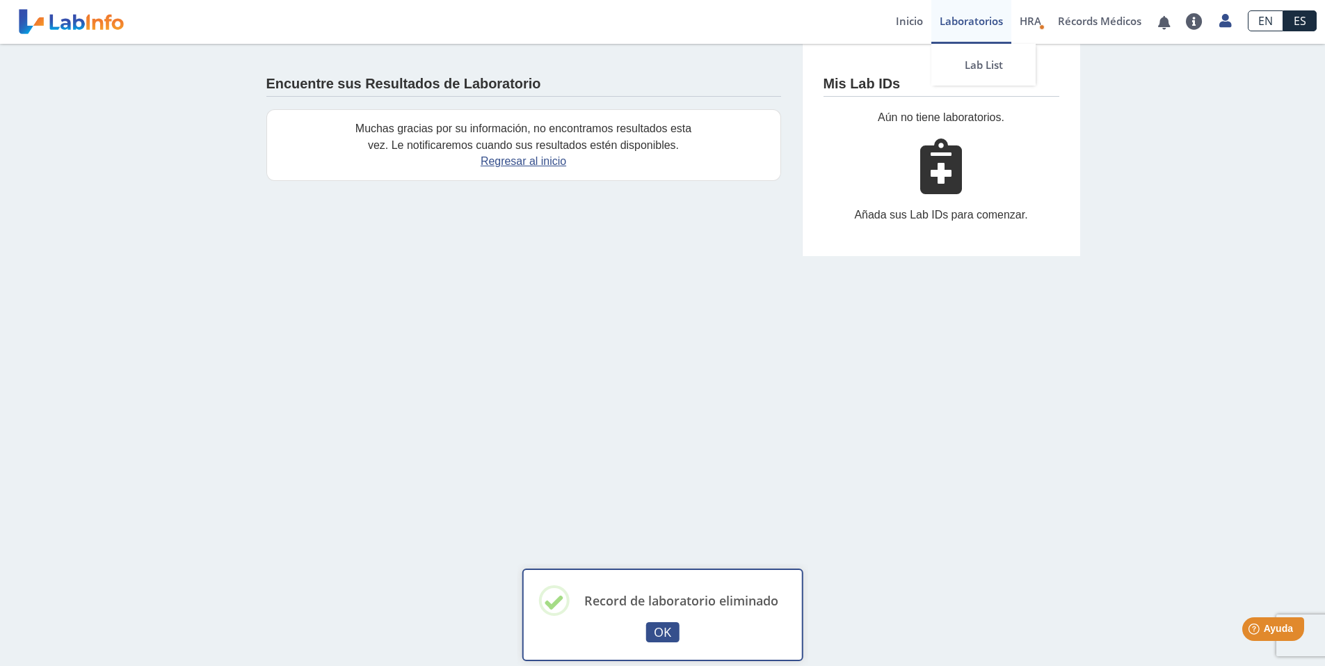
click at [970, 22] on link "Laboratorios" at bounding box center [971, 22] width 80 height 44
click at [975, 65] on link "Lab List" at bounding box center [983, 65] width 104 height 42
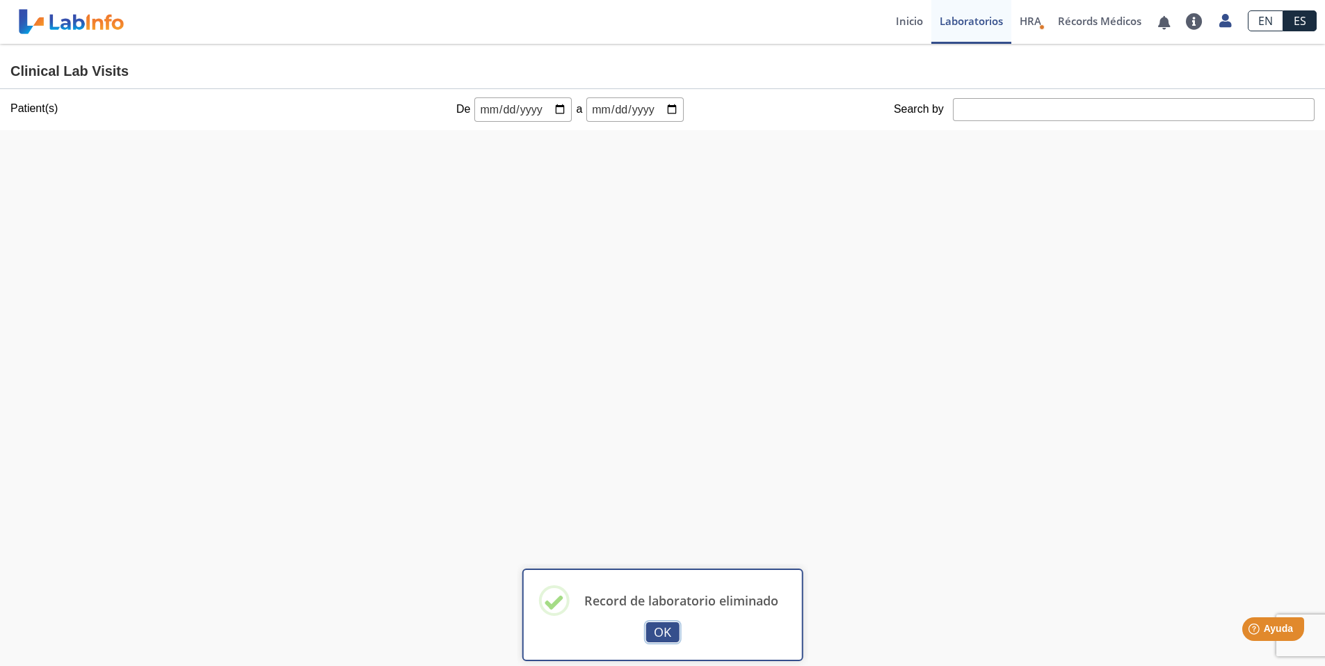
click at [655, 625] on button "OK" at bounding box center [662, 632] width 33 height 20
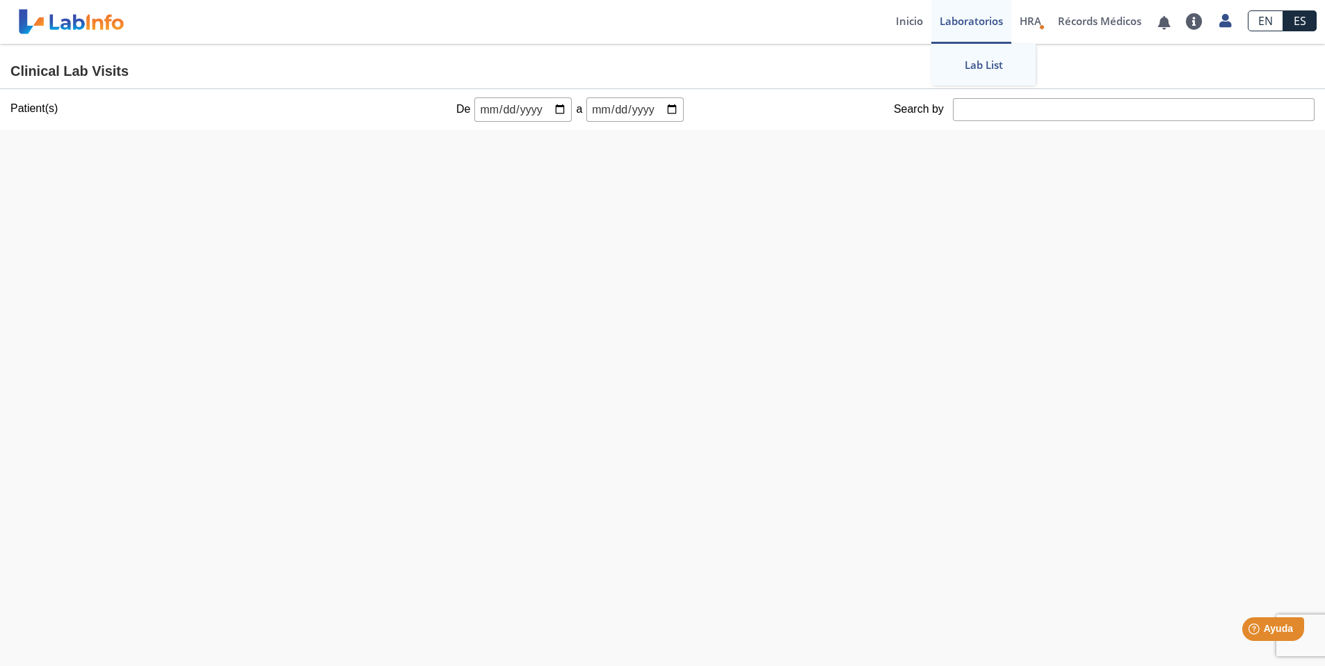
click at [956, 22] on link "Laboratorios" at bounding box center [971, 22] width 80 height 44
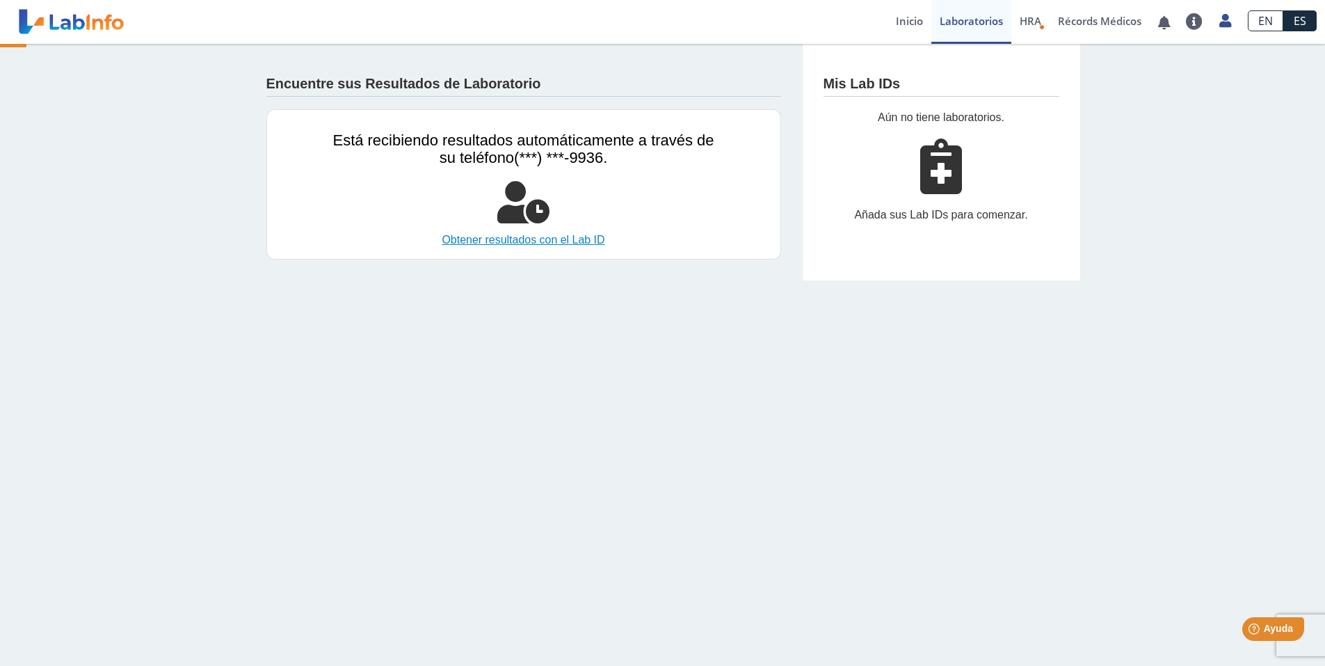
click at [545, 239] on link "Obtener resultados con el Lab ID" at bounding box center [523, 240] width 381 height 17
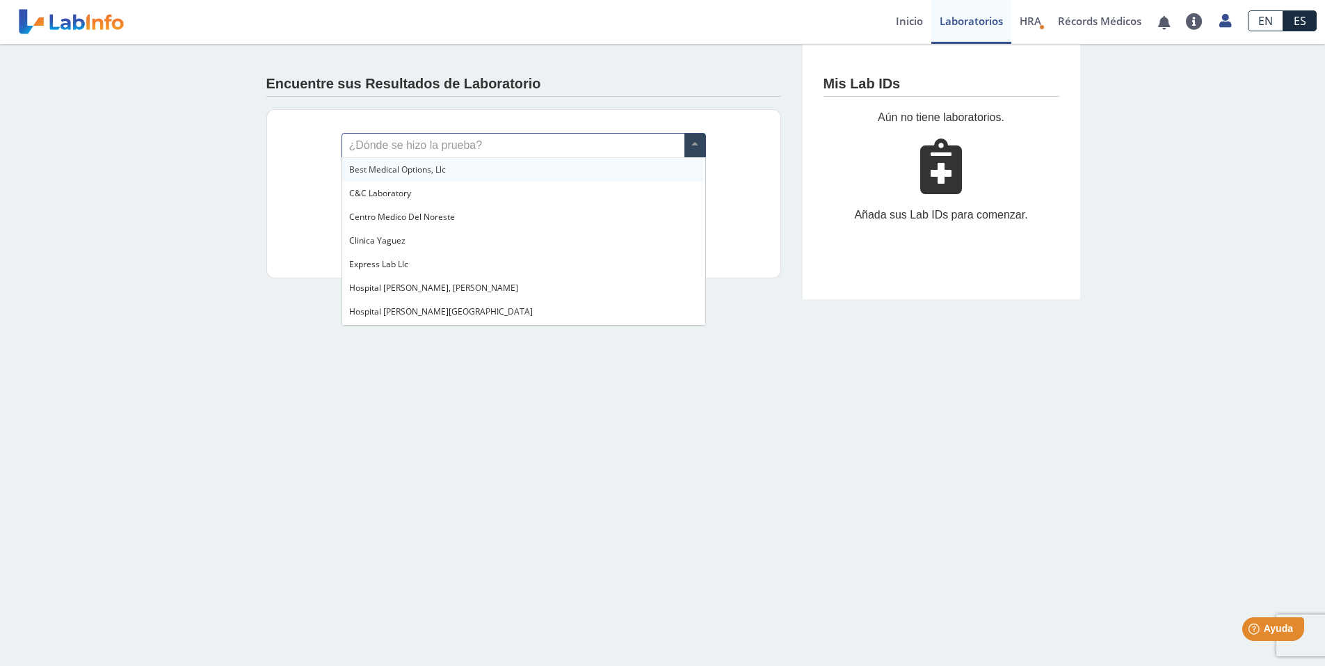
click at [629, 146] on input "text" at bounding box center [523, 146] width 363 height 24
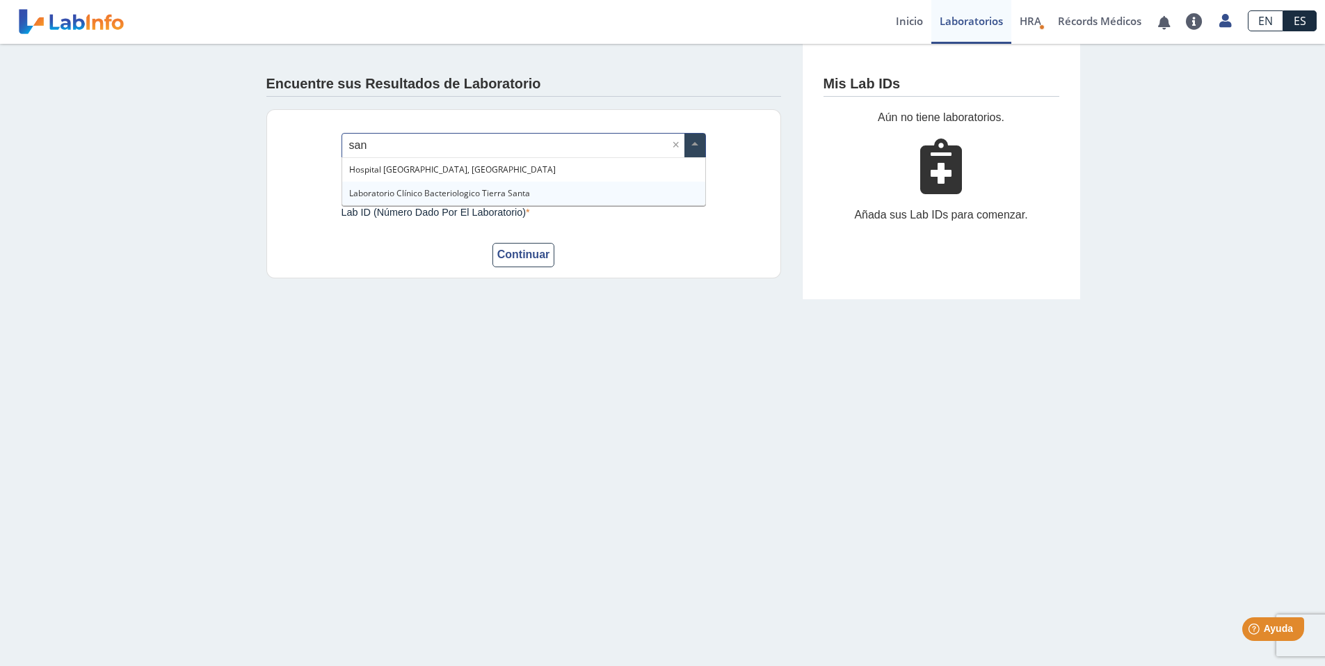
type input "sant"
click at [524, 165] on div "Hospital [GEOGRAPHIC_DATA], [GEOGRAPHIC_DATA]" at bounding box center [523, 170] width 363 height 24
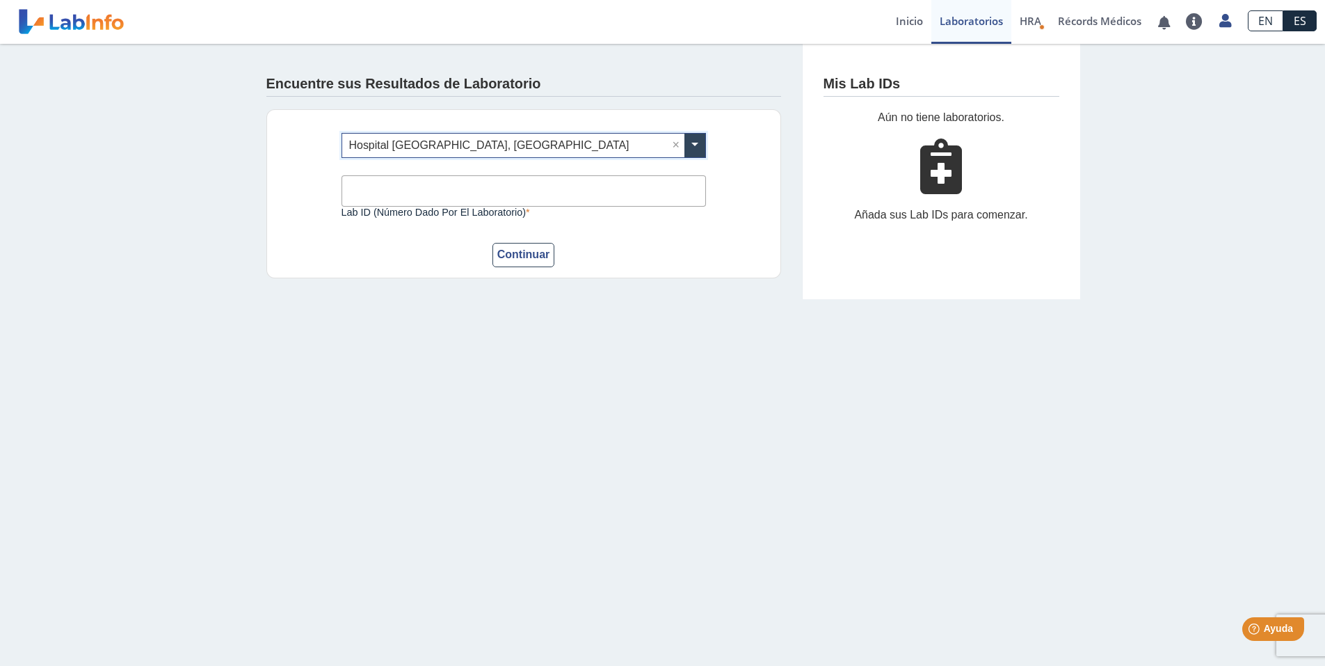
click at [462, 198] on input "Lab ID (número dado por el laboratorio)" at bounding box center [524, 190] width 364 height 31
type input "3399446"
click at [538, 255] on button "Continuar" at bounding box center [523, 255] width 63 height 24
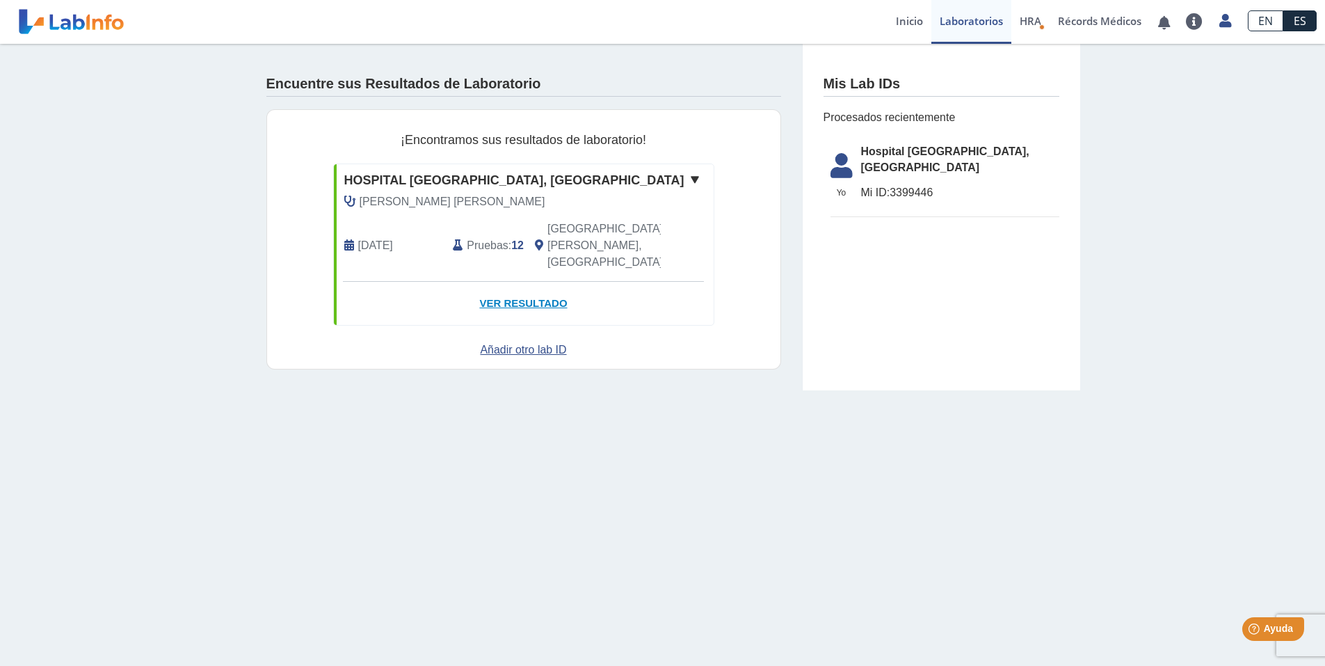
click at [529, 282] on link "Ver Resultado" at bounding box center [524, 304] width 380 height 44
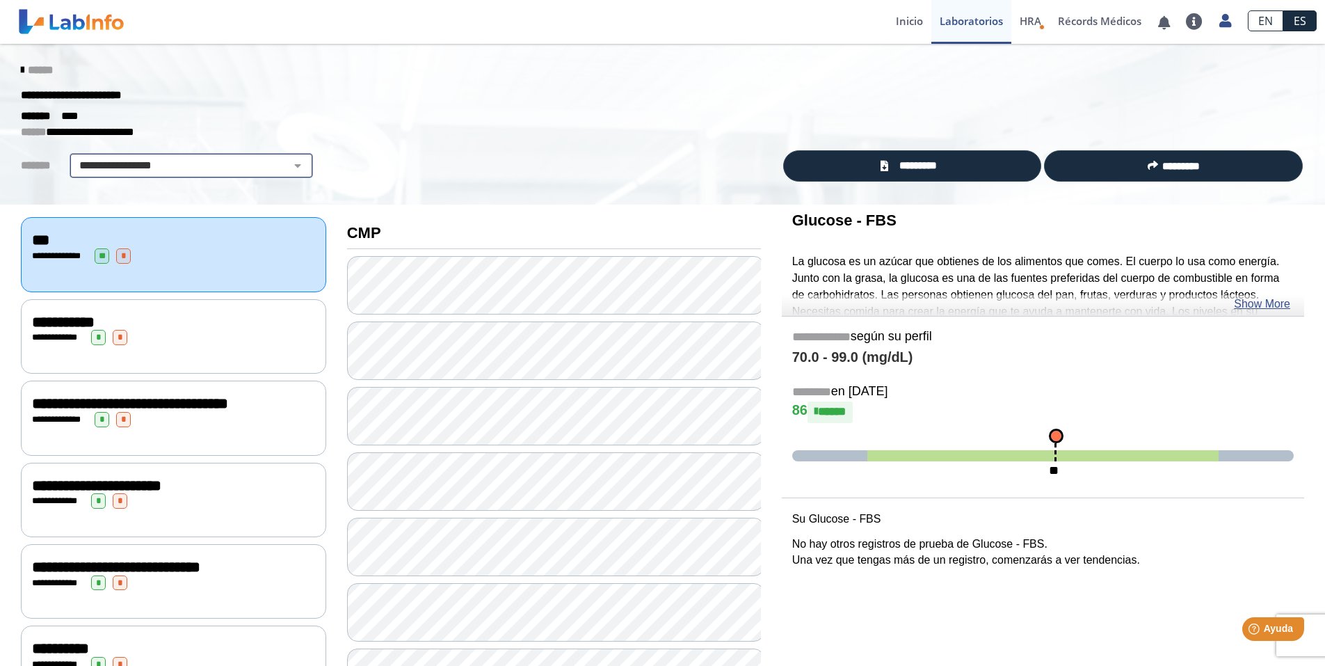
click at [252, 167] on select "**********" at bounding box center [191, 165] width 235 height 17
click at [154, 167] on select "**********" at bounding box center [191, 165] width 235 height 17
click at [74, 157] on select "**********" at bounding box center [191, 165] width 235 height 17
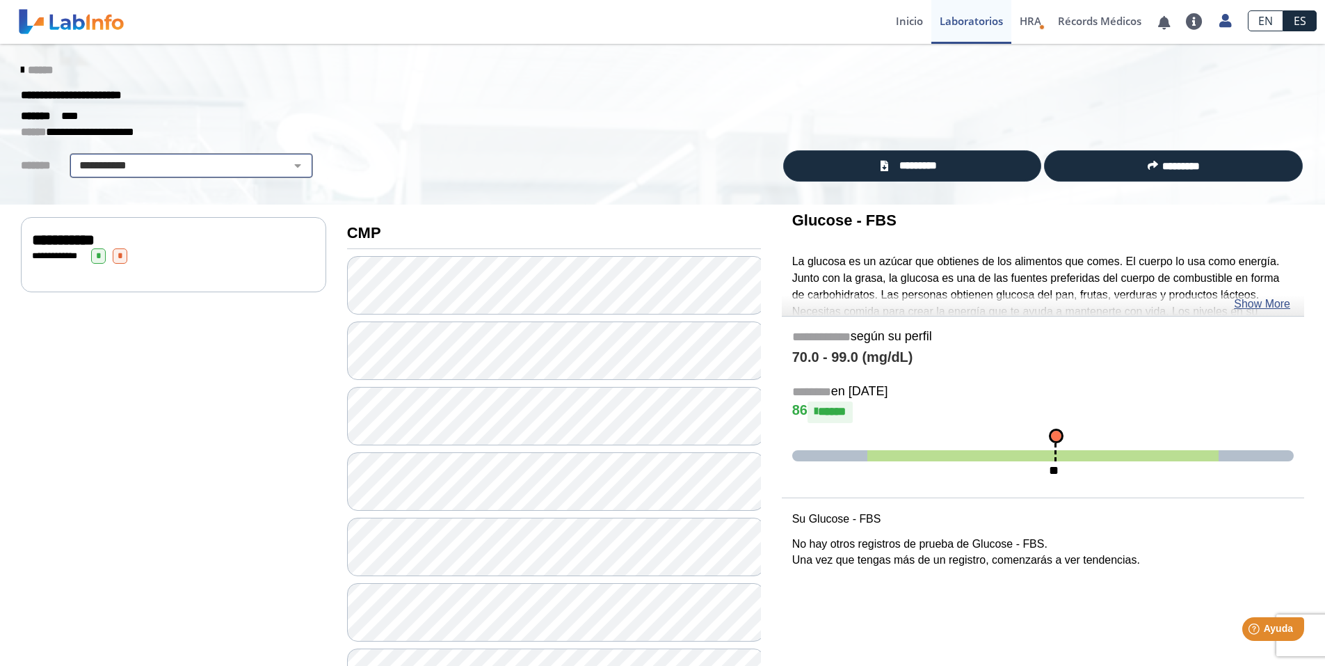
click at [144, 163] on select "**********" at bounding box center [191, 165] width 235 height 17
click at [74, 157] on select "**********" at bounding box center [191, 165] width 235 height 17
click at [197, 156] on div "**********" at bounding box center [191, 165] width 243 height 25
click at [196, 163] on select "**********" at bounding box center [191, 165] width 235 height 17
select select "********"
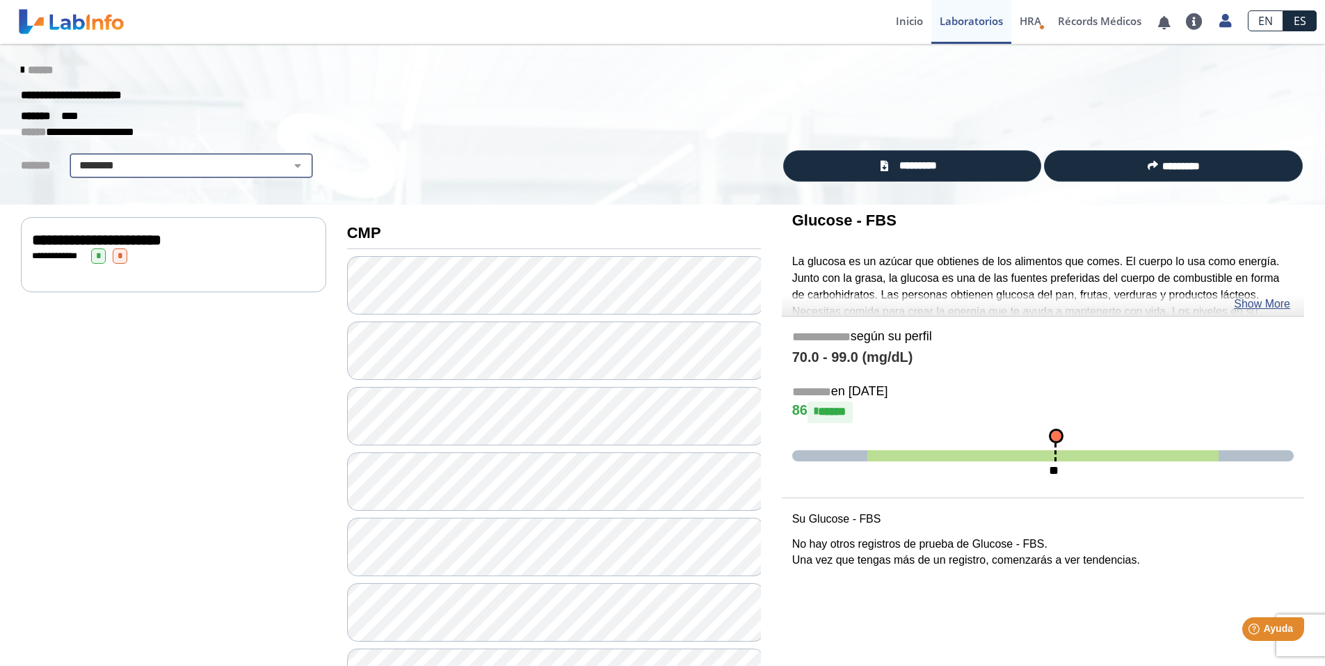
click at [74, 157] on select "**********" at bounding box center [191, 165] width 235 height 17
click at [176, 168] on select "**********" at bounding box center [191, 165] width 235 height 17
click at [74, 157] on select "**********" at bounding box center [191, 165] width 235 height 17
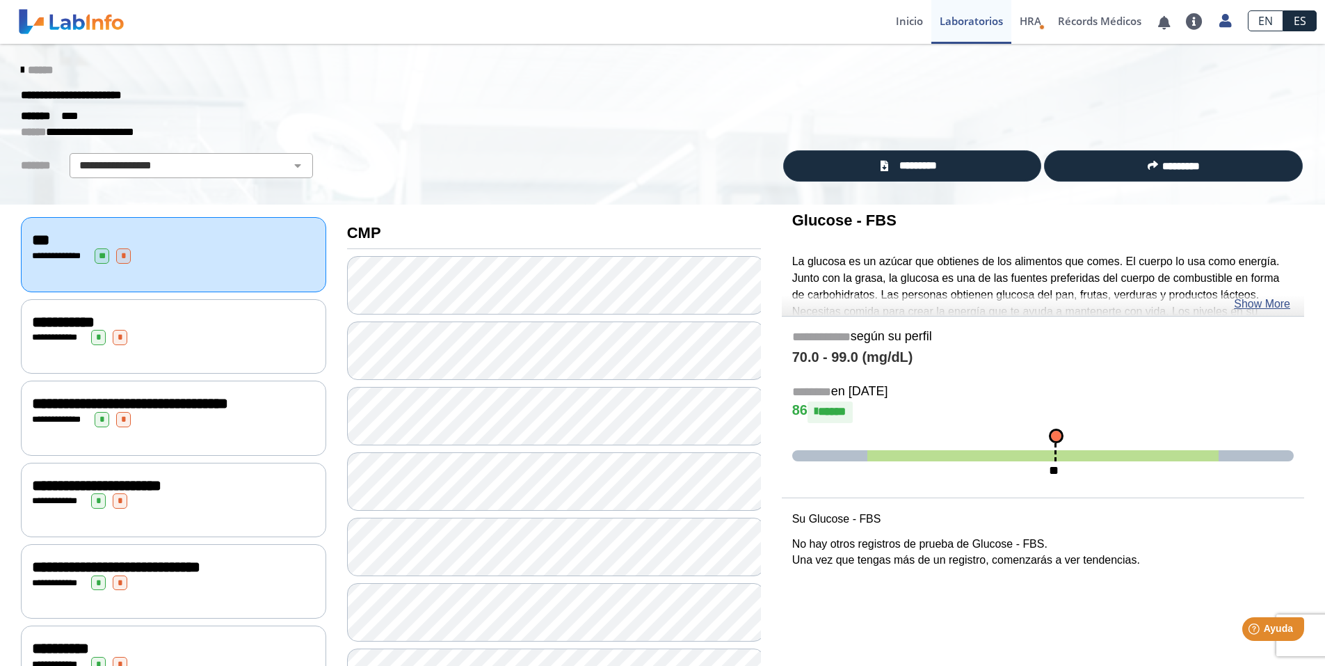
scroll to position [70, 0]
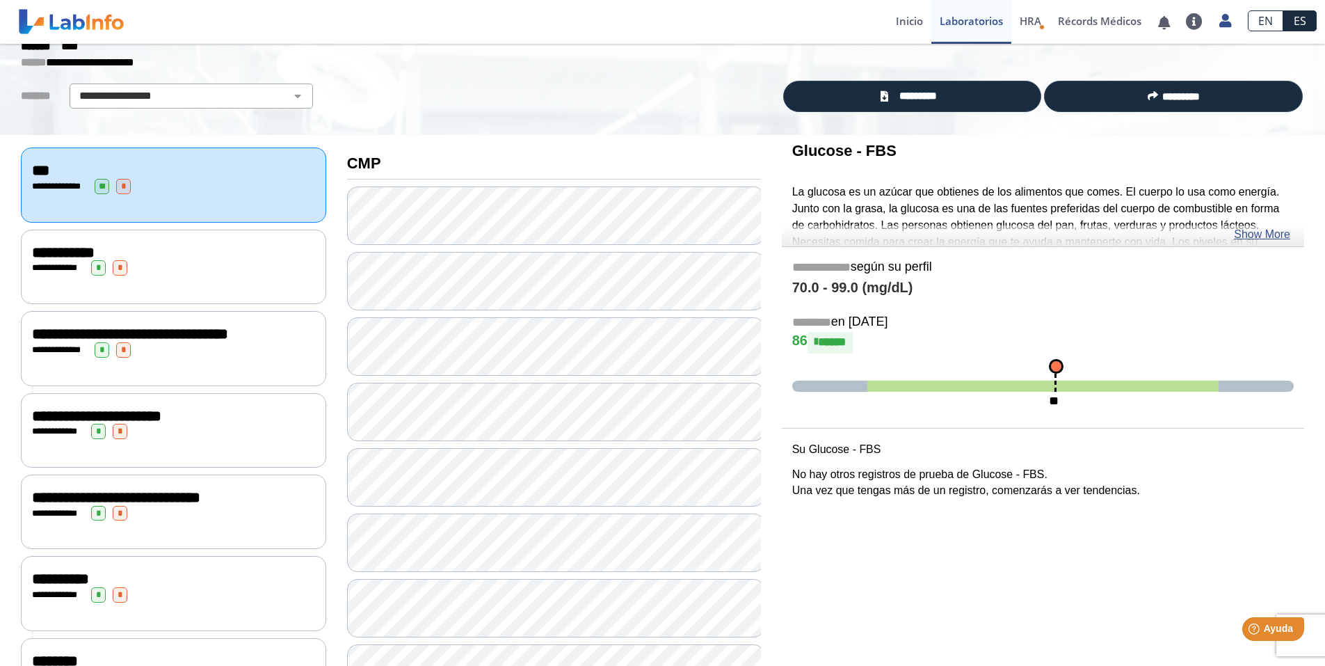
click at [209, 272] on div "**********" at bounding box center [173, 267] width 283 height 15
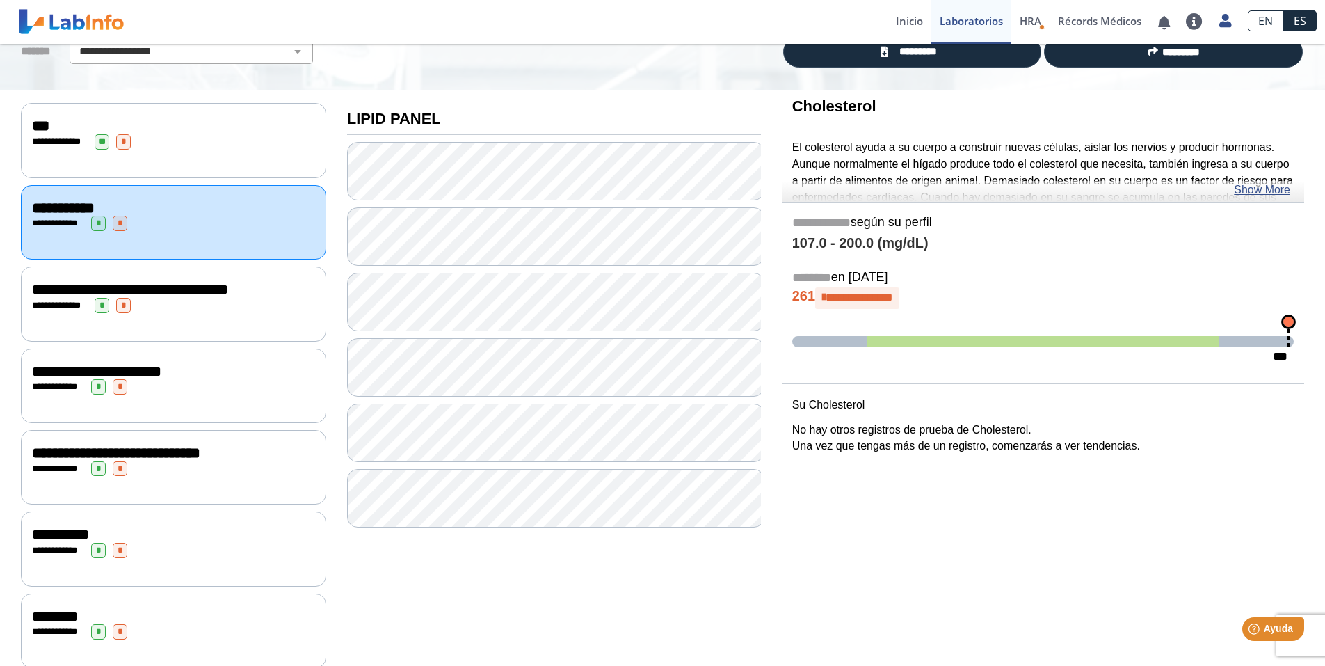
scroll to position [139, 0]
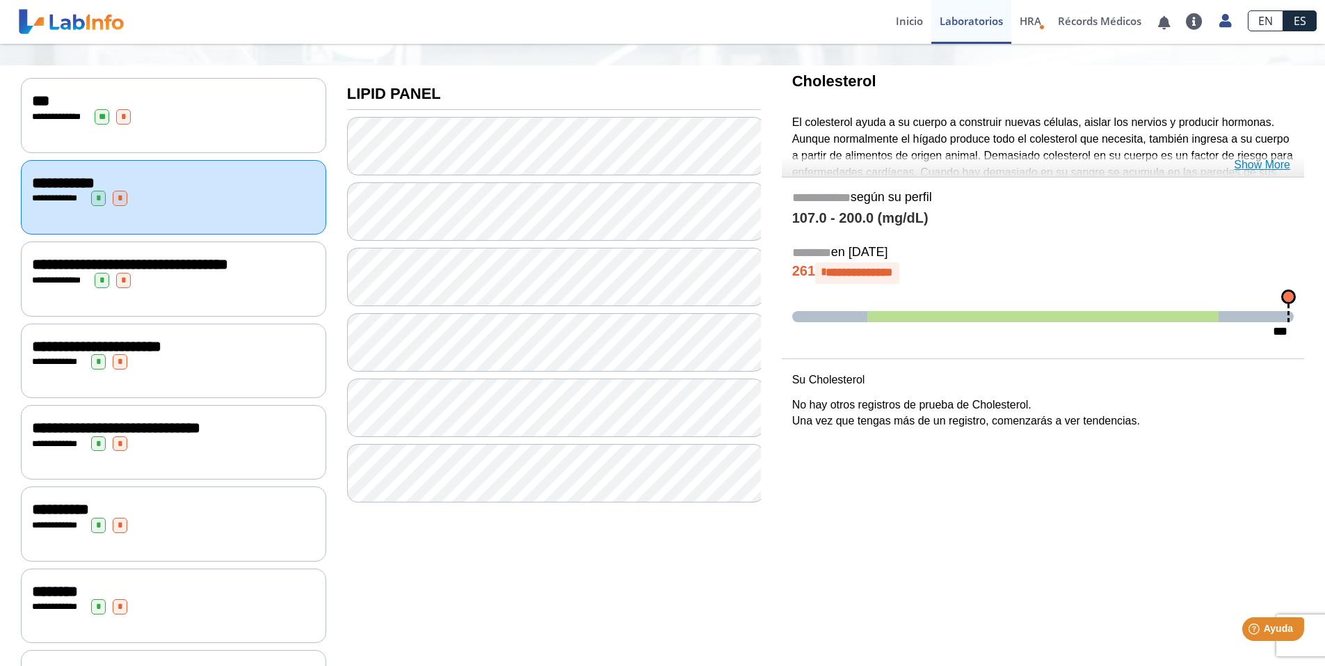
click at [1267, 163] on link "Show More" at bounding box center [1262, 165] width 56 height 17
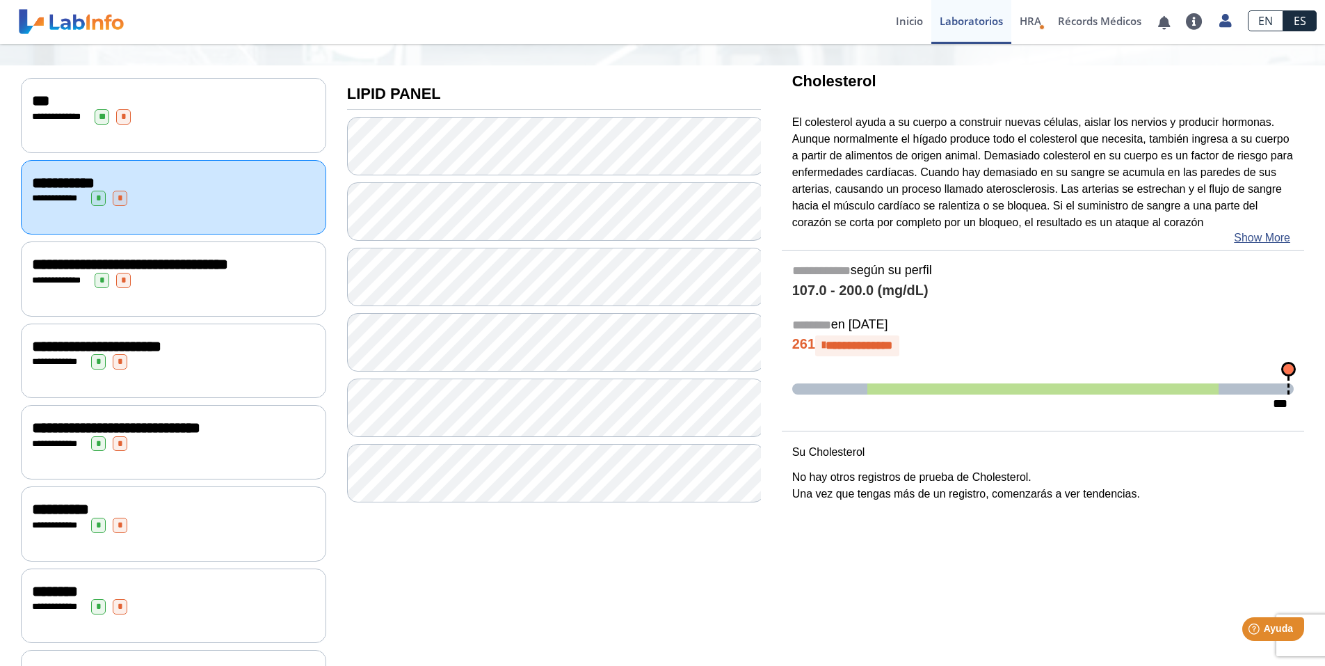
scroll to position [70, 0]
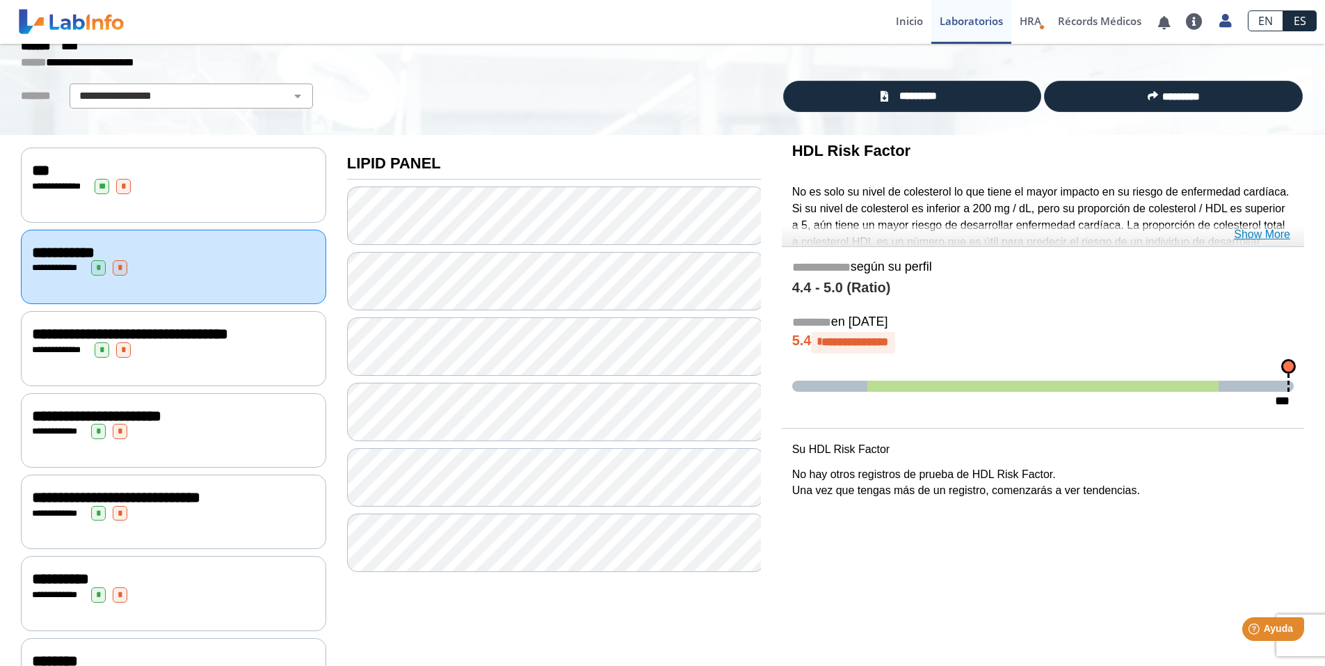
click at [1256, 234] on link "Show More" at bounding box center [1262, 234] width 56 height 17
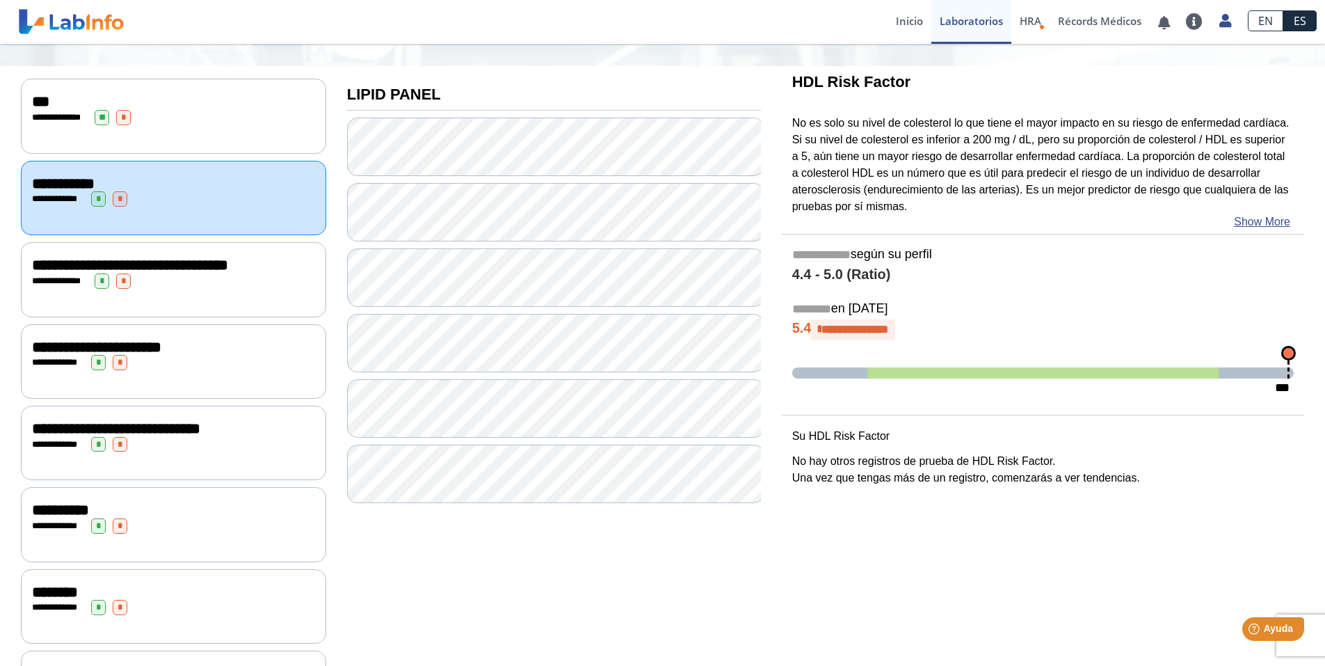
scroll to position [139, 0]
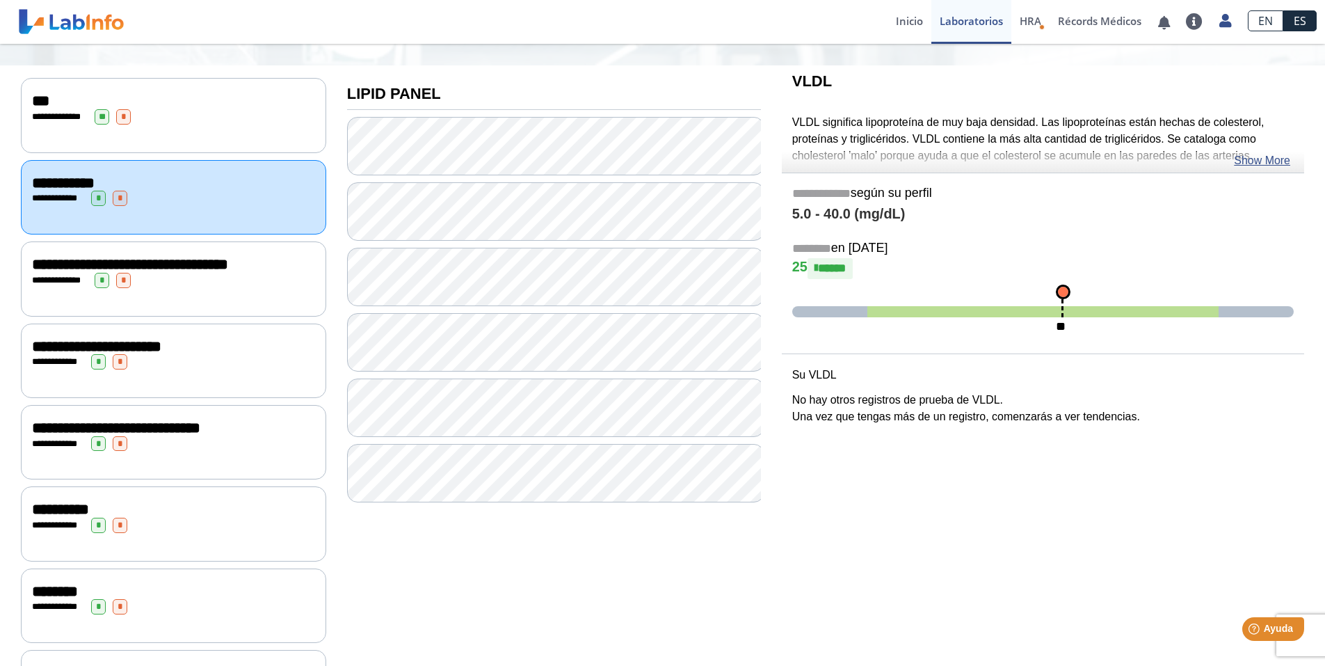
click at [104, 288] on span "*" at bounding box center [102, 280] width 15 height 15
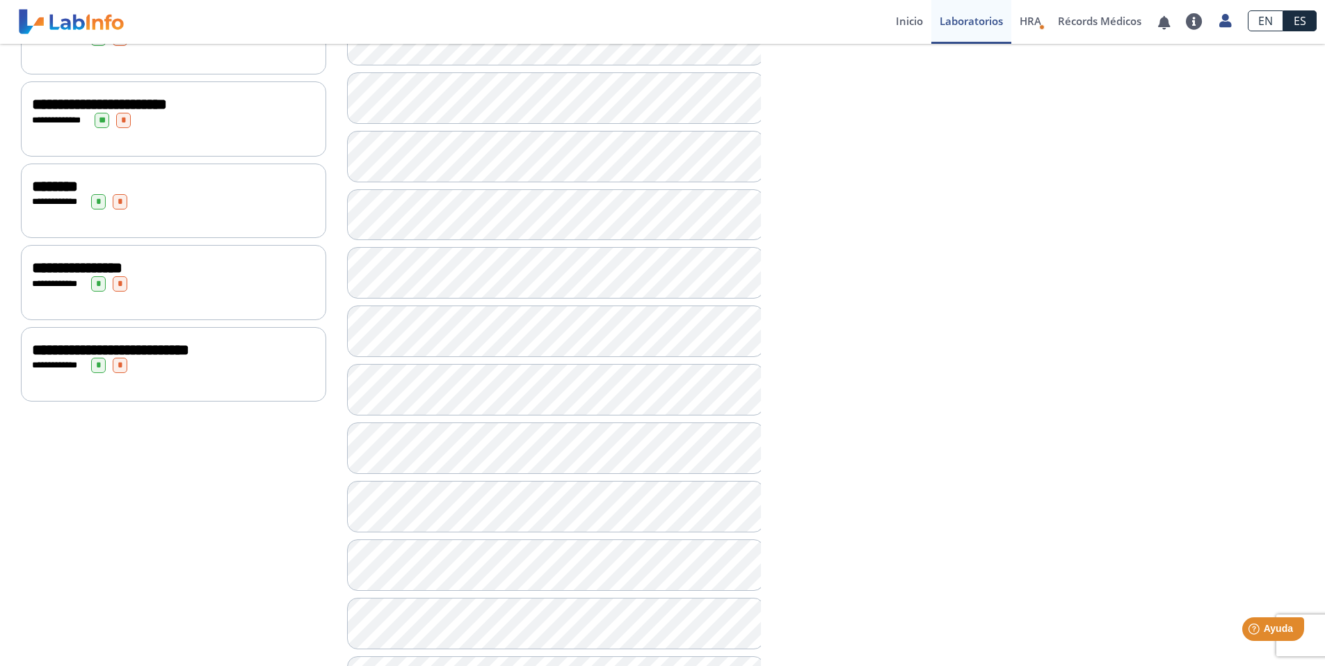
scroll to position [835, 0]
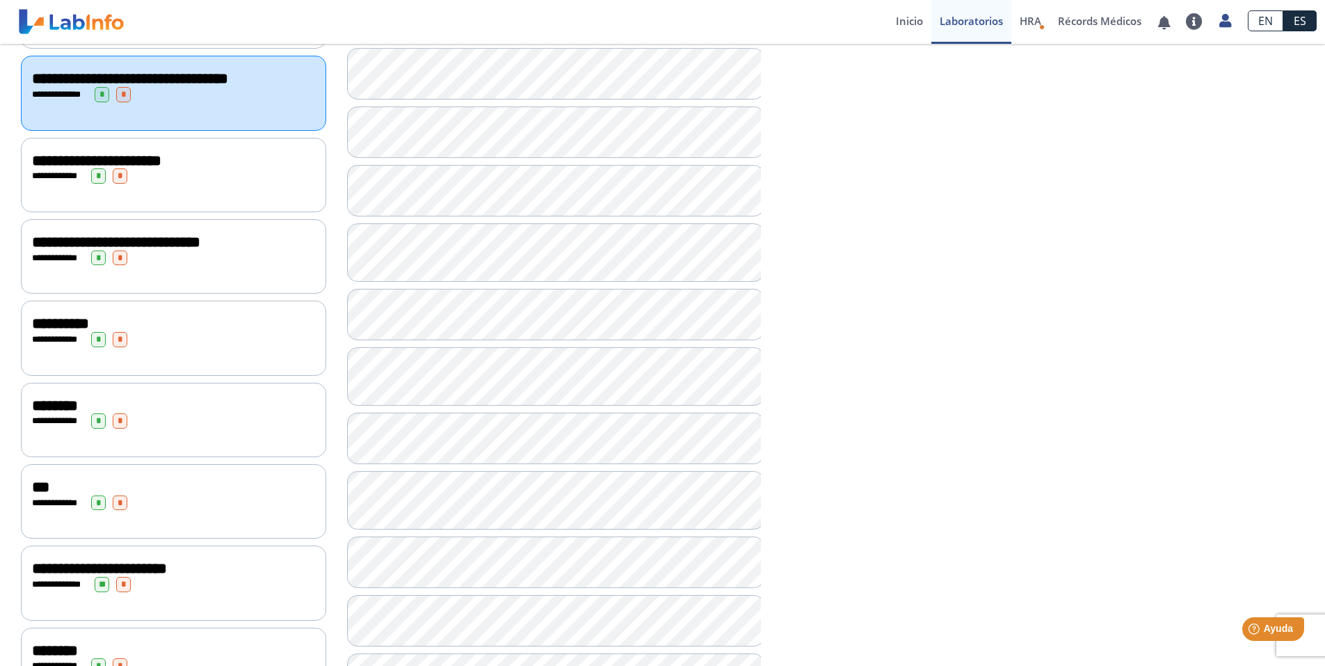
scroll to position [170, 0]
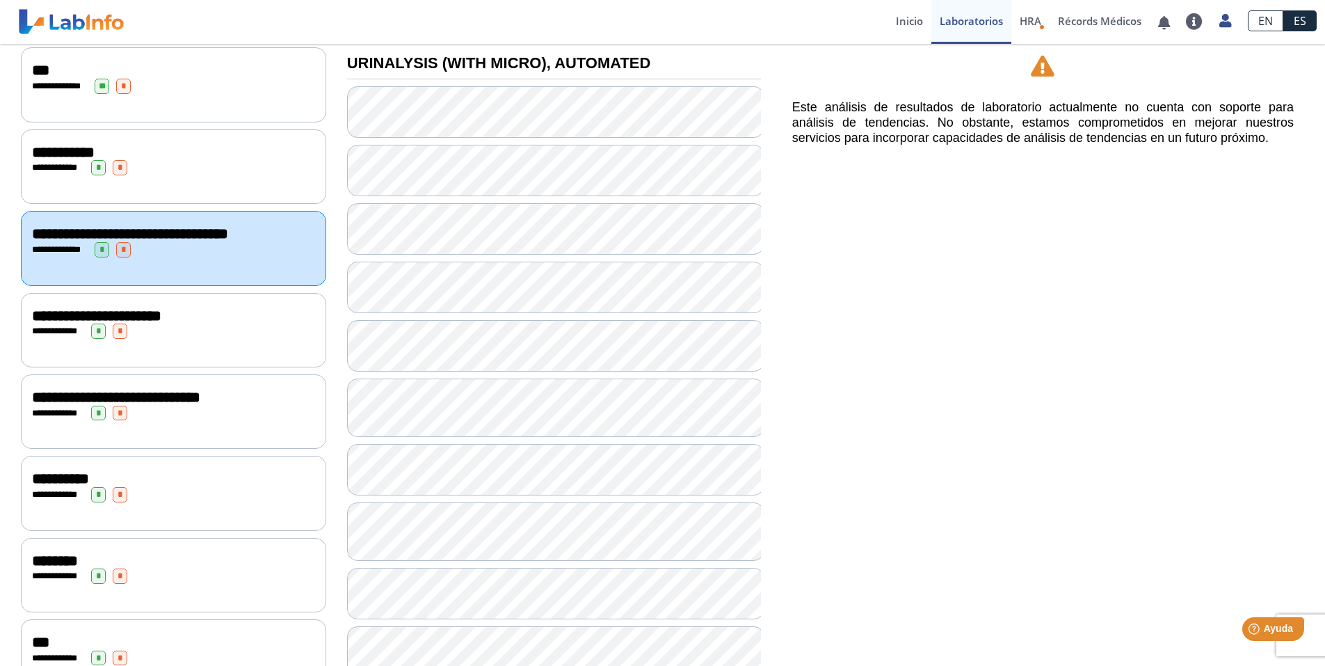
click at [266, 339] on div "**********" at bounding box center [173, 330] width 283 height 15
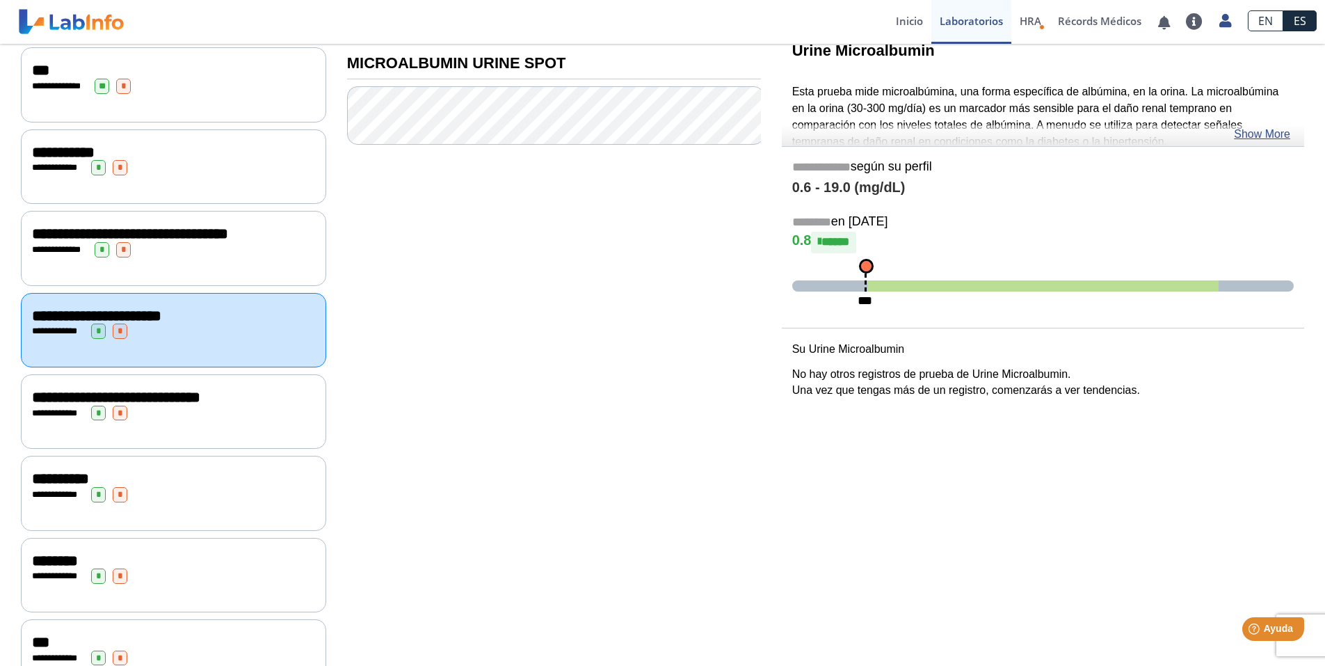
click at [200, 405] on span "**********" at bounding box center [116, 397] width 168 height 15
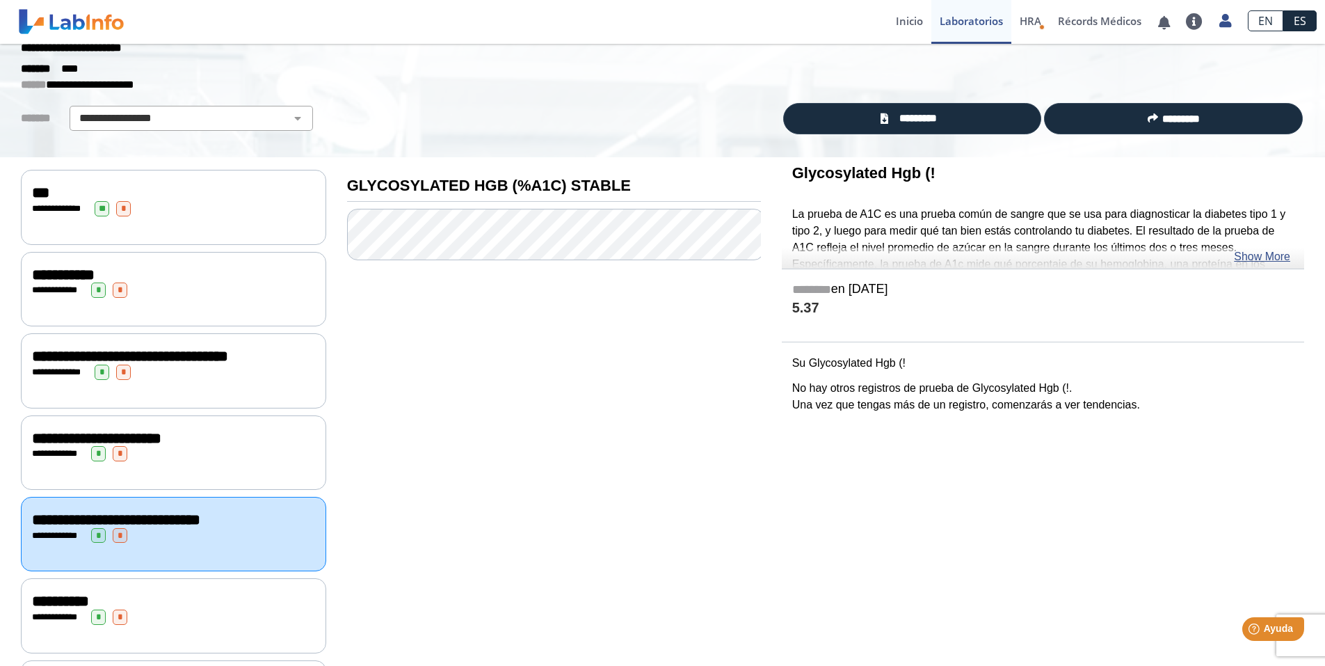
scroll to position [31, 0]
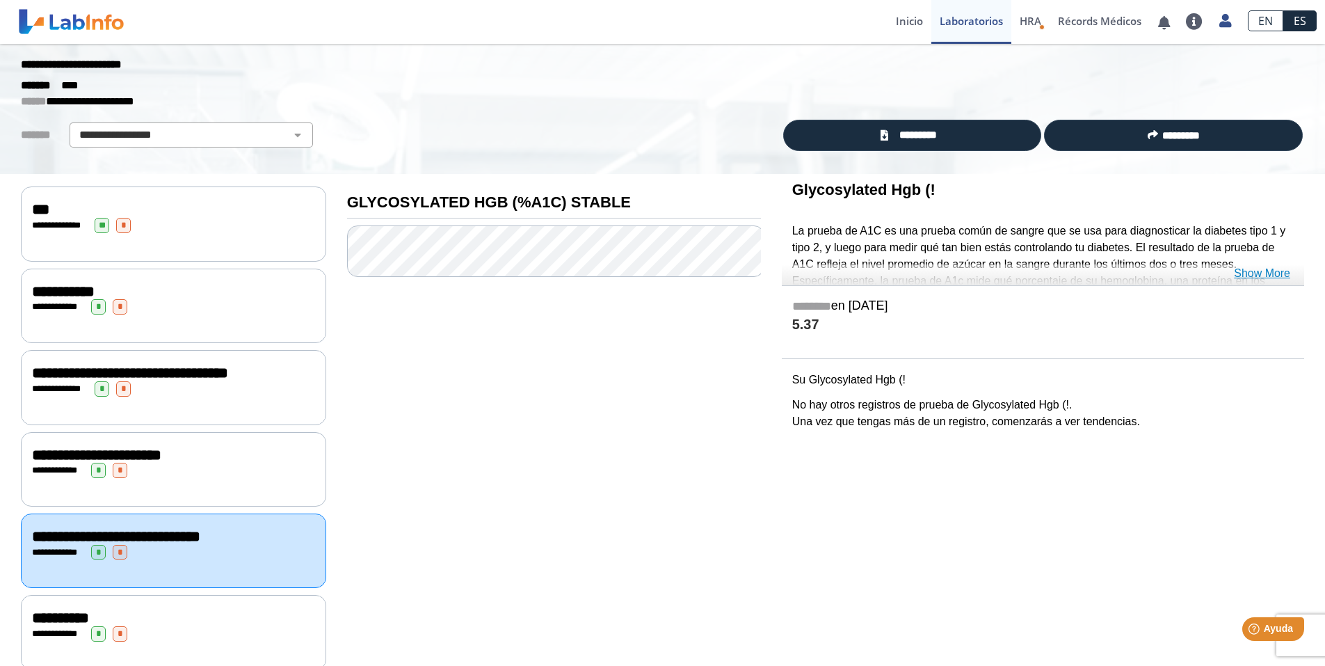
click at [1257, 272] on link "Show More" at bounding box center [1262, 273] width 56 height 17
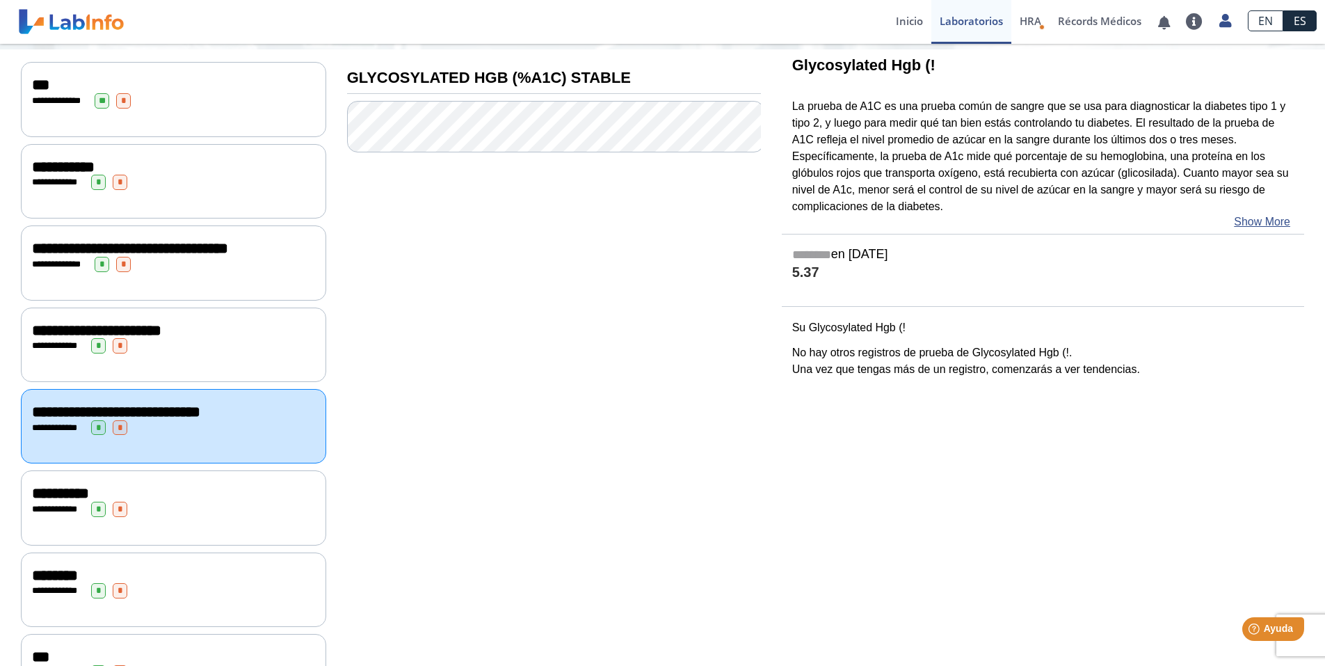
scroll to position [239, 0]
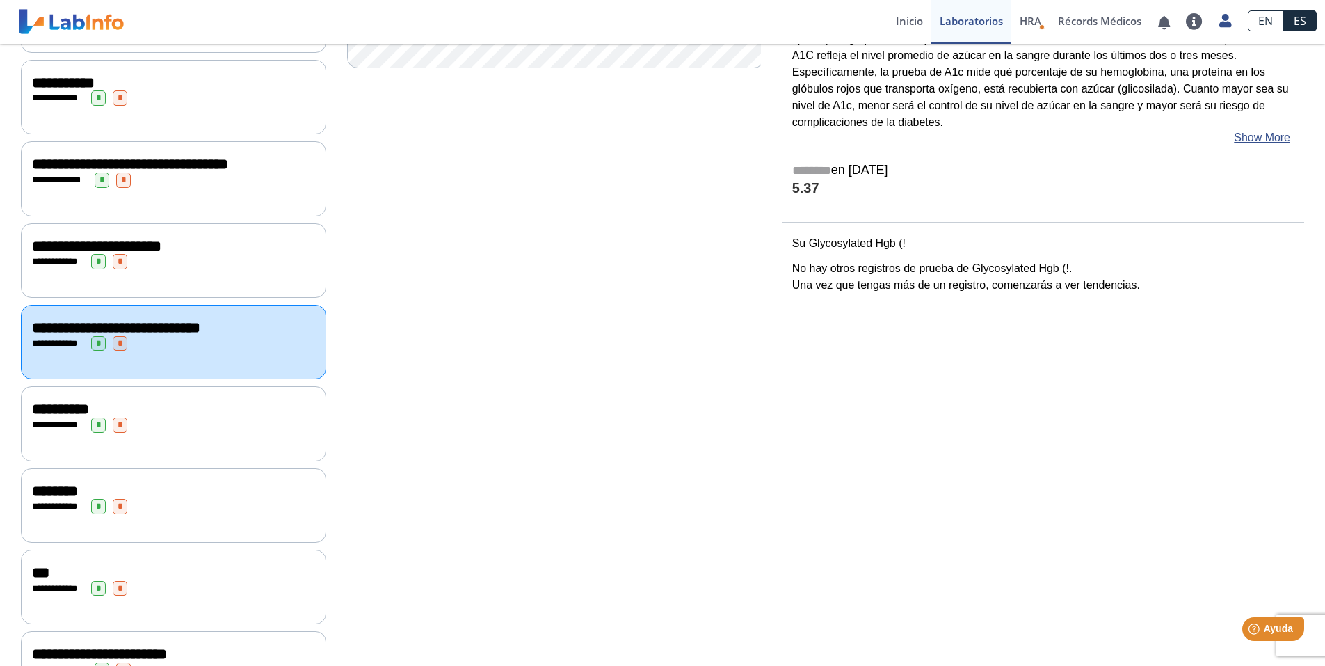
click at [218, 429] on div "**********" at bounding box center [173, 424] width 283 height 15
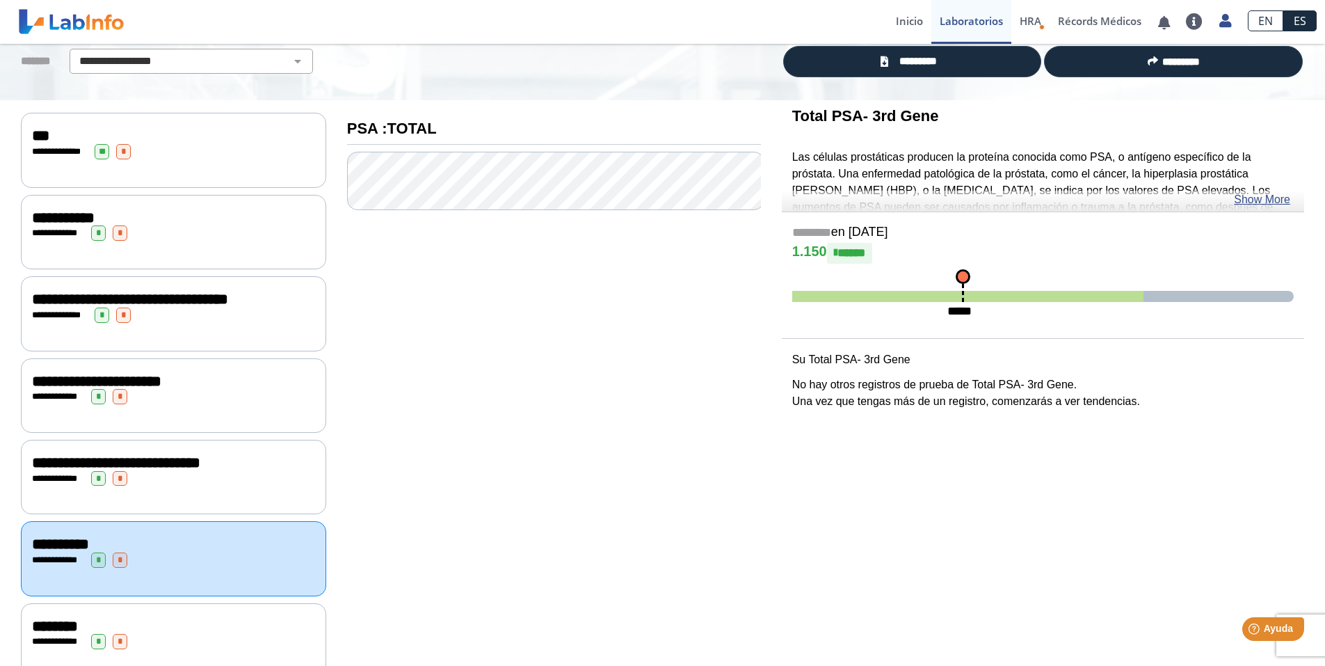
scroll to position [100, 0]
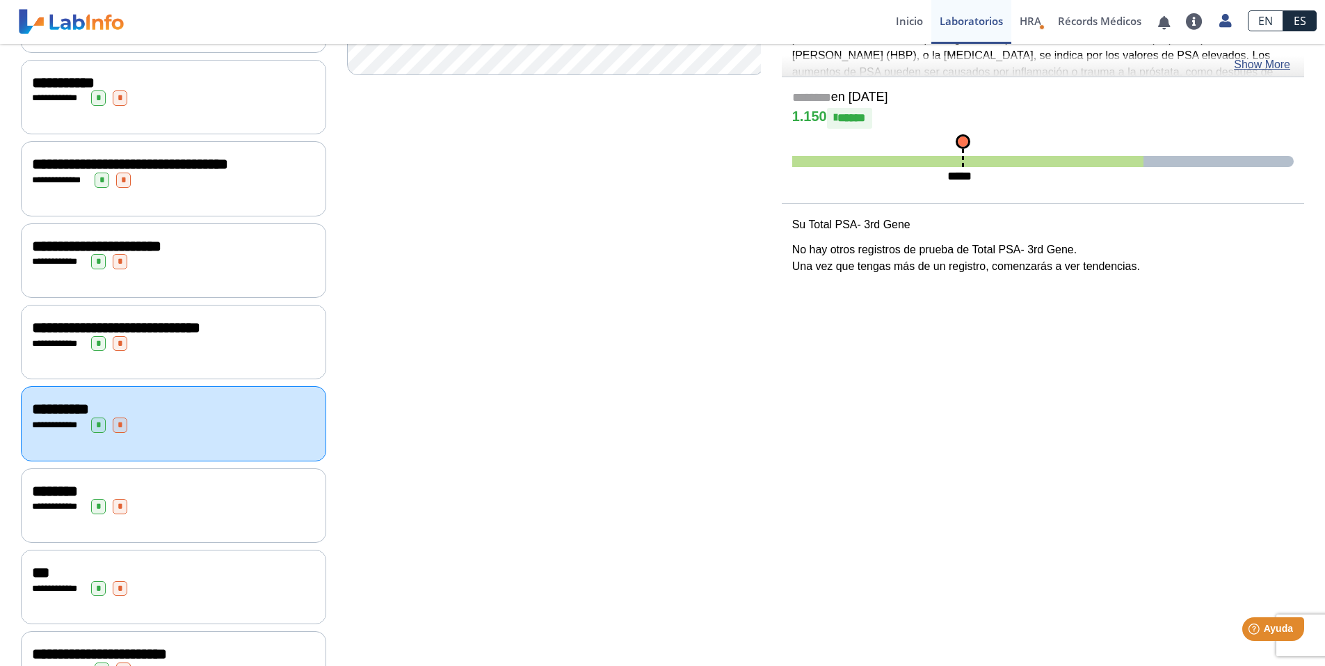
click at [210, 507] on div "**********" at bounding box center [173, 506] width 283 height 15
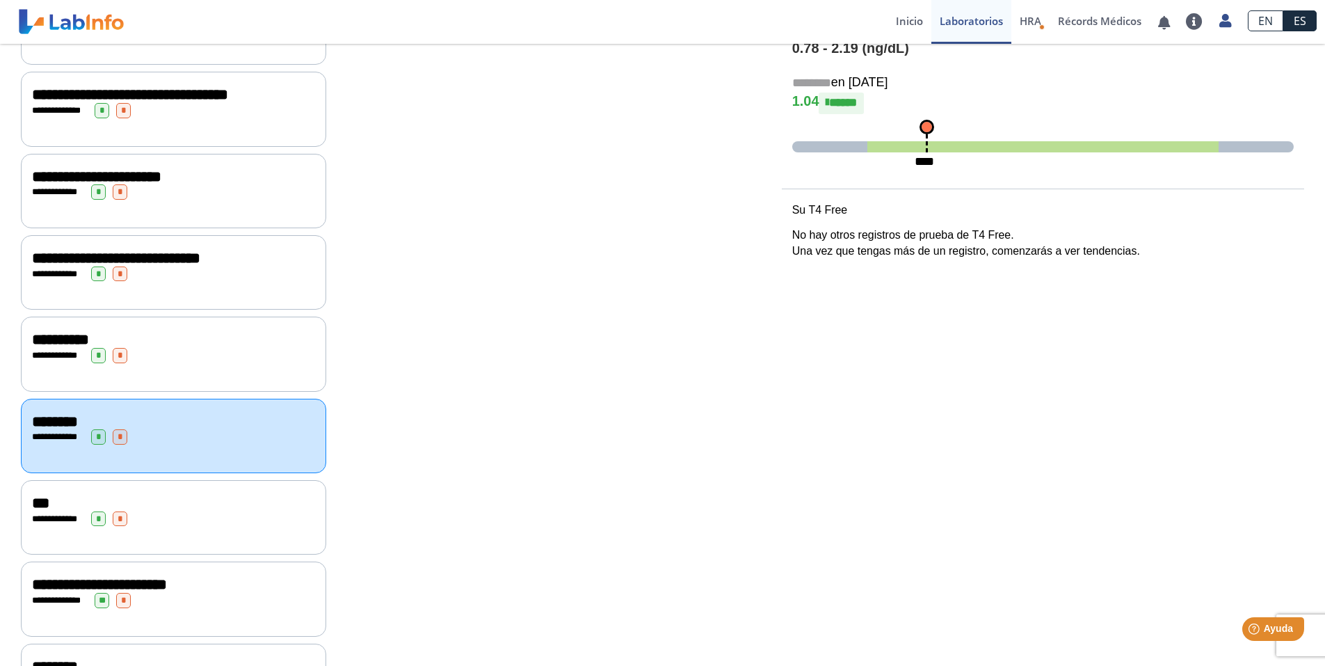
scroll to position [448, 0]
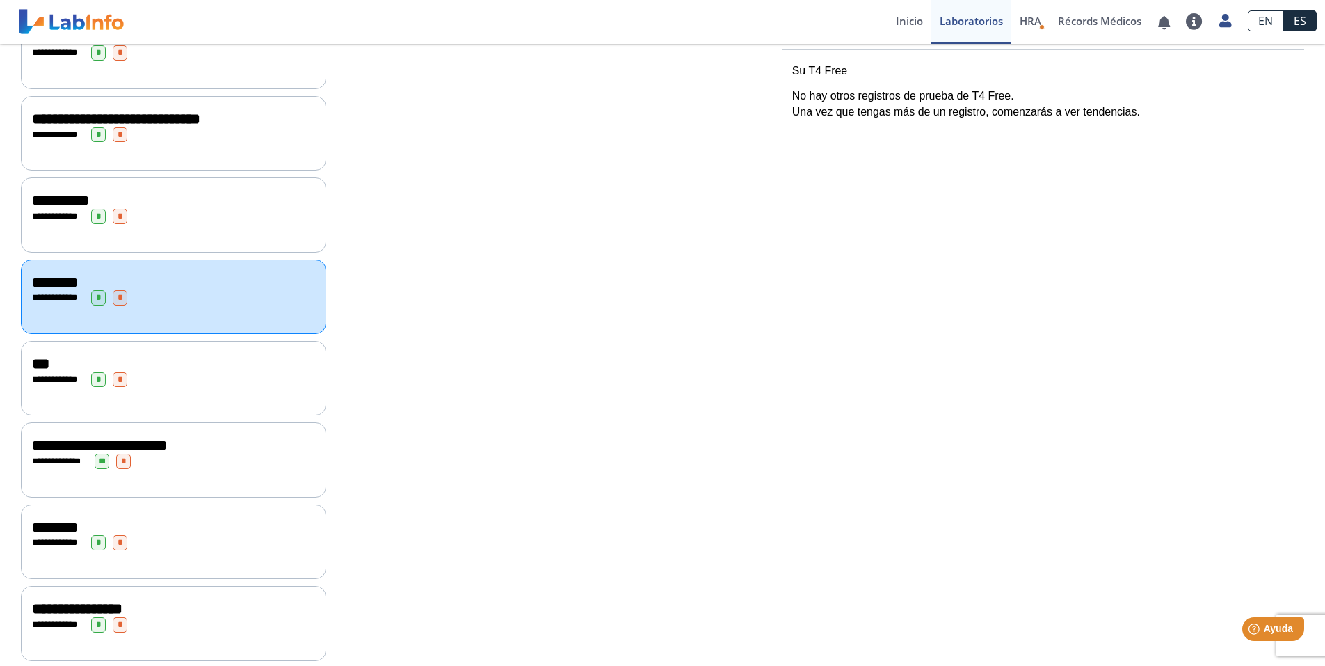
click at [233, 396] on div "**********" at bounding box center [173, 378] width 305 height 74
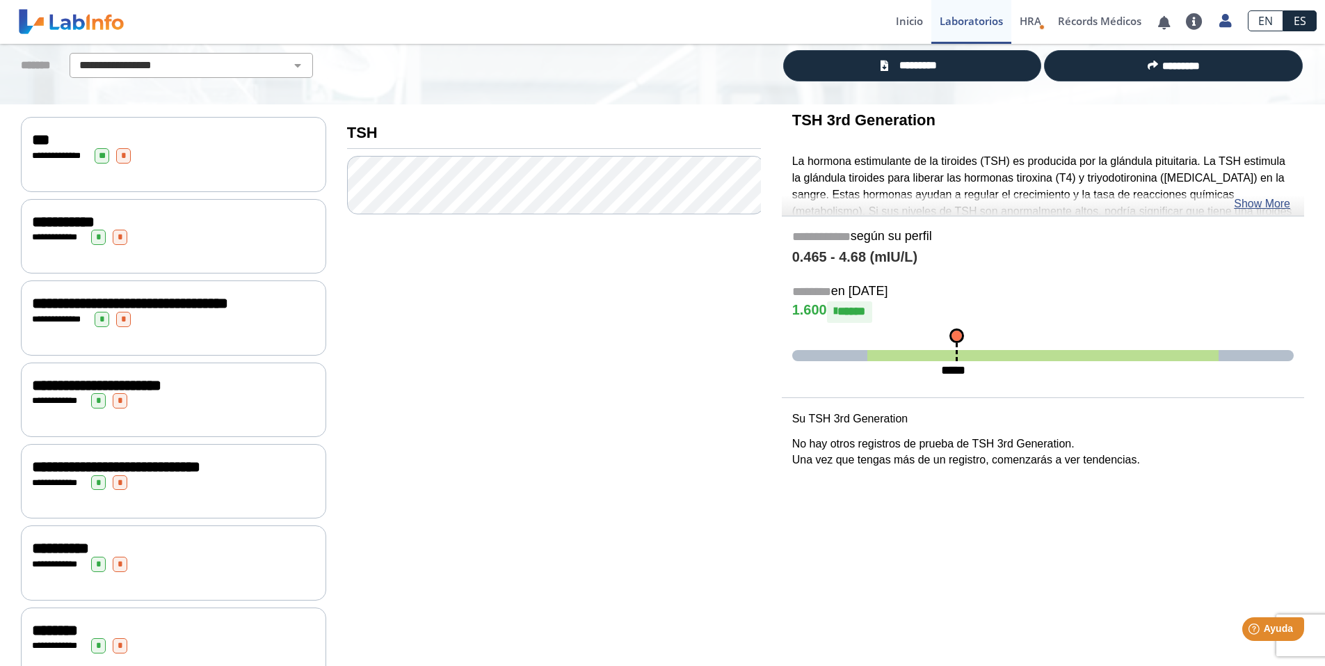
scroll to position [309, 0]
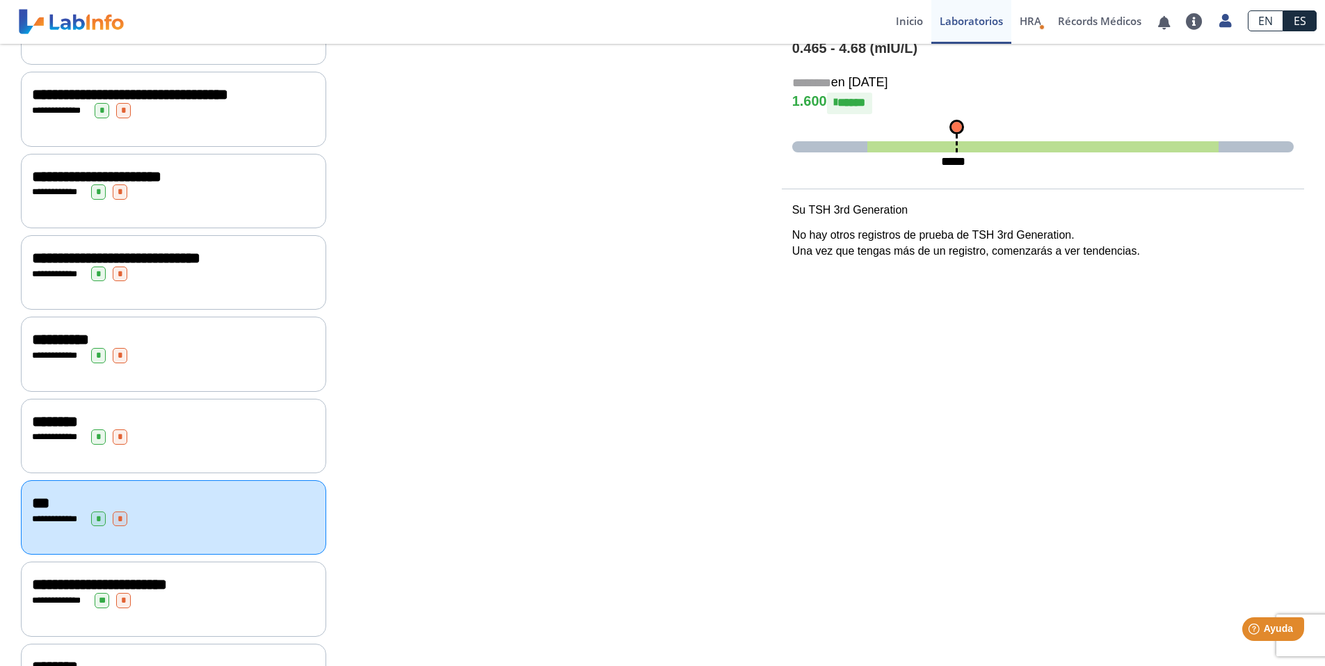
click at [259, 593] on div "**********" at bounding box center [173, 584] width 283 height 17
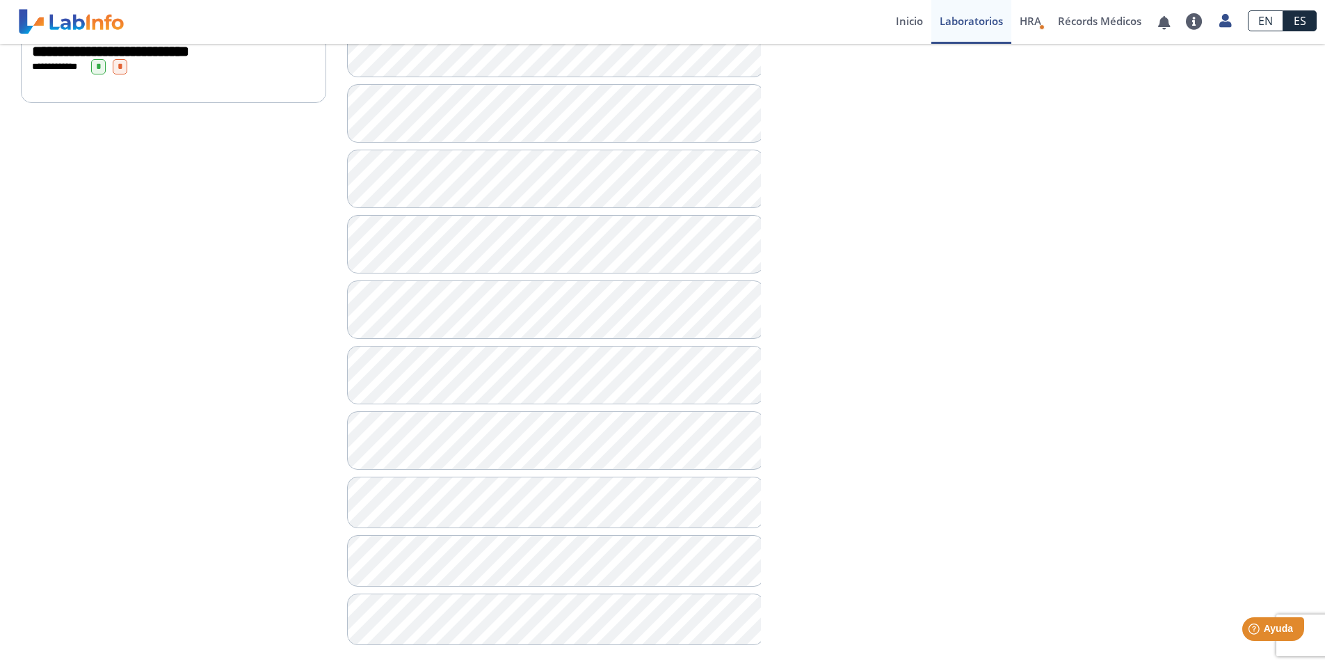
scroll to position [1101, 0]
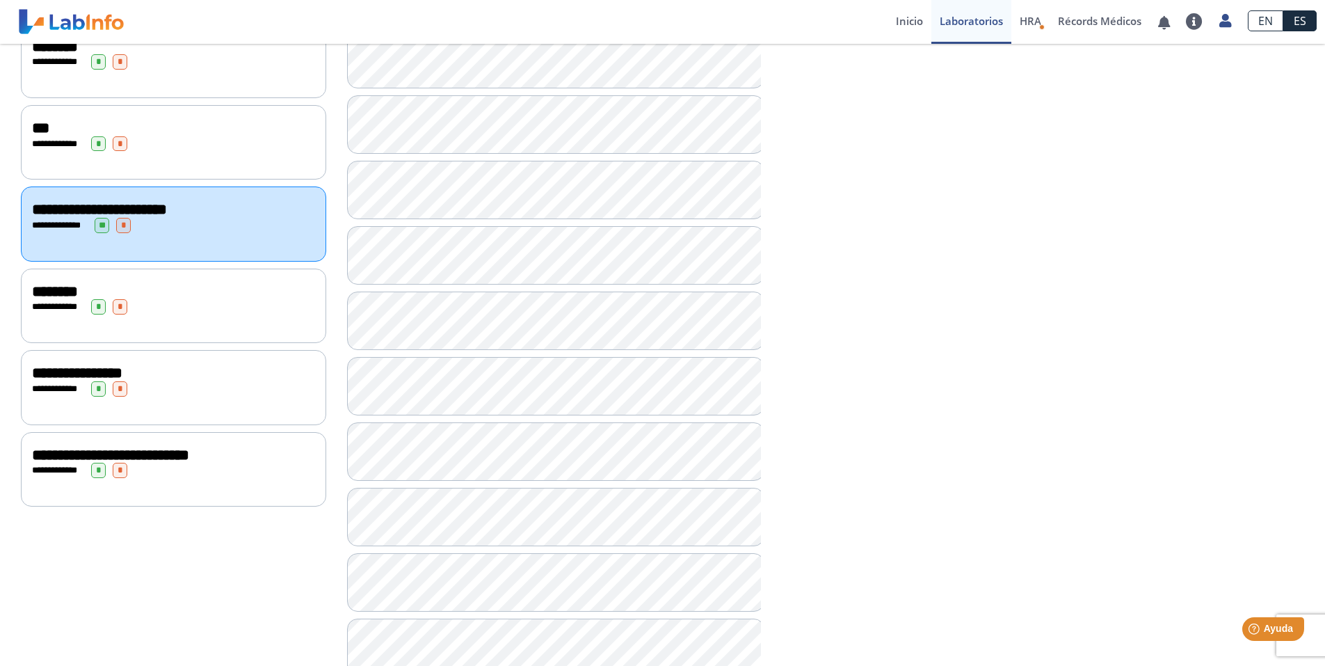
click at [200, 321] on div "**********" at bounding box center [173, 305] width 305 height 74
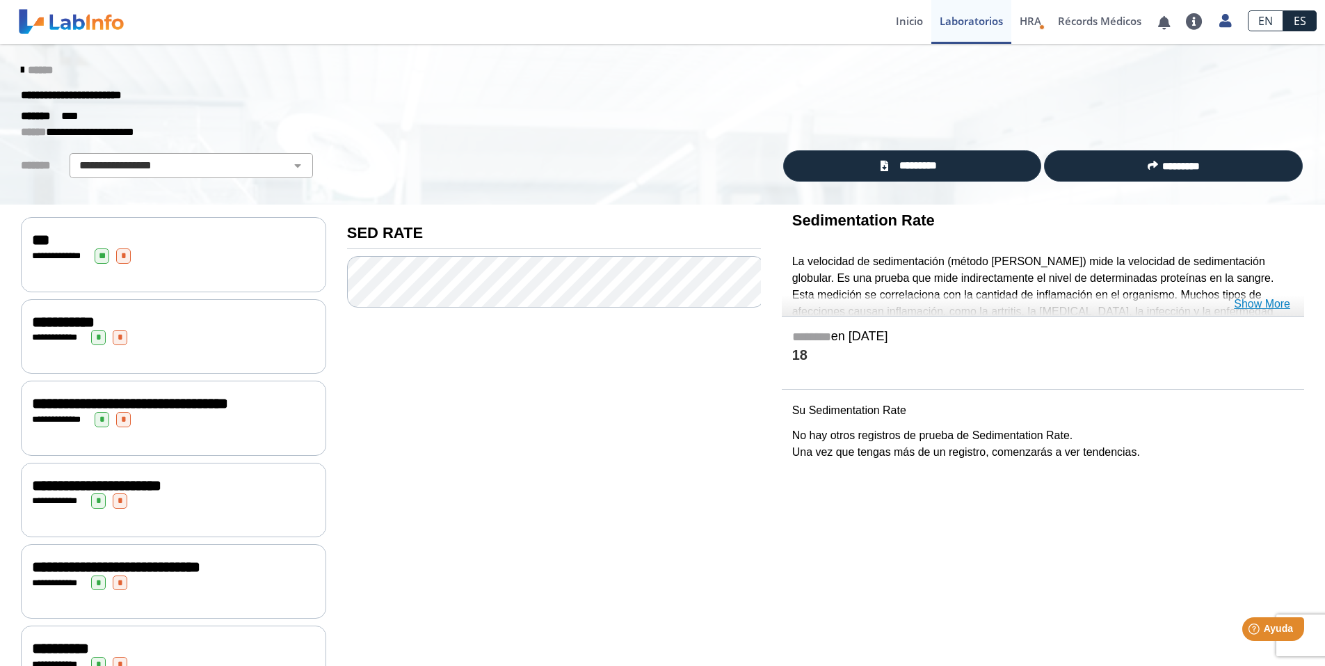
click at [1242, 301] on link "Show More" at bounding box center [1262, 304] width 56 height 17
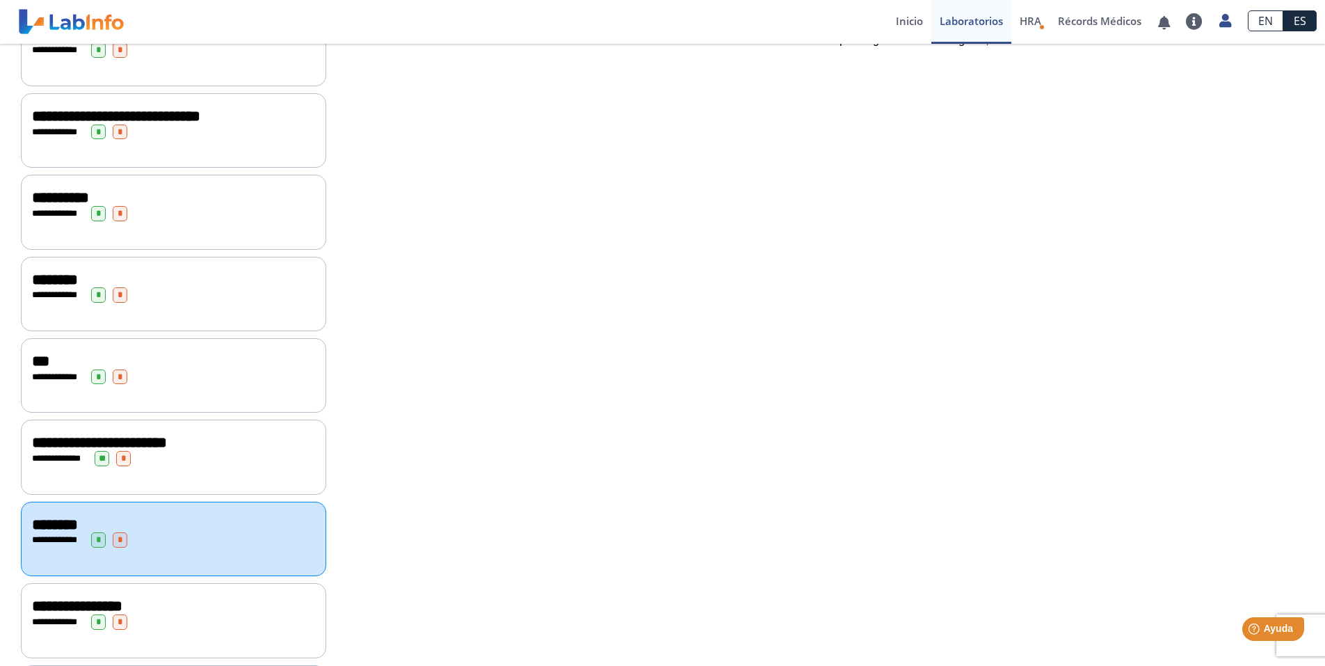
scroll to position [551, 0]
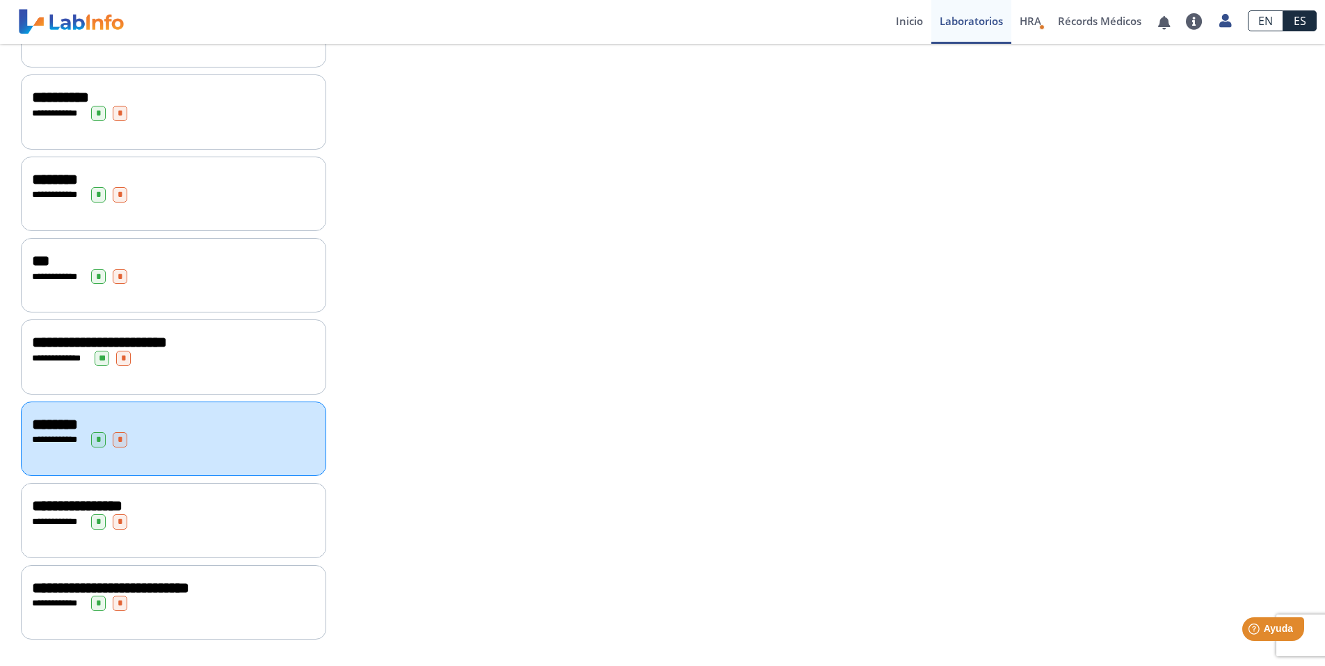
click at [170, 502] on div "**********" at bounding box center [173, 505] width 283 height 17
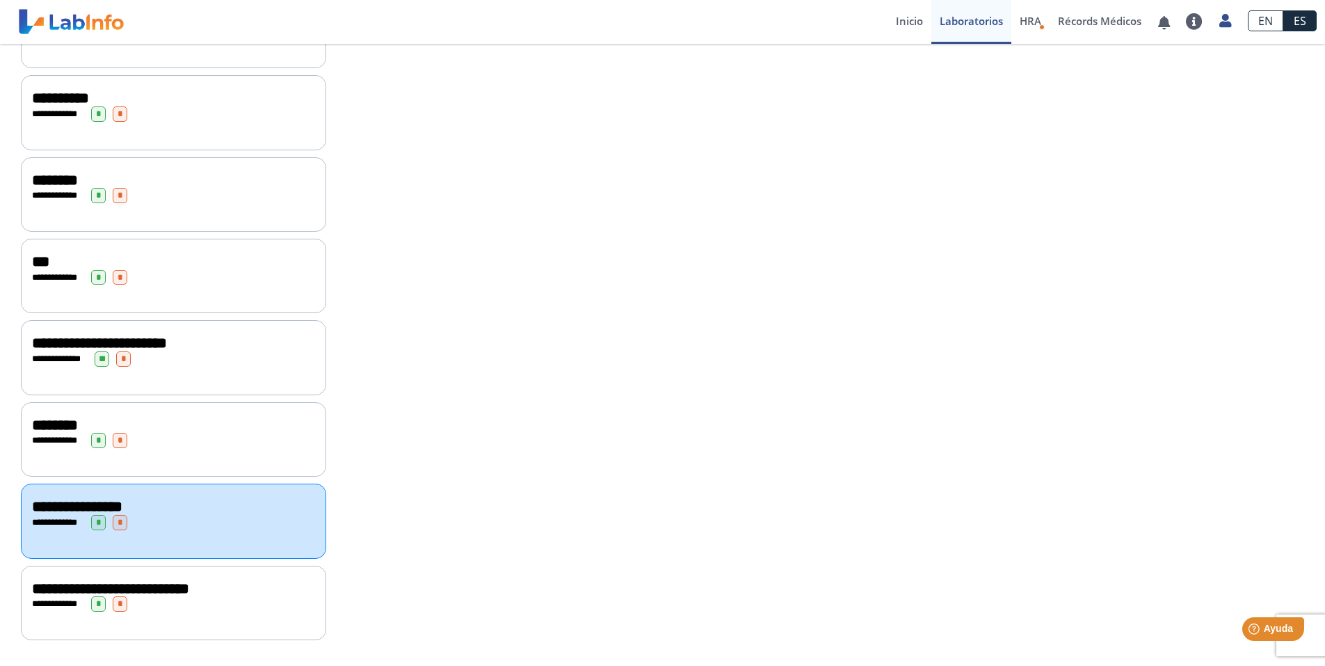
scroll to position [551, 0]
click at [257, 599] on div "**********" at bounding box center [173, 602] width 283 height 15
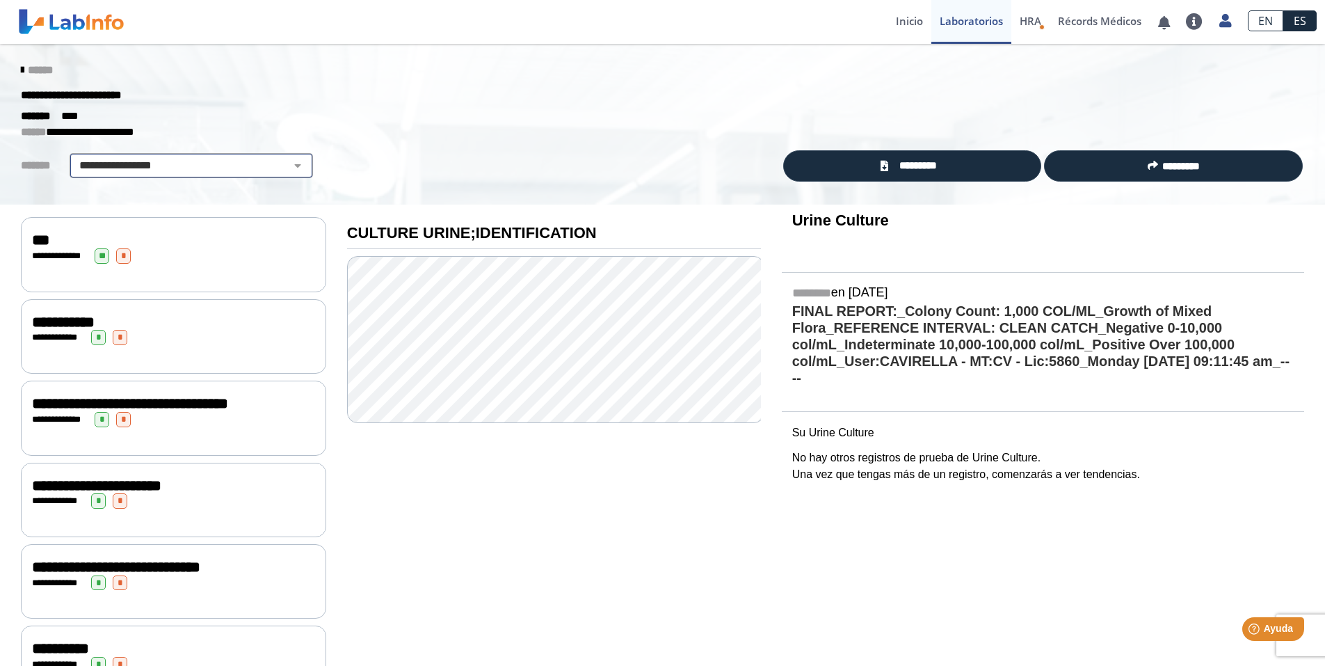
click at [235, 161] on select "**********" at bounding box center [191, 165] width 235 height 17
select select "**********"
click at [74, 157] on select "**********" at bounding box center [191, 165] width 235 height 17
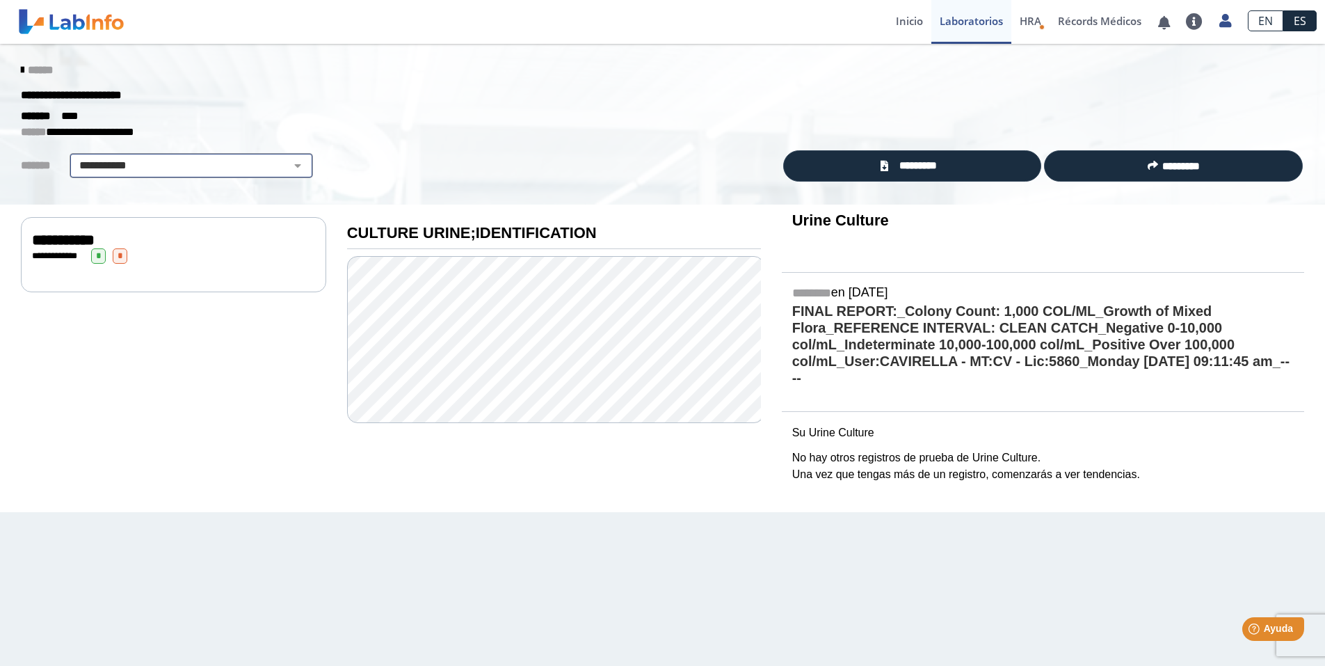
click at [232, 173] on select "**********" at bounding box center [191, 165] width 235 height 17
click at [535, 145] on div "**********" at bounding box center [662, 124] width 1325 height 161
click at [22, 69] on icon at bounding box center [22, 70] width 3 height 11
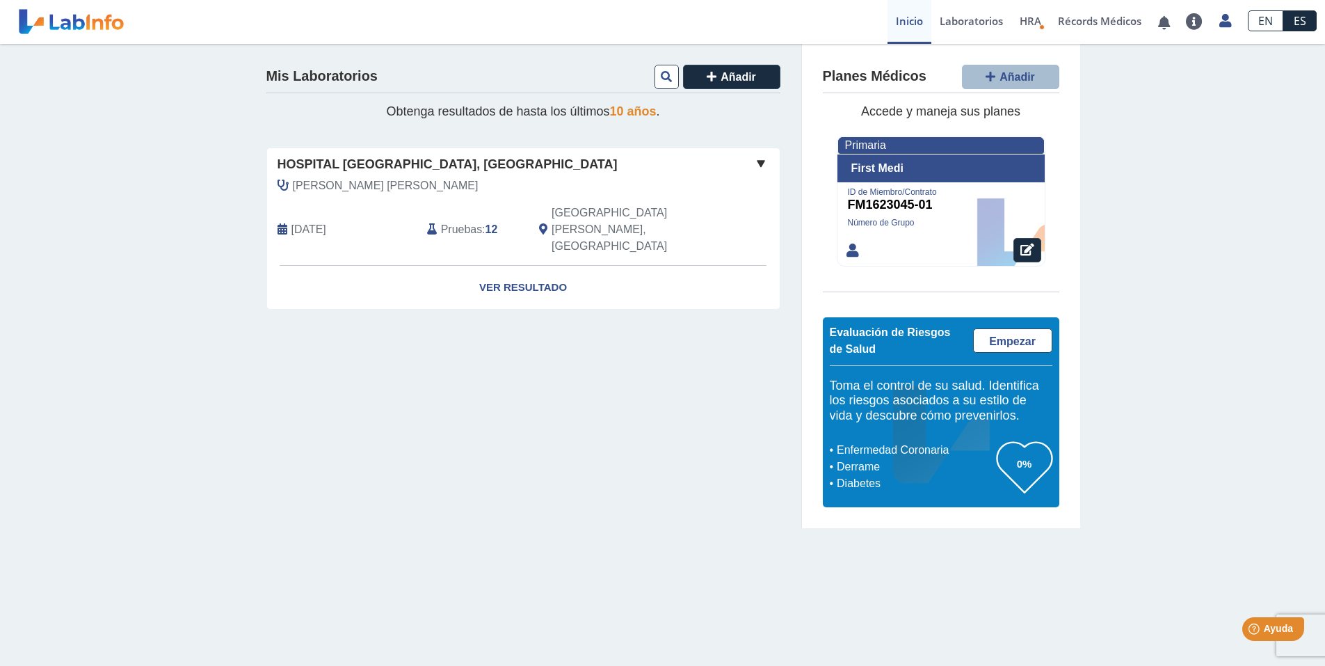
click at [252, 374] on div "Mis Laboratorios Añadir Obtenga resultados de hasta los últimos 10 años . Hospi…" at bounding box center [524, 286] width 556 height 485
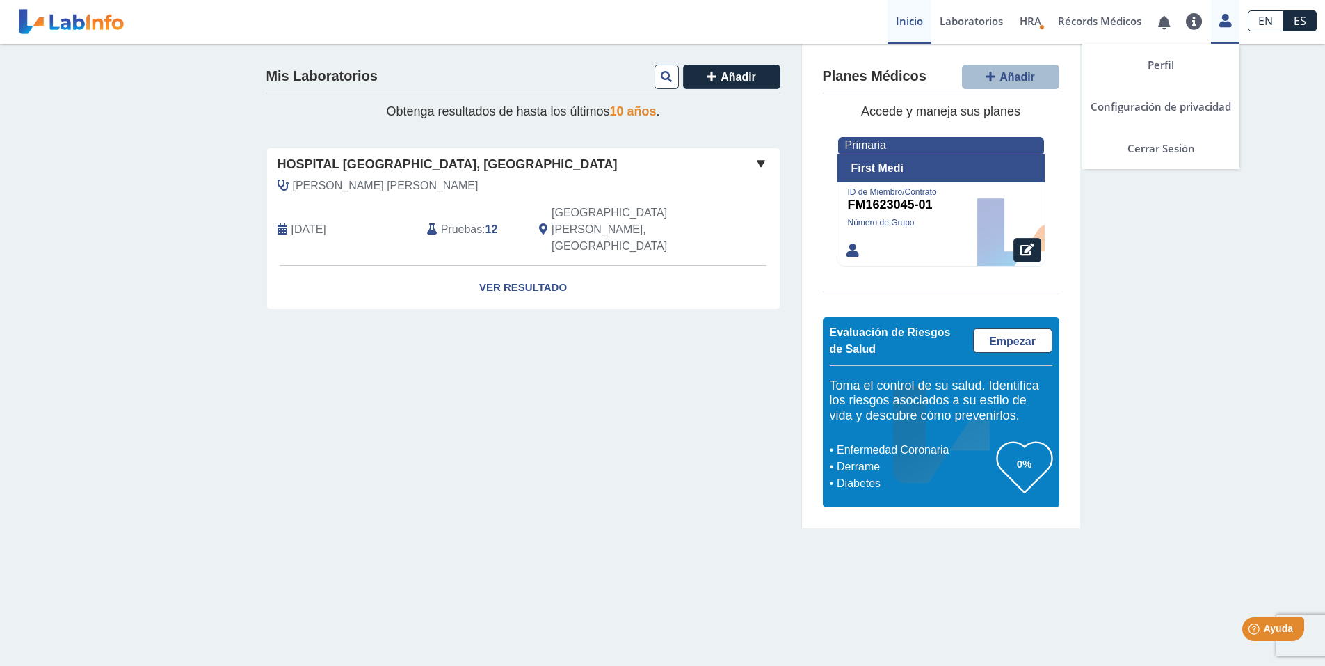
click at [1226, 19] on icon at bounding box center [1225, 20] width 12 height 10
click at [1161, 149] on link "Cerrar Sesión" at bounding box center [1160, 148] width 157 height 42
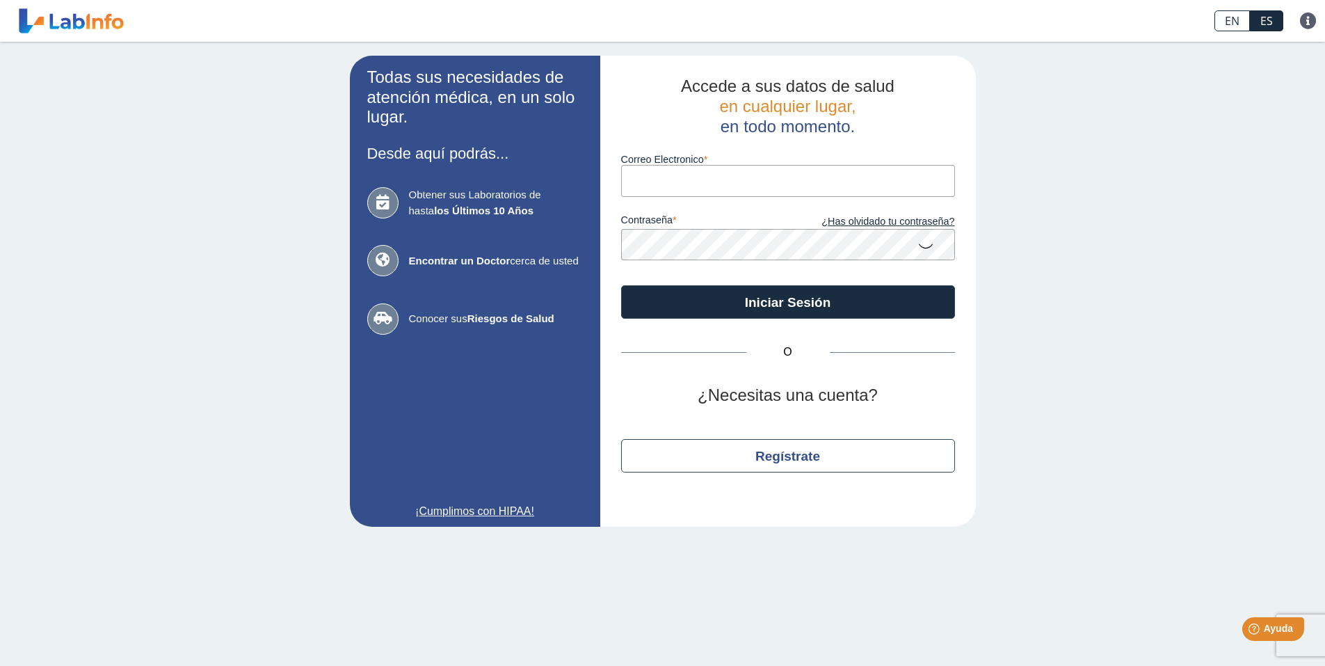
click at [661, 178] on input "Correo Electronico" at bounding box center [788, 180] width 334 height 31
type input "[EMAIL_ADDRESS][DOMAIN_NAME]"
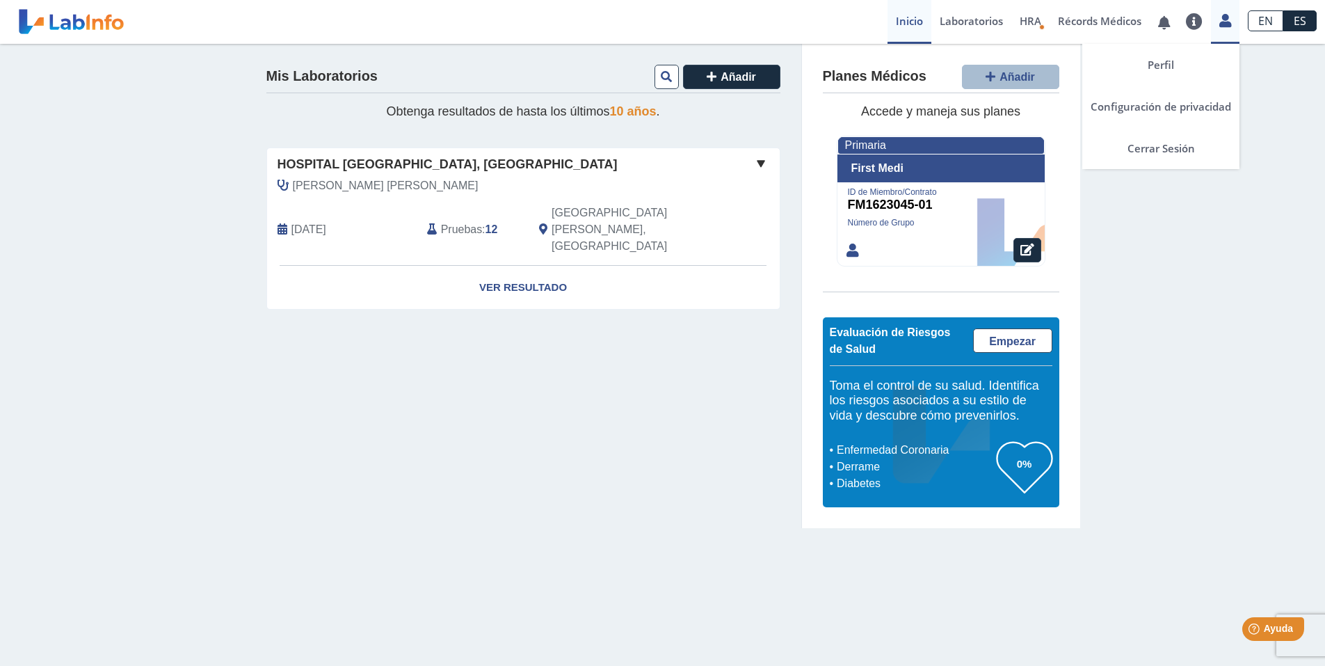
click at [1228, 23] on icon at bounding box center [1225, 20] width 12 height 10
click at [1166, 143] on link "Cerrar Sesión" at bounding box center [1160, 148] width 157 height 42
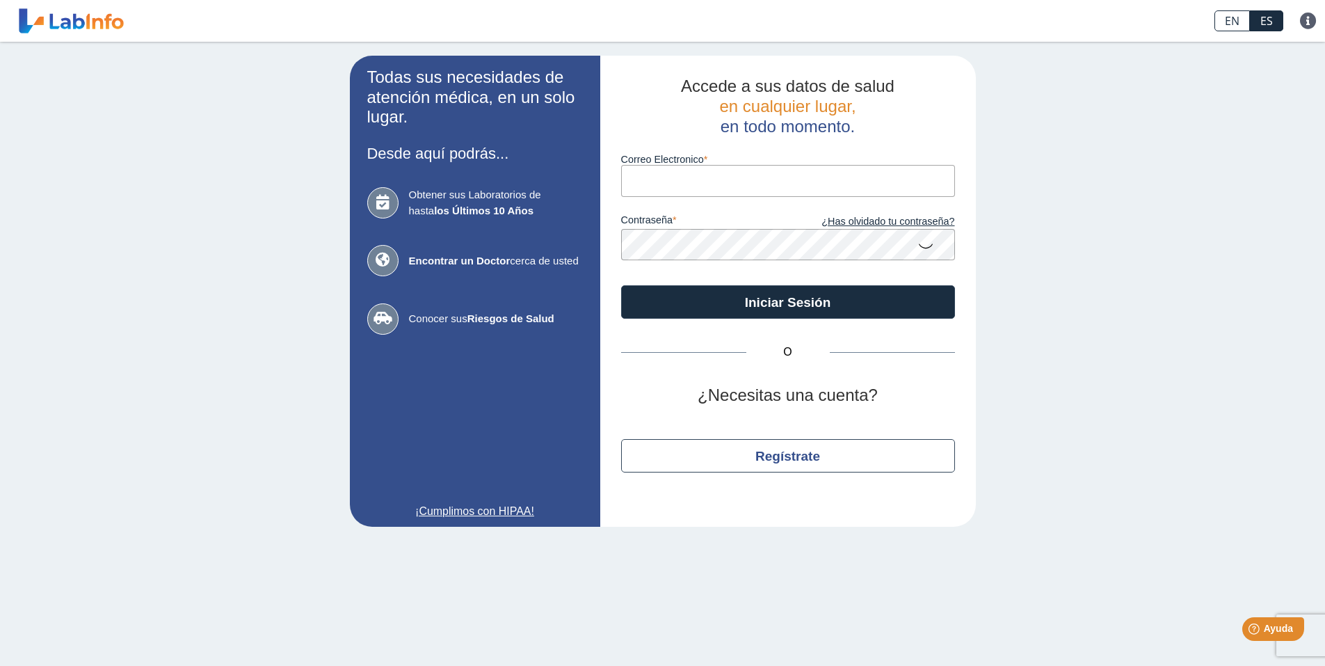
click at [730, 181] on input "Correo Electronico" at bounding box center [788, 180] width 334 height 31
type input "[PERSON_NAME][EMAIL_ADDRESS][DOMAIN_NAME]"
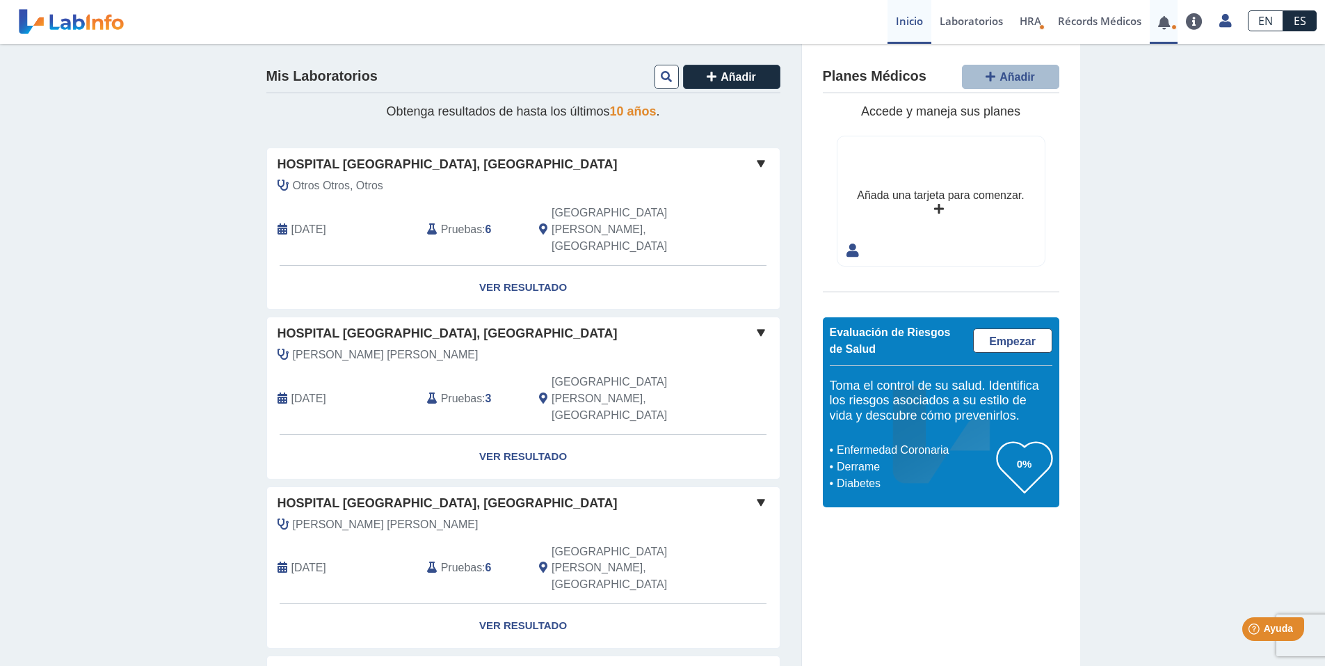
click at [1162, 24] on link at bounding box center [1164, 22] width 29 height 10
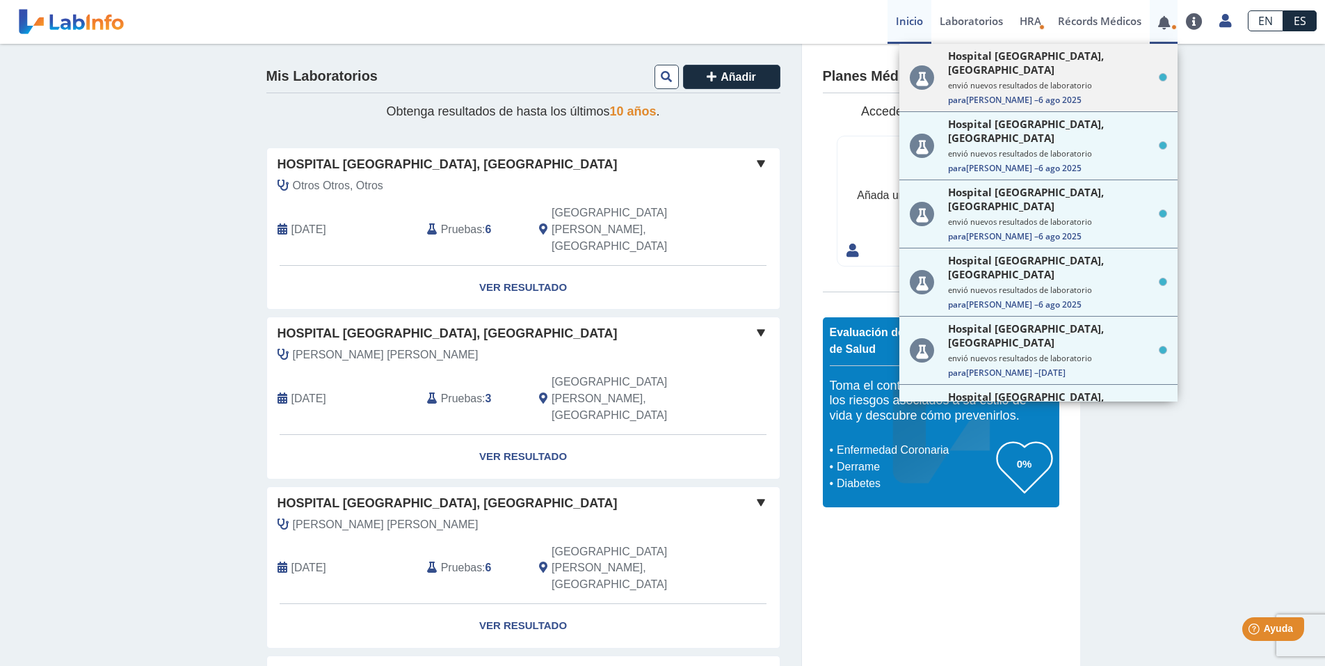
click at [1102, 80] on small "envió nuevos resultados de laboratorio" at bounding box center [1057, 85] width 219 height 10
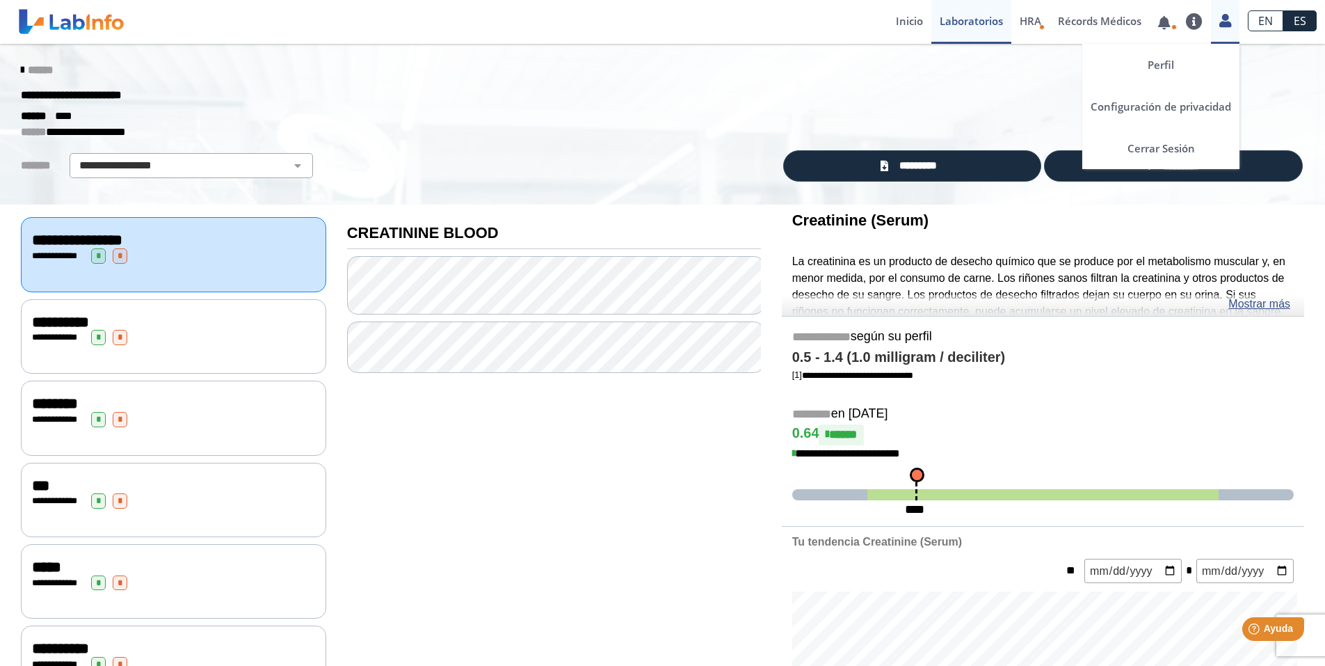
click at [1224, 24] on icon at bounding box center [1225, 20] width 12 height 10
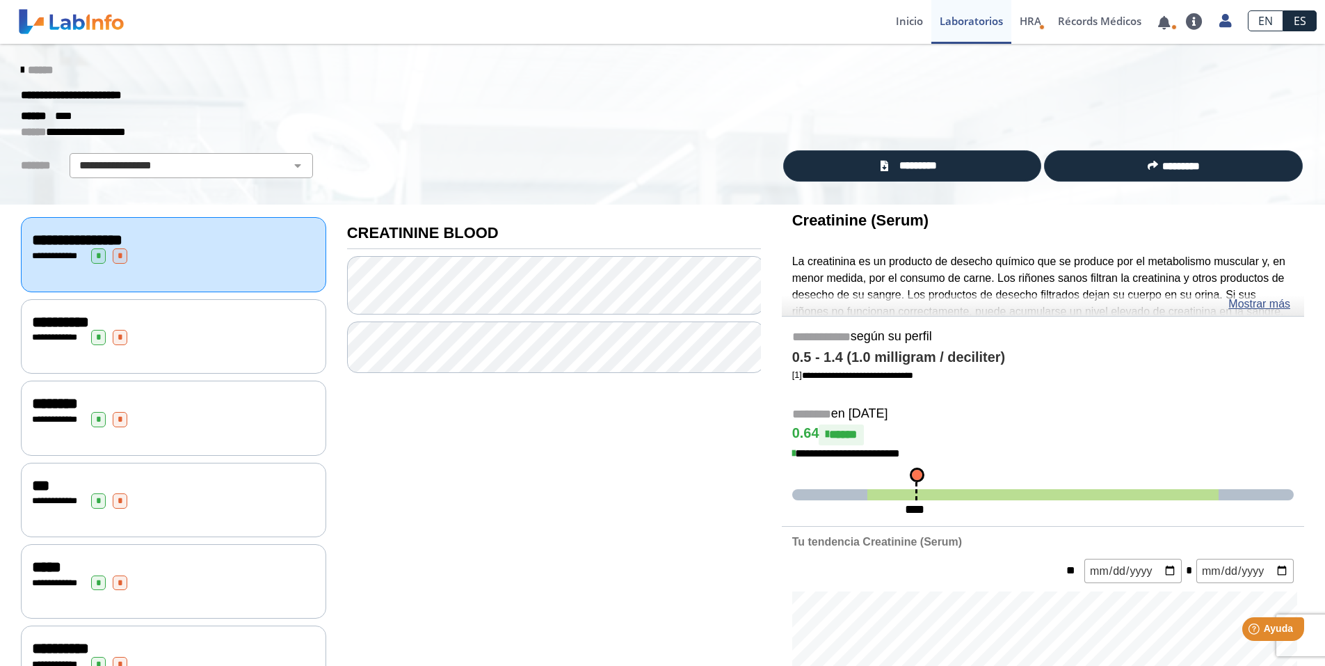
click at [512, 140] on p "**********" at bounding box center [652, 132] width 1262 height 17
click at [211, 167] on select "**********" at bounding box center [191, 165] width 235 height 17
click at [212, 164] on select "**********" at bounding box center [191, 165] width 235 height 17
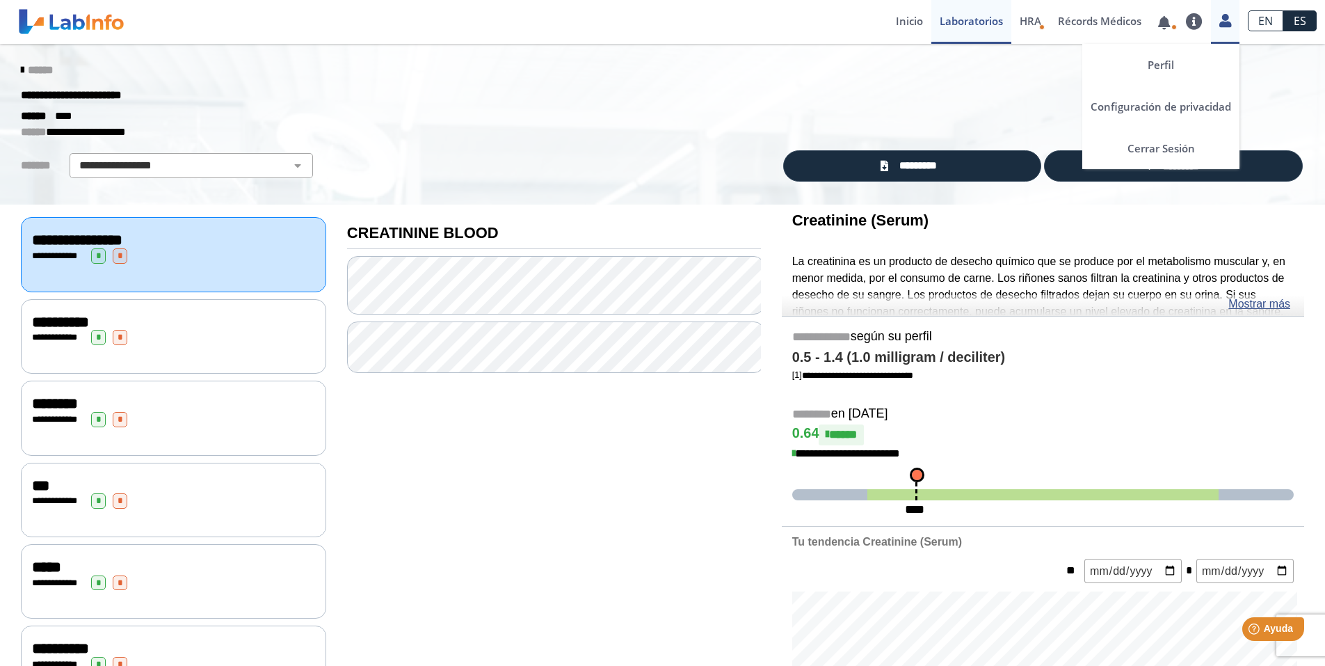
click at [1217, 23] on link at bounding box center [1225, 19] width 29 height 18
click at [1162, 146] on link "Cerrar Sesión" at bounding box center [1160, 148] width 157 height 42
